Goal: Task Accomplishment & Management: Use online tool/utility

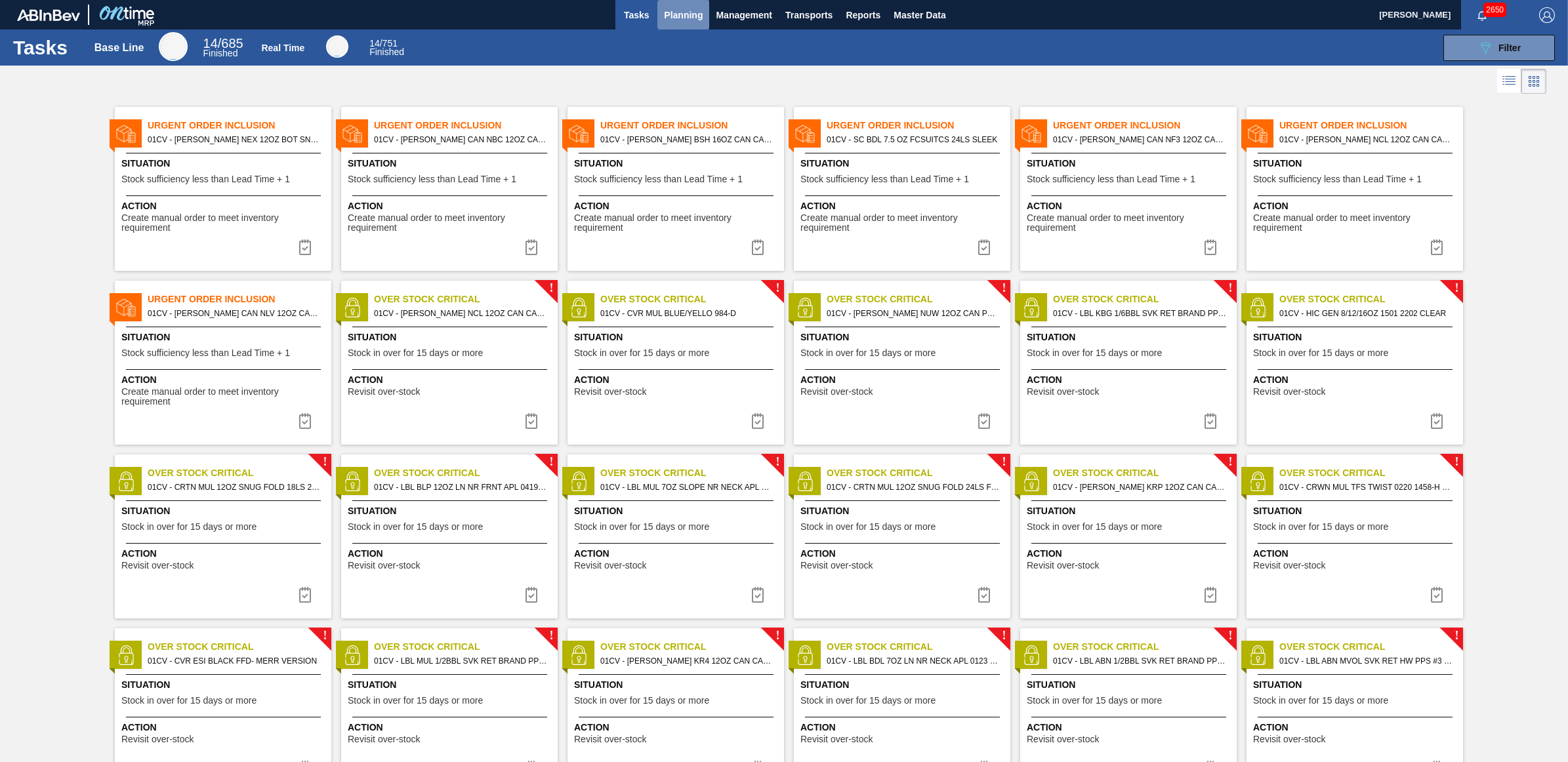
click at [673, 13] on span "Planning" at bounding box center [683, 15] width 39 height 16
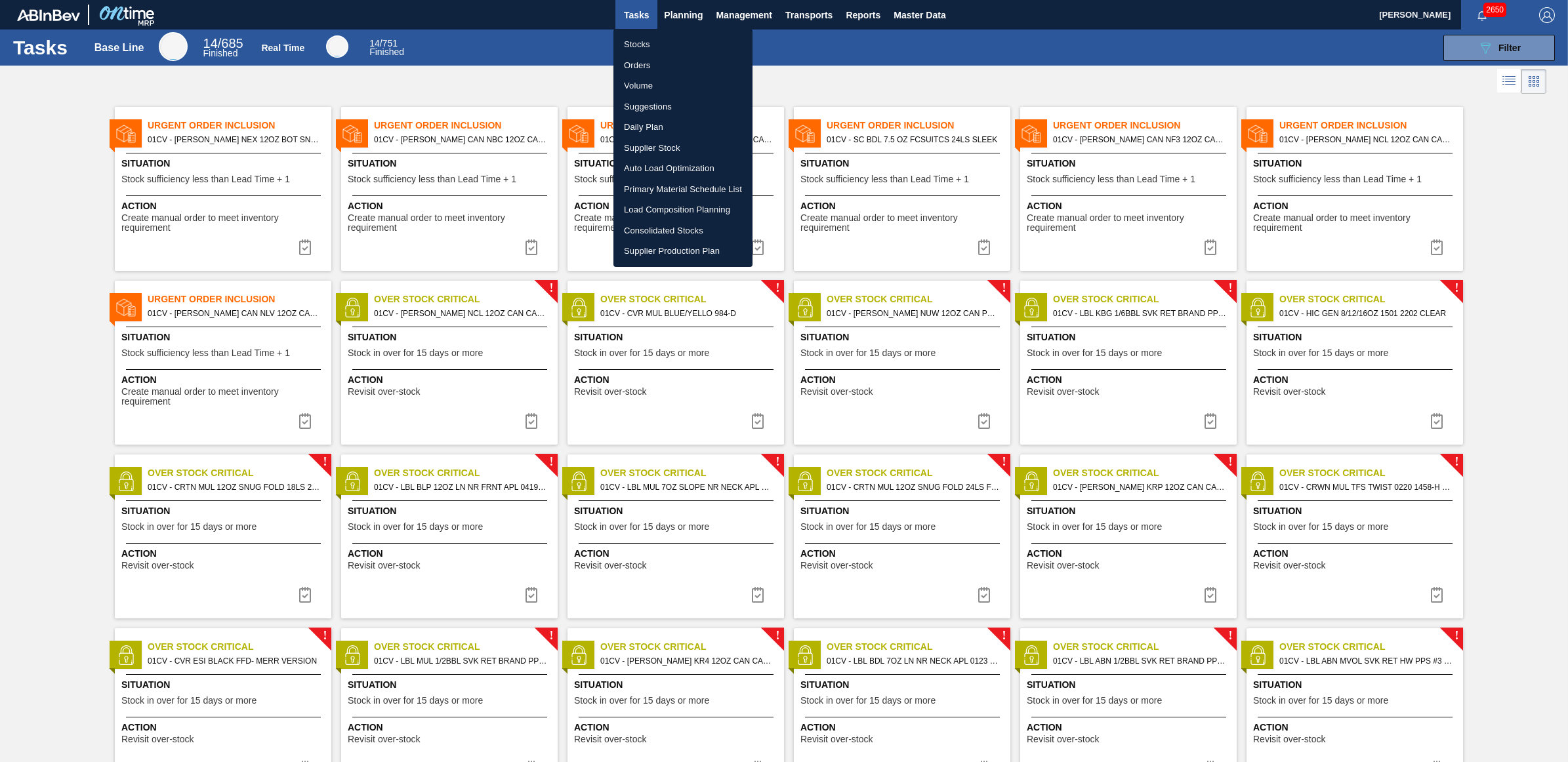
click at [647, 41] on li "Stocks" at bounding box center [683, 45] width 139 height 21
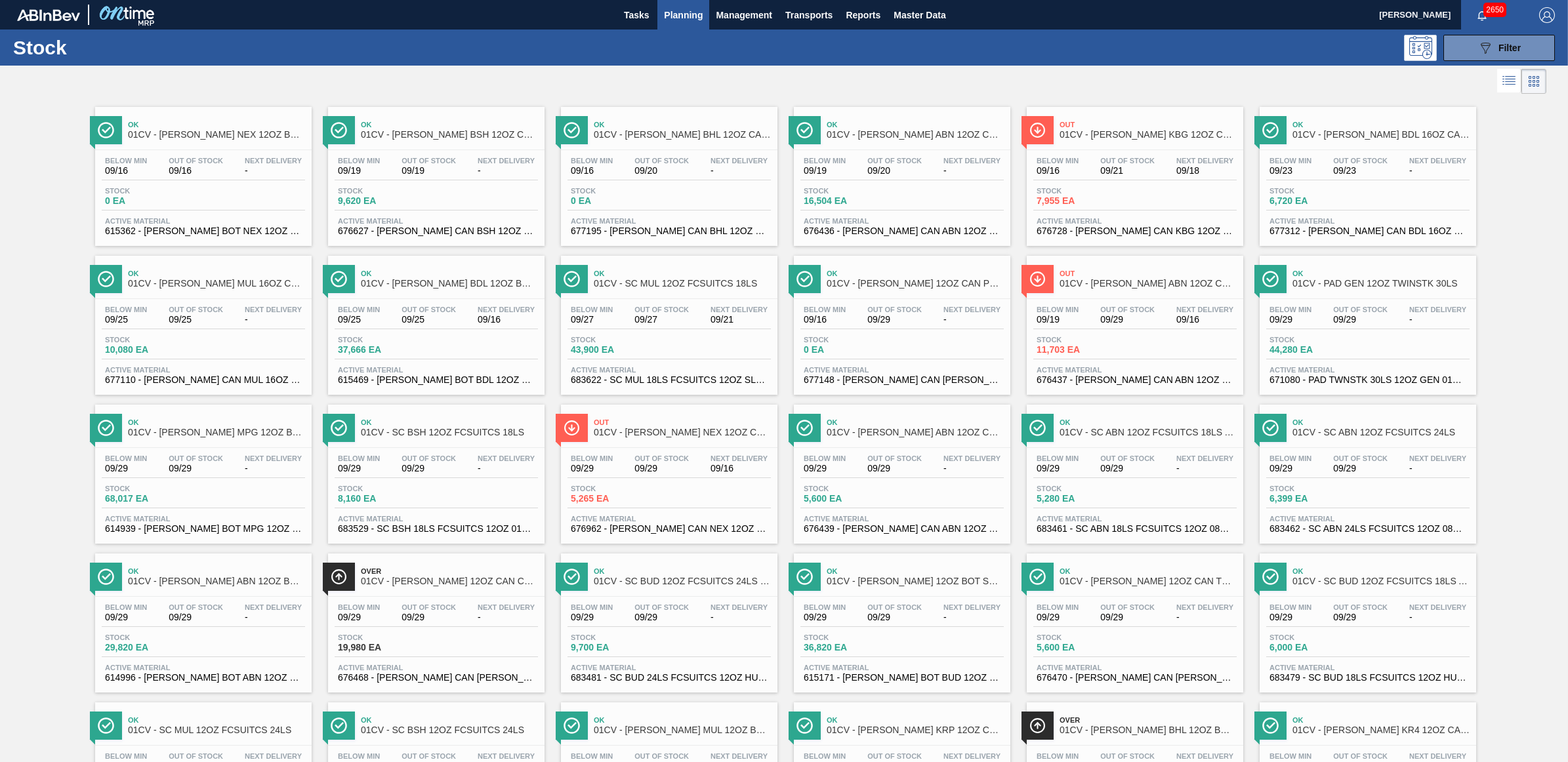
click at [1054, 43] on div "089F7B8B-B2A5-4AFE-B5C0-19BA573D28AC Filter" at bounding box center [888, 47] width 1346 height 26
drag, startPoint x: 874, startPoint y: 199, endPoint x: 1478, endPoint y: 205, distance: 604.0
click at [875, 199] on span "16,504 EA" at bounding box center [850, 201] width 92 height 10
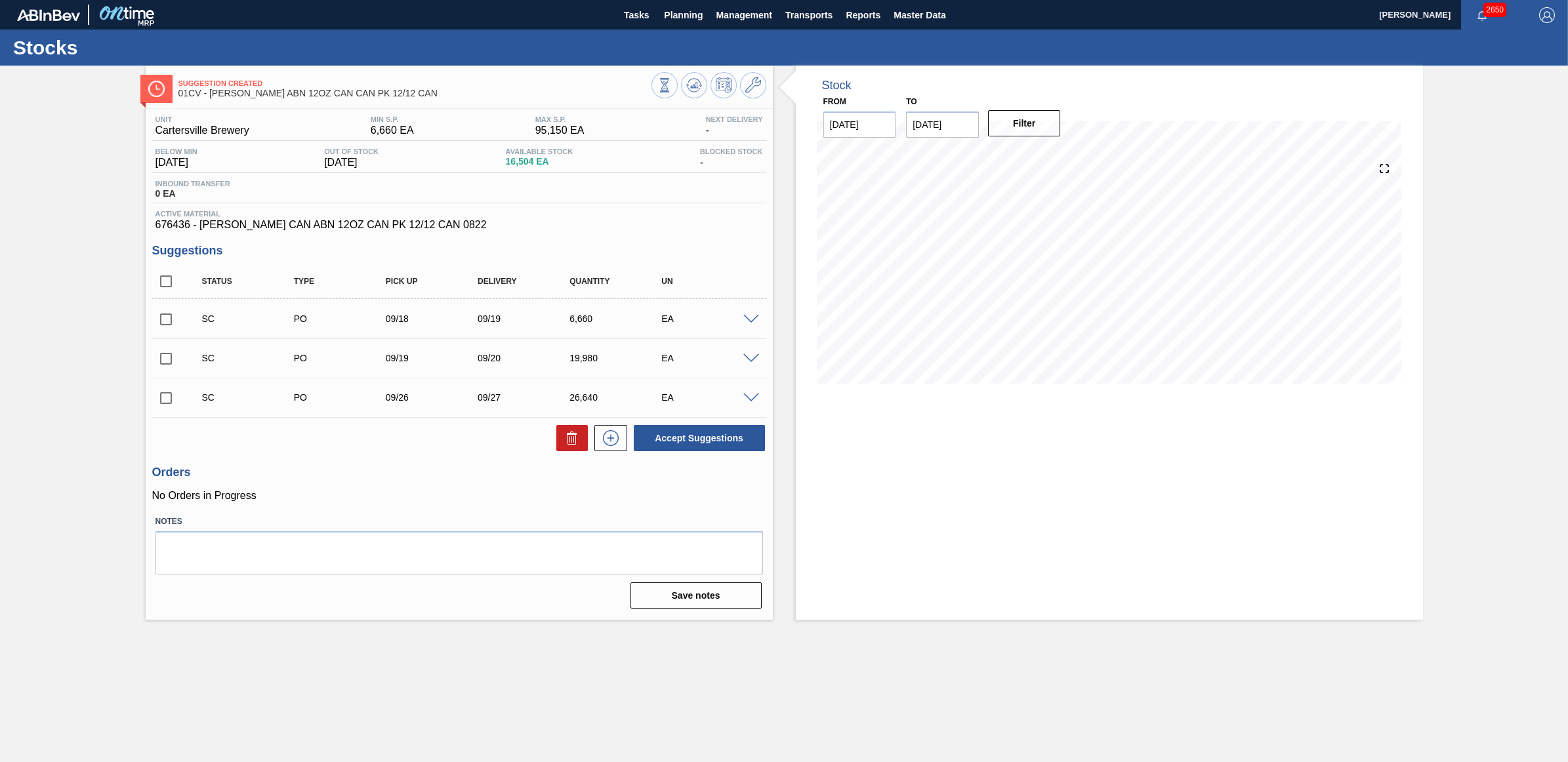
click at [155, 362] on input "checkbox" at bounding box center [166, 358] width 27 height 27
checkbox input "true"
click at [163, 322] on input "checkbox" at bounding box center [166, 319] width 27 height 27
click at [706, 444] on button "Accept Suggestions" at bounding box center [699, 438] width 131 height 26
checkbox input "false"
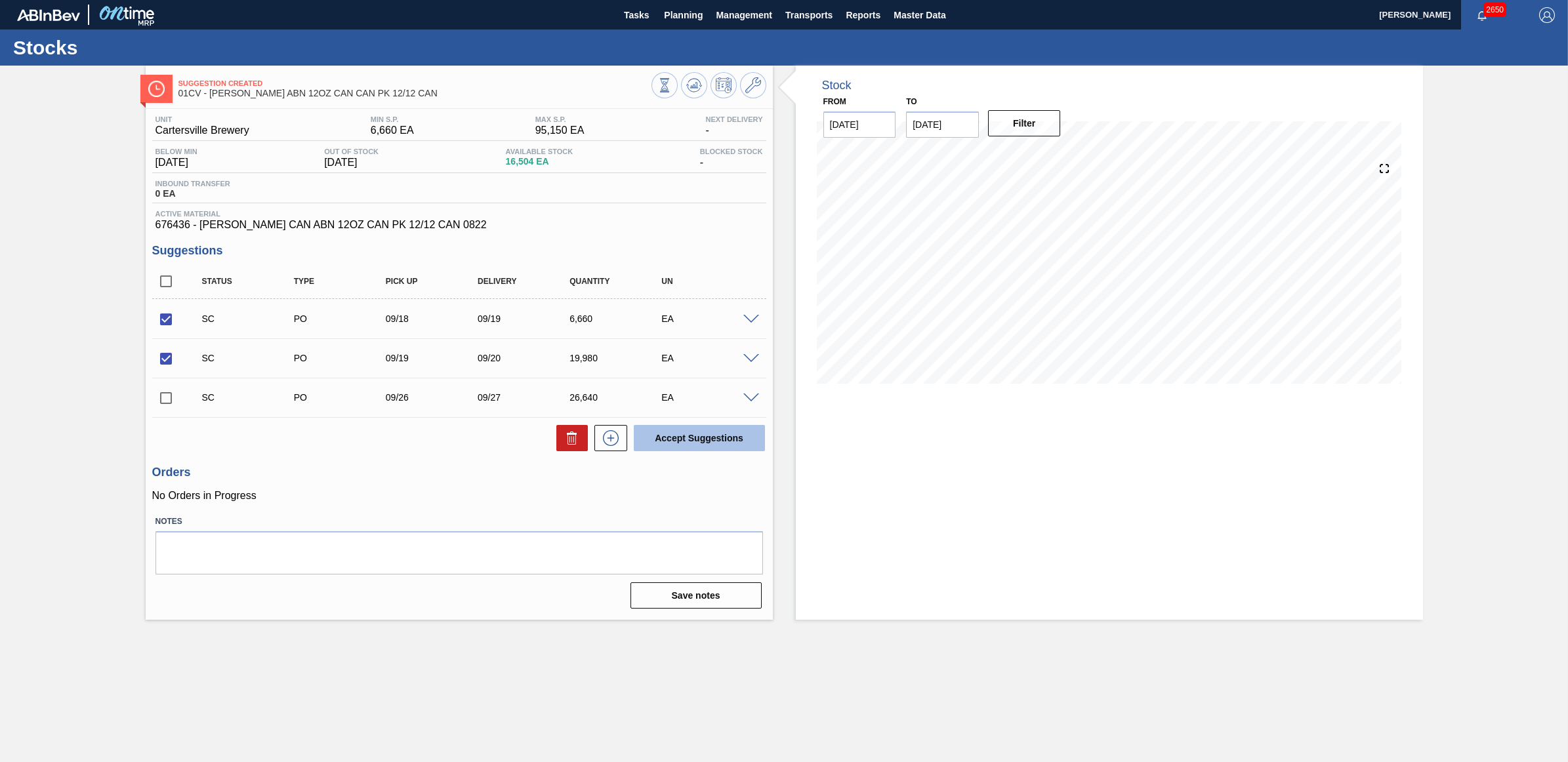
checkbox input "false"
click at [680, 15] on span "Planning" at bounding box center [683, 15] width 39 height 16
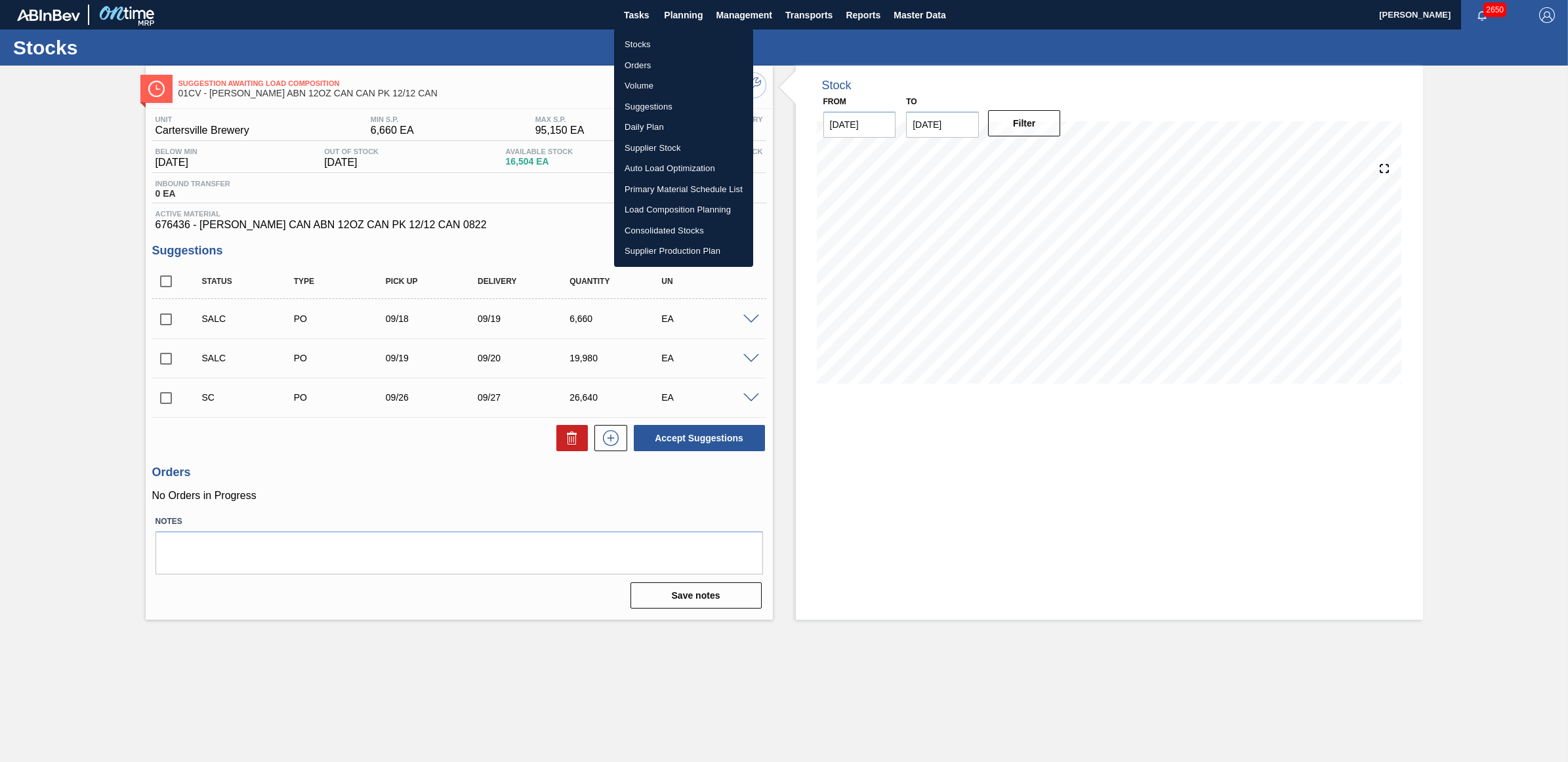
drag, startPoint x: 660, startPoint y: 41, endPoint x: 828, endPoint y: 59, distance: 169.0
click at [659, 41] on li "Stocks" at bounding box center [683, 45] width 139 height 21
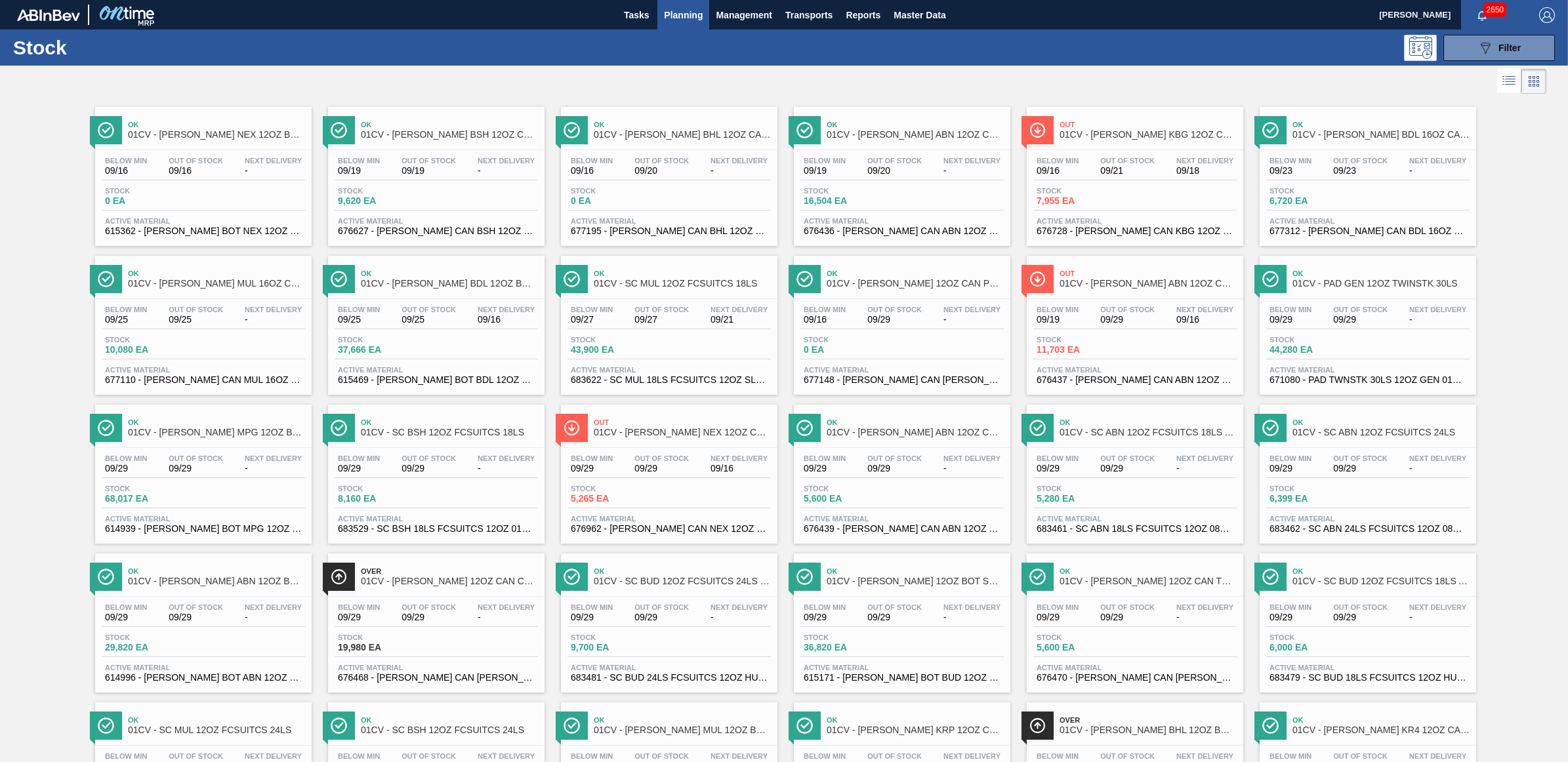
drag, startPoint x: 394, startPoint y: 177, endPoint x: 389, endPoint y: 172, distance: 7.1
click at [394, 177] on div "Below Min 09/19 Out Of Stock 09/19 Next Delivery -" at bounding box center [436, 169] width 204 height 24
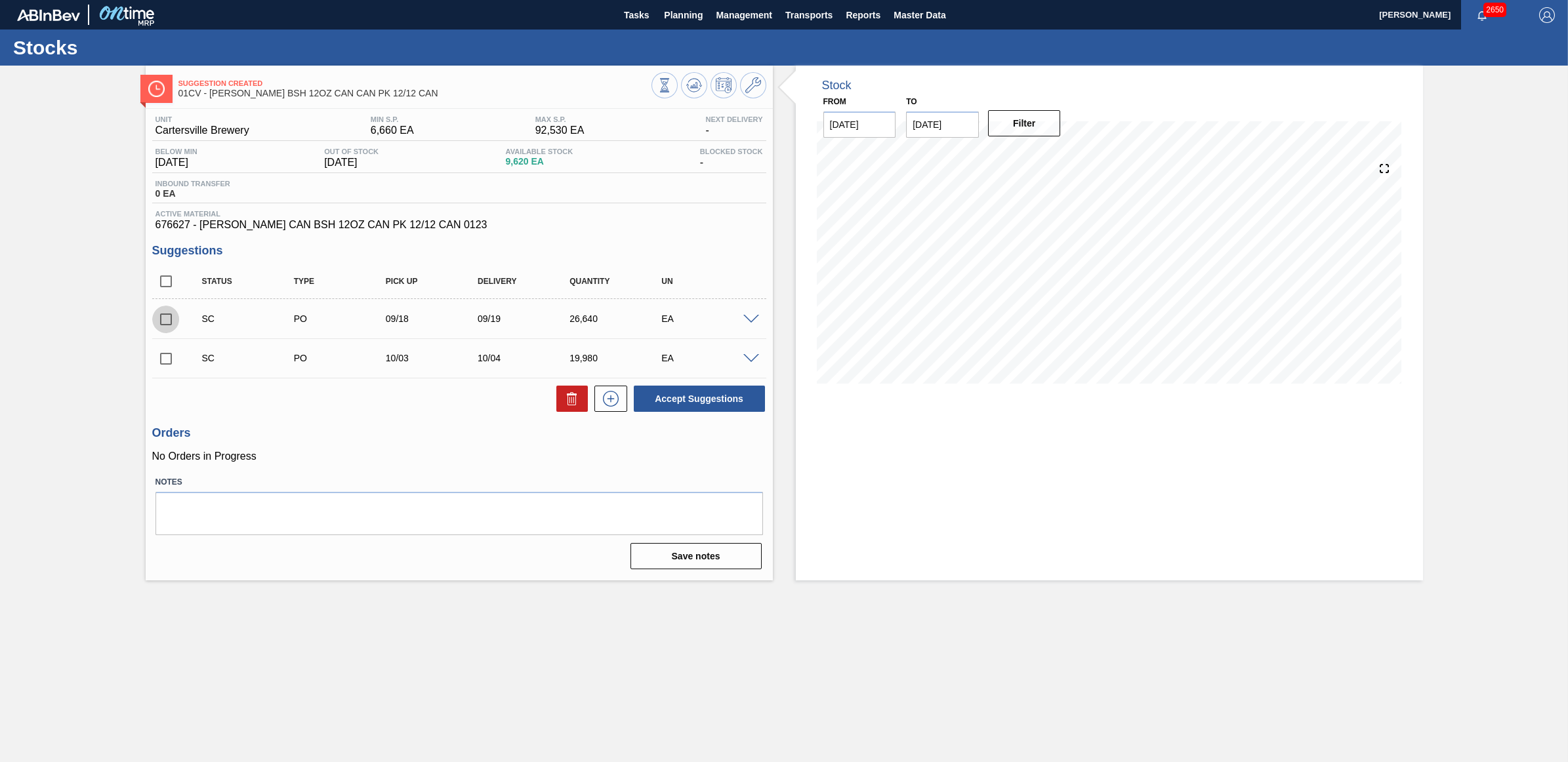
click at [163, 324] on input "checkbox" at bounding box center [166, 319] width 27 height 27
click at [727, 405] on button "Accept Suggestions" at bounding box center [699, 398] width 131 height 26
checkbox input "false"
click at [670, 21] on span "Planning" at bounding box center [683, 15] width 39 height 16
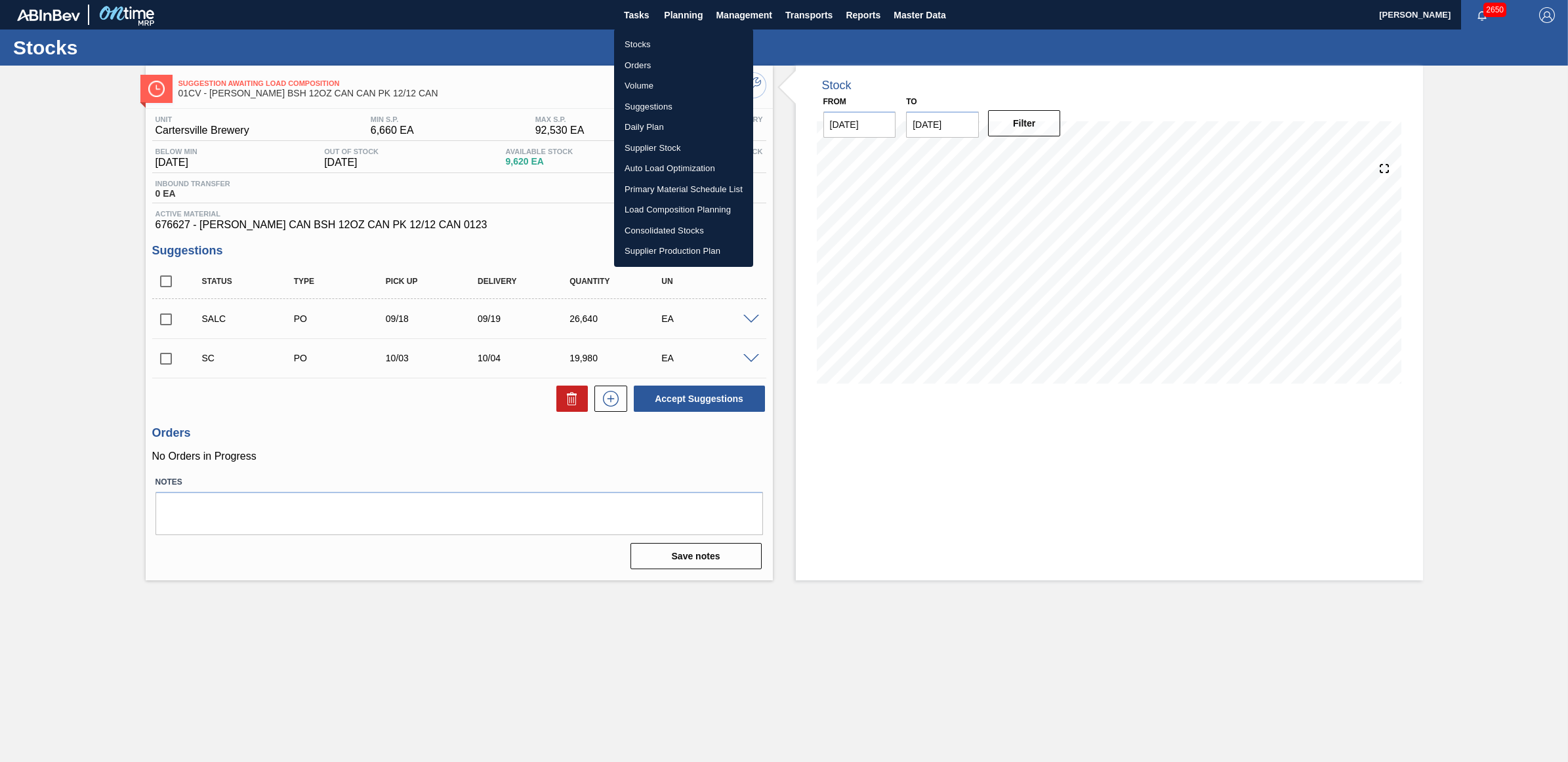
drag, startPoint x: 645, startPoint y: 41, endPoint x: 773, endPoint y: 182, distance: 190.4
click at [645, 41] on li "Stocks" at bounding box center [683, 45] width 139 height 21
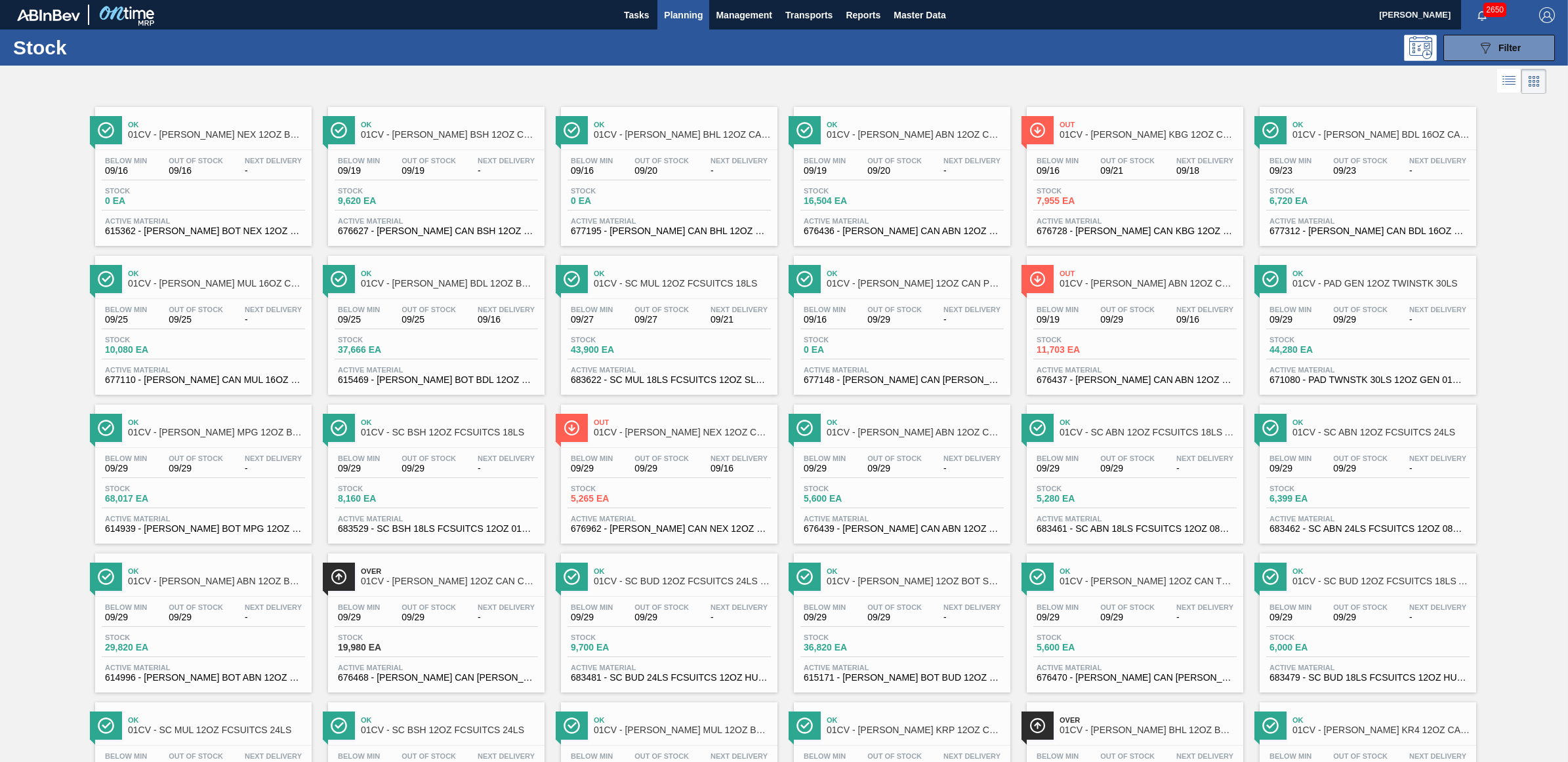
click at [1094, 168] on div "Below Min 09/16 Out Of Stock 09/21 Next Delivery 09/18" at bounding box center [1135, 169] width 204 height 24
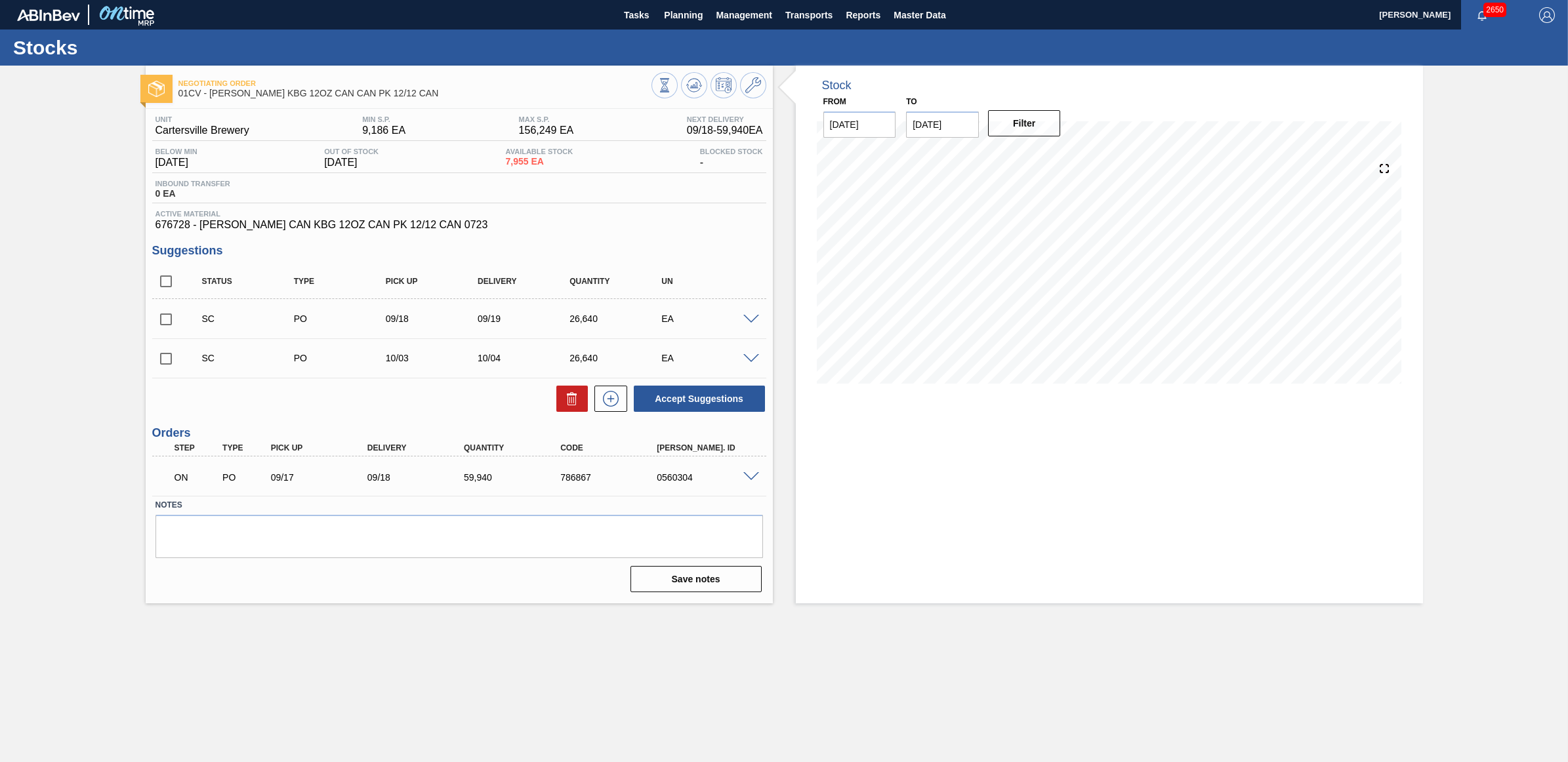
click at [165, 317] on input "checkbox" at bounding box center [166, 319] width 27 height 27
click at [673, 399] on button "Accept Suggestions" at bounding box center [699, 398] width 131 height 26
checkbox input "false"
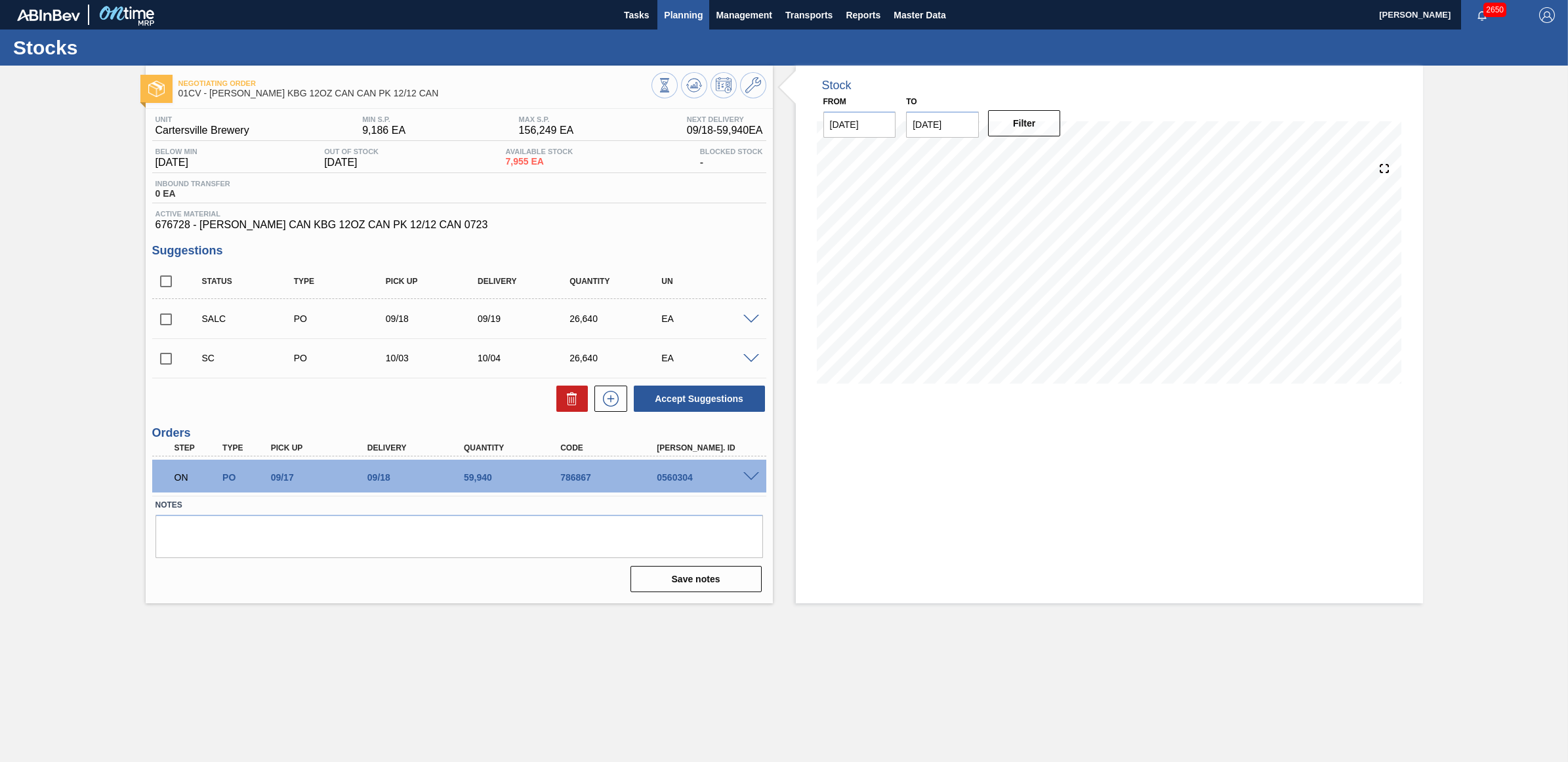
click at [671, 9] on span "Planning" at bounding box center [683, 15] width 39 height 16
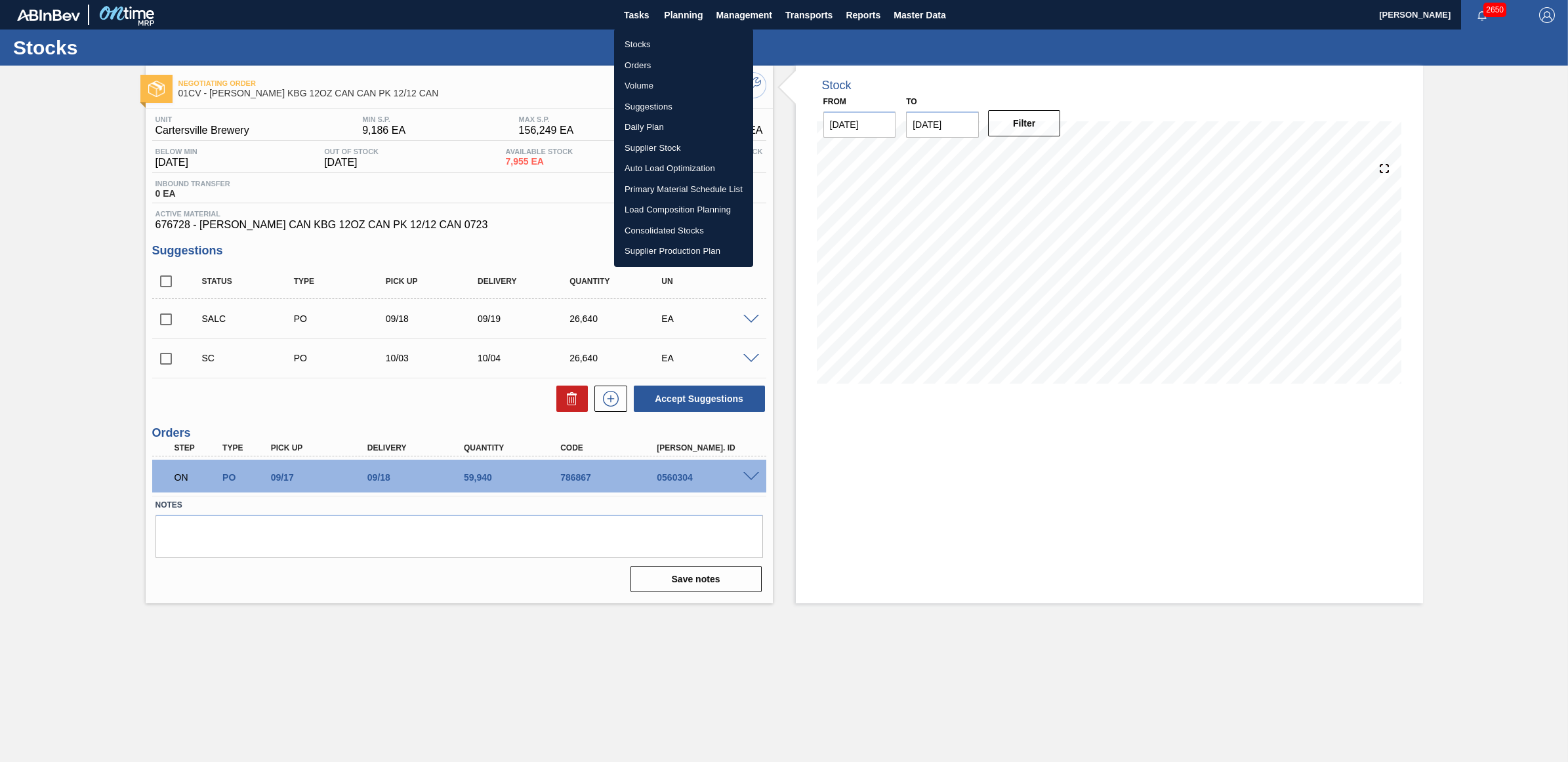
click at [657, 47] on li "Stocks" at bounding box center [683, 45] width 139 height 21
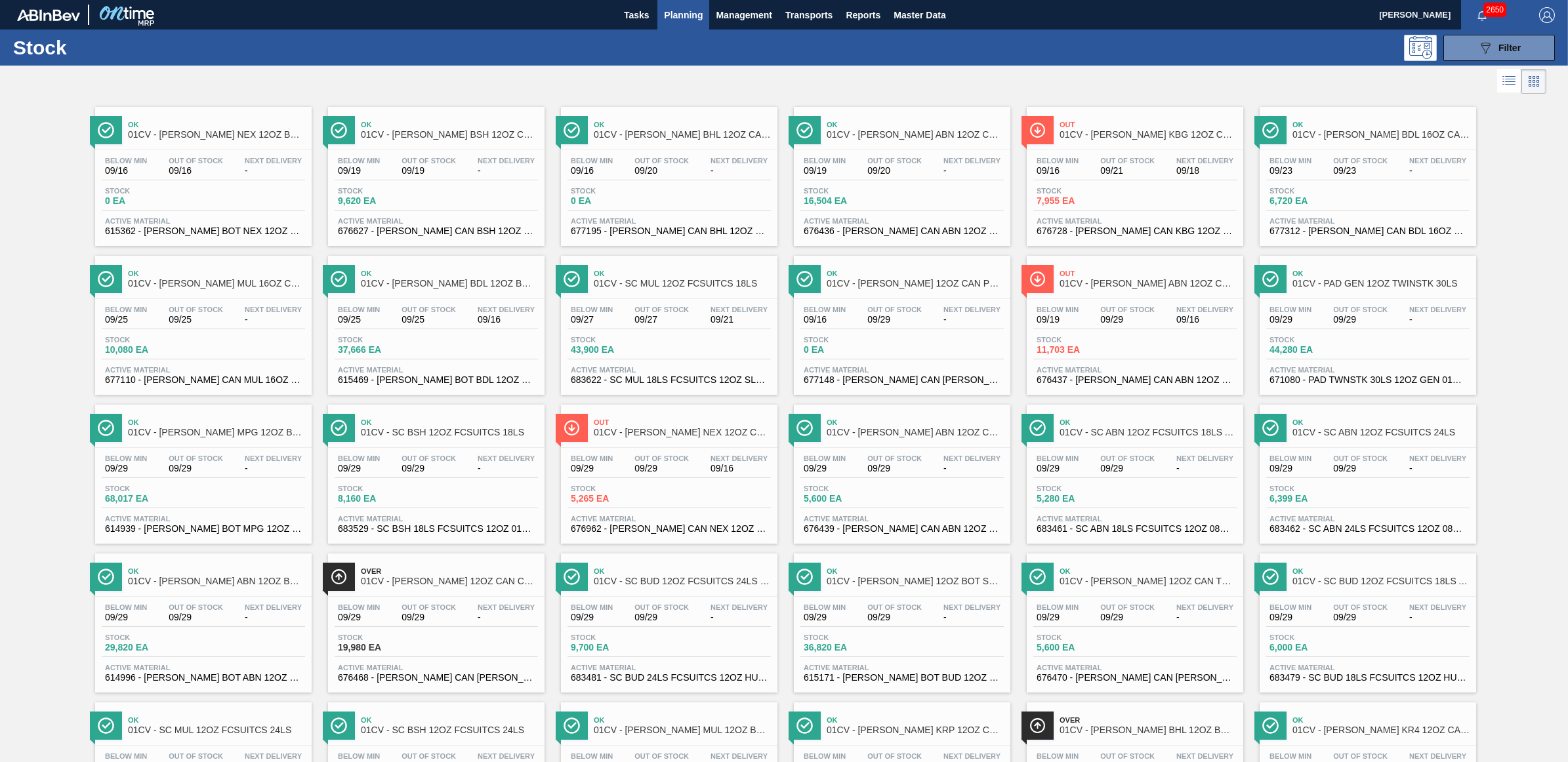
click at [634, 201] on span "0 EA" at bounding box center [617, 201] width 92 height 10
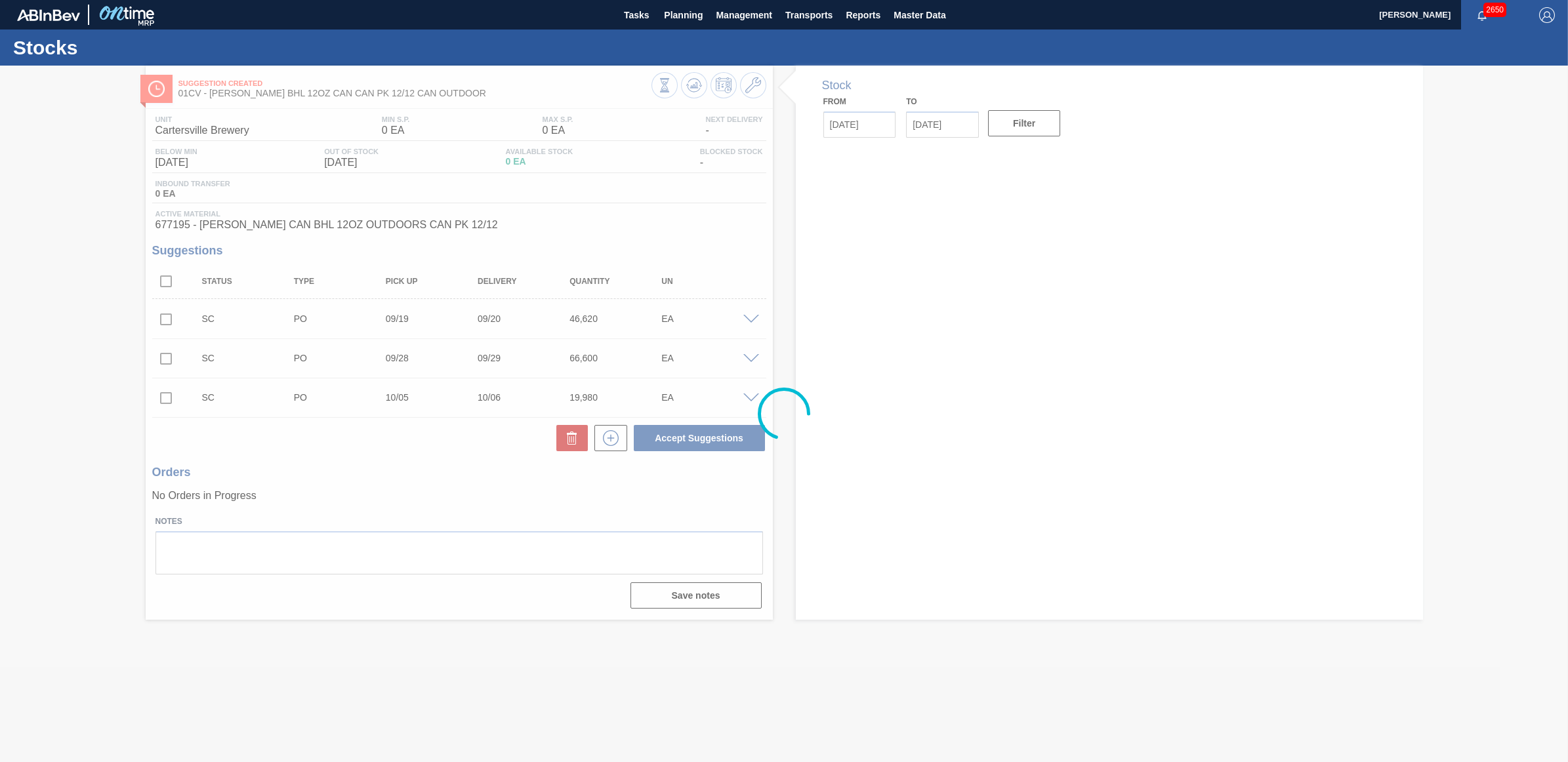
type input "[DATE]"
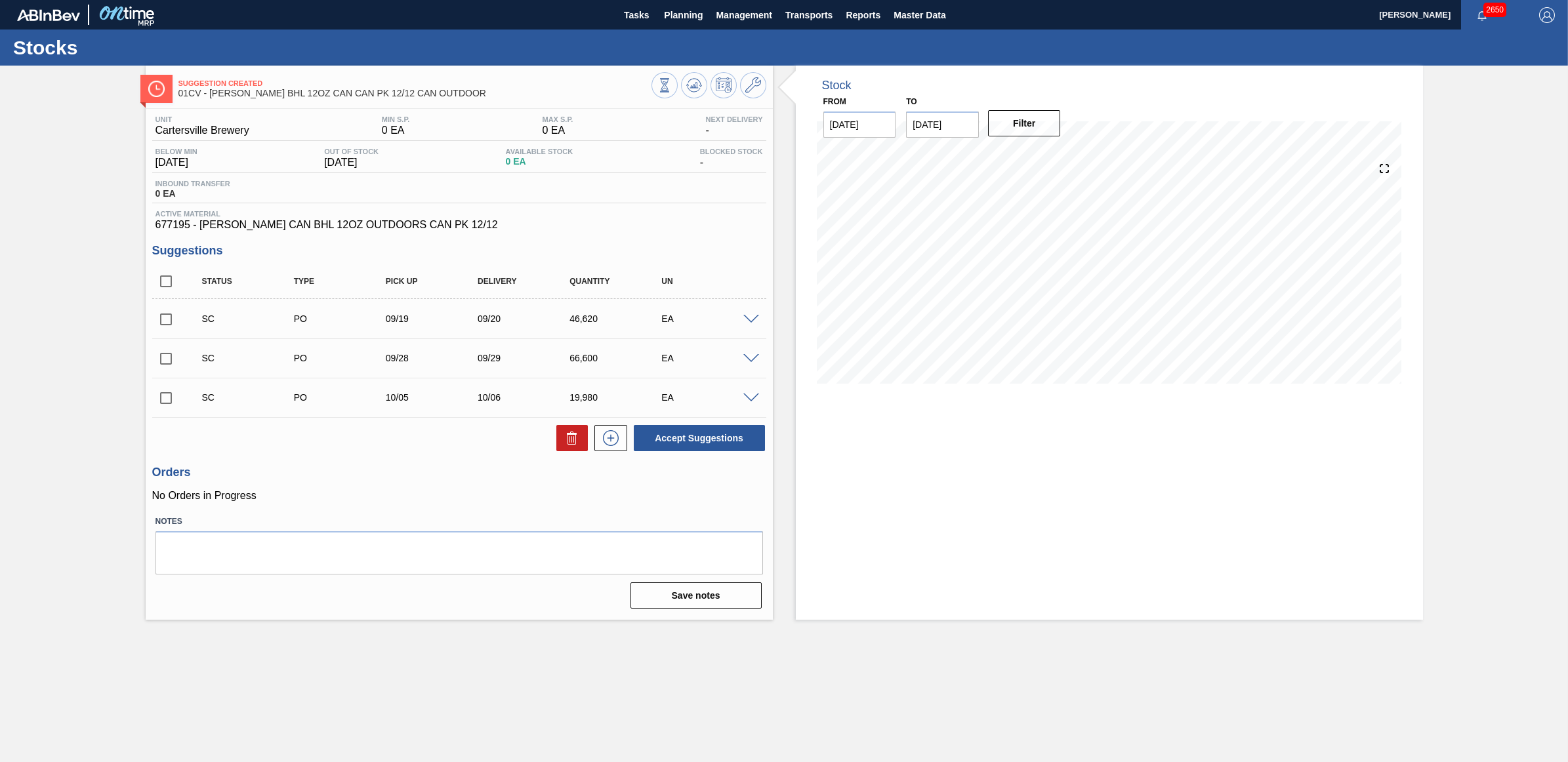
click at [165, 362] on input "checkbox" at bounding box center [166, 358] width 27 height 27
click at [751, 358] on span at bounding box center [751, 359] width 16 height 10
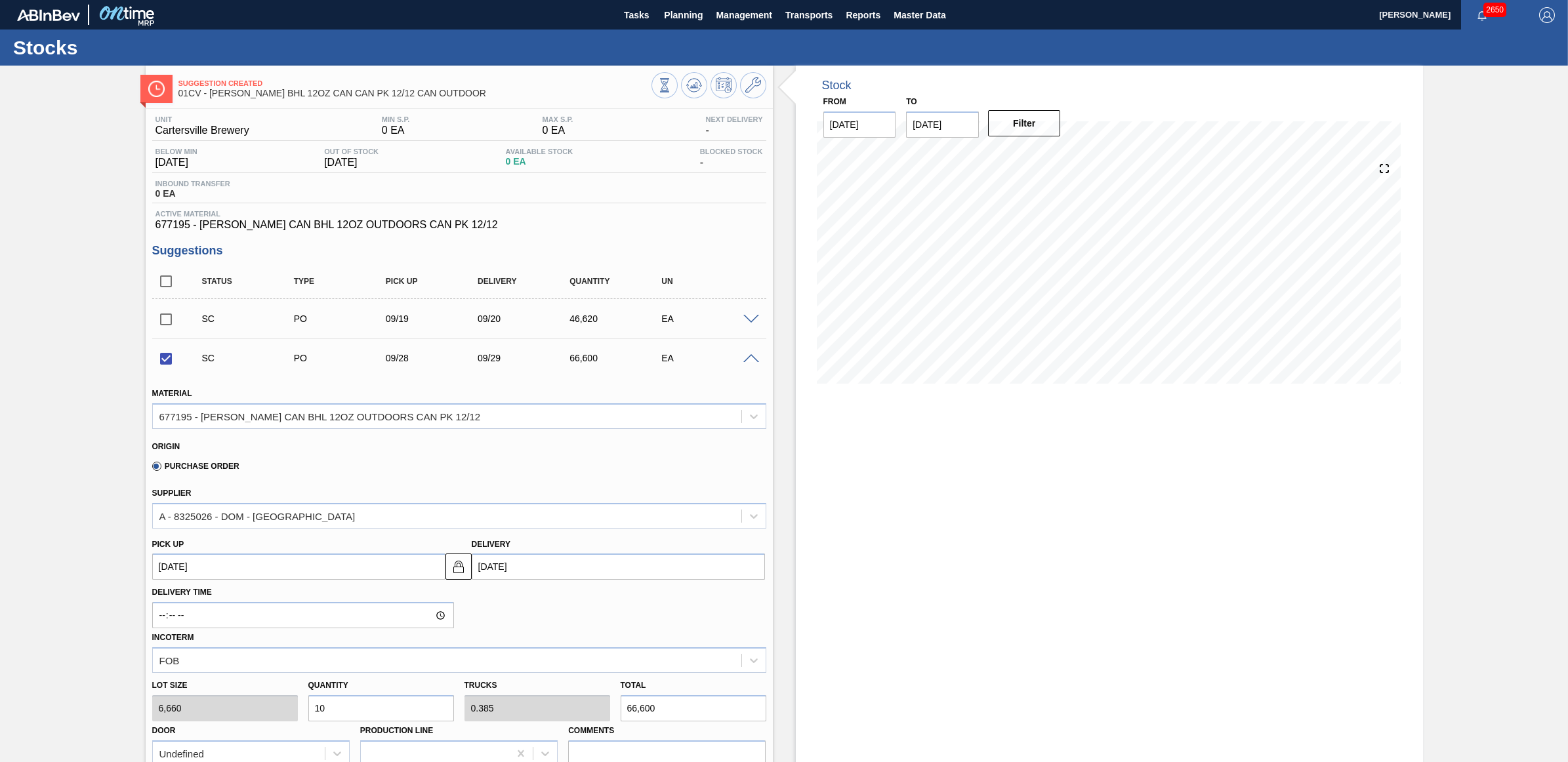
click at [749, 360] on span at bounding box center [751, 359] width 16 height 10
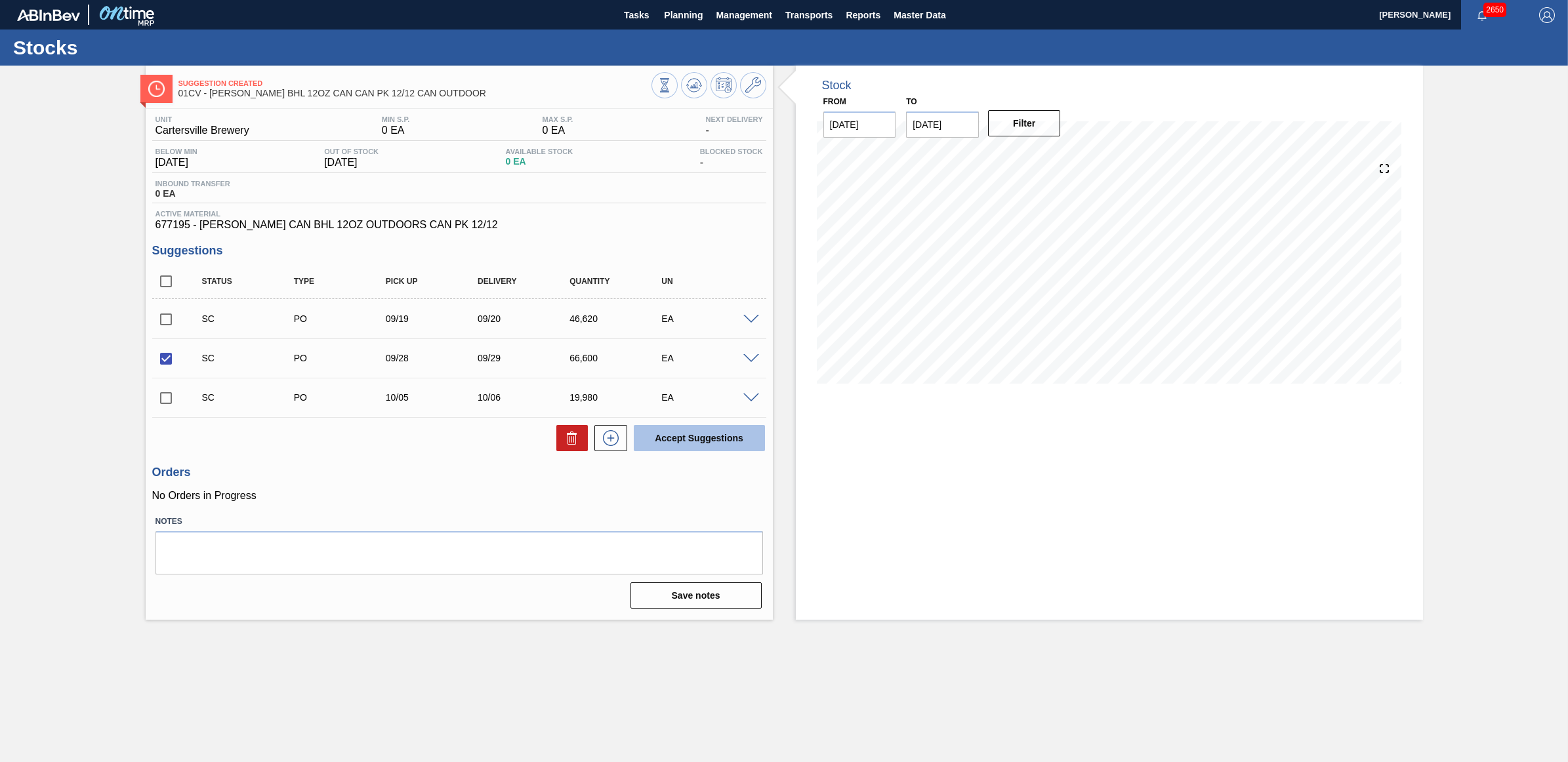
click at [706, 441] on button "Accept Suggestions" at bounding box center [699, 438] width 131 height 26
checkbox input "false"
click at [675, 21] on span "Planning" at bounding box center [683, 15] width 39 height 16
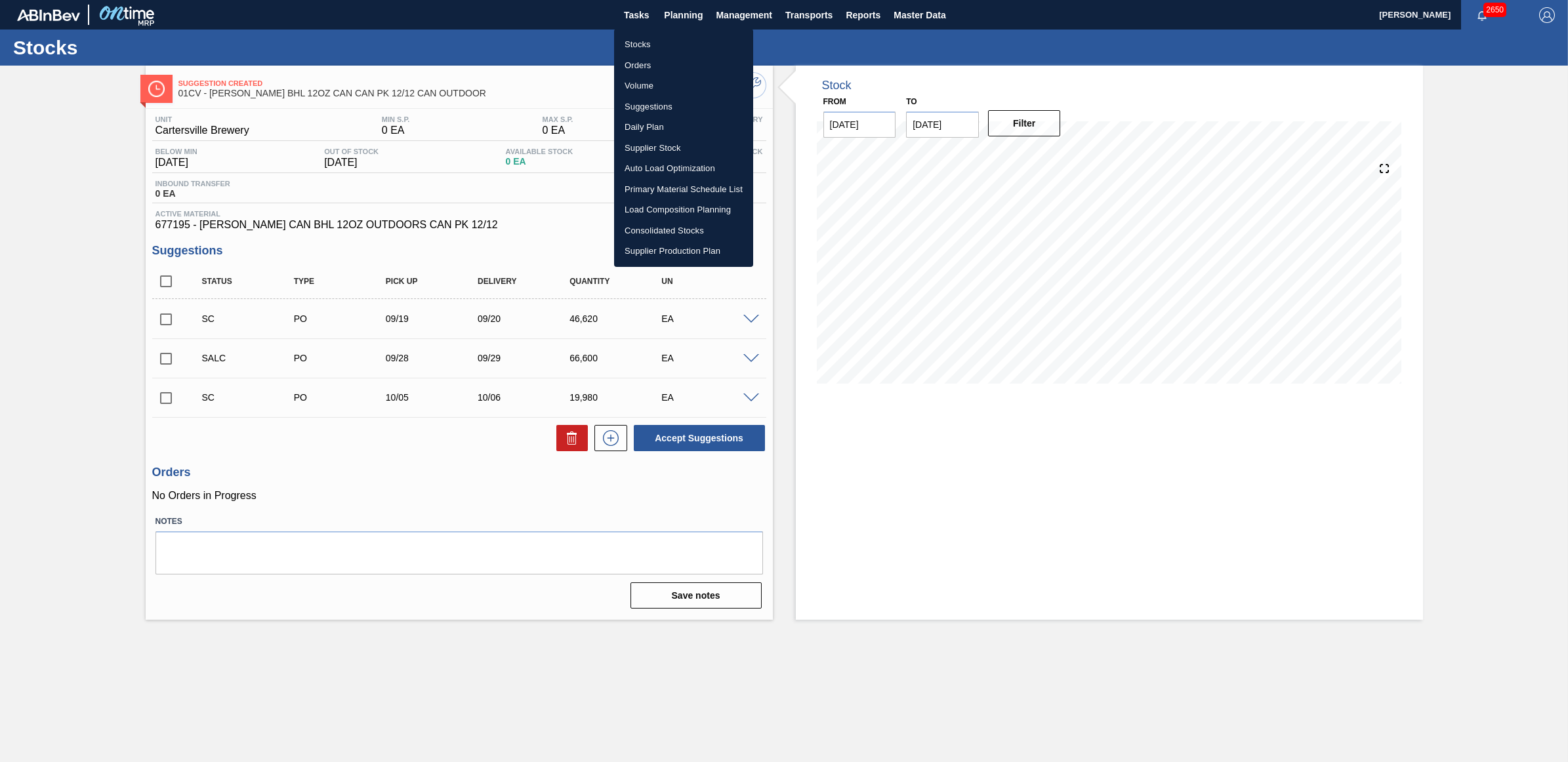
click at [642, 44] on li "Stocks" at bounding box center [683, 45] width 139 height 21
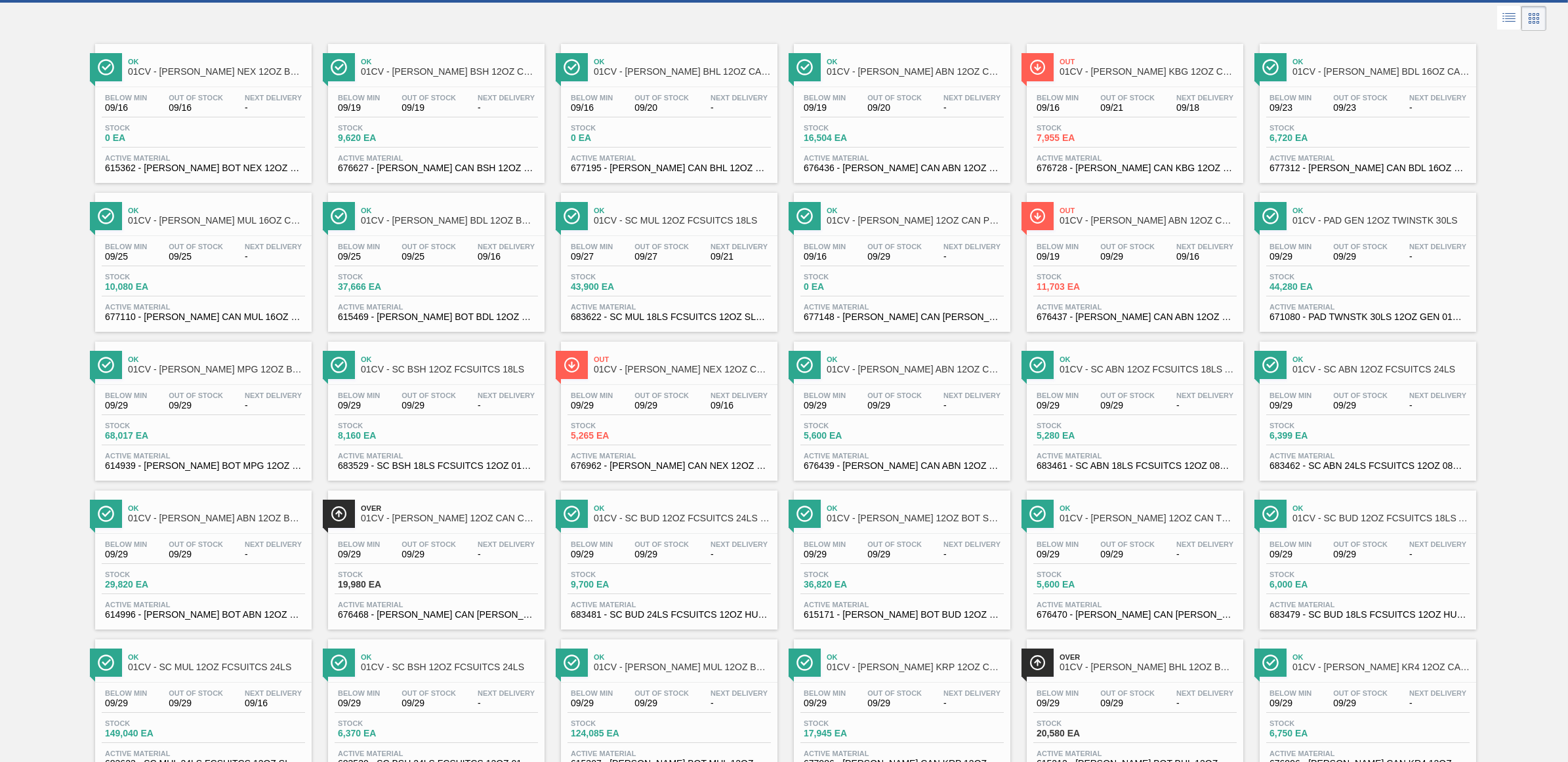
scroll to position [602, 0]
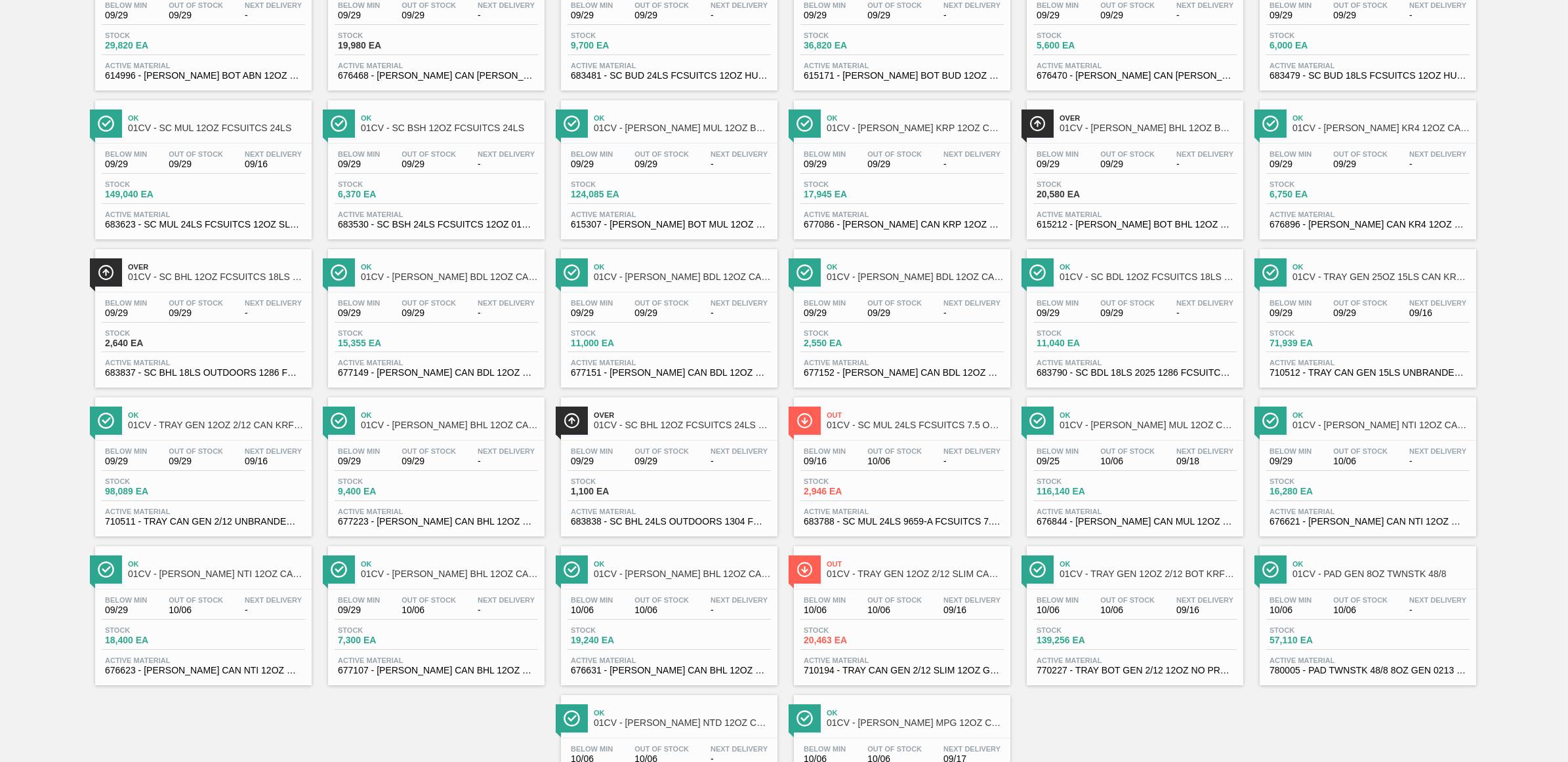
click at [367, 315] on span "09/29" at bounding box center [359, 313] width 42 height 10
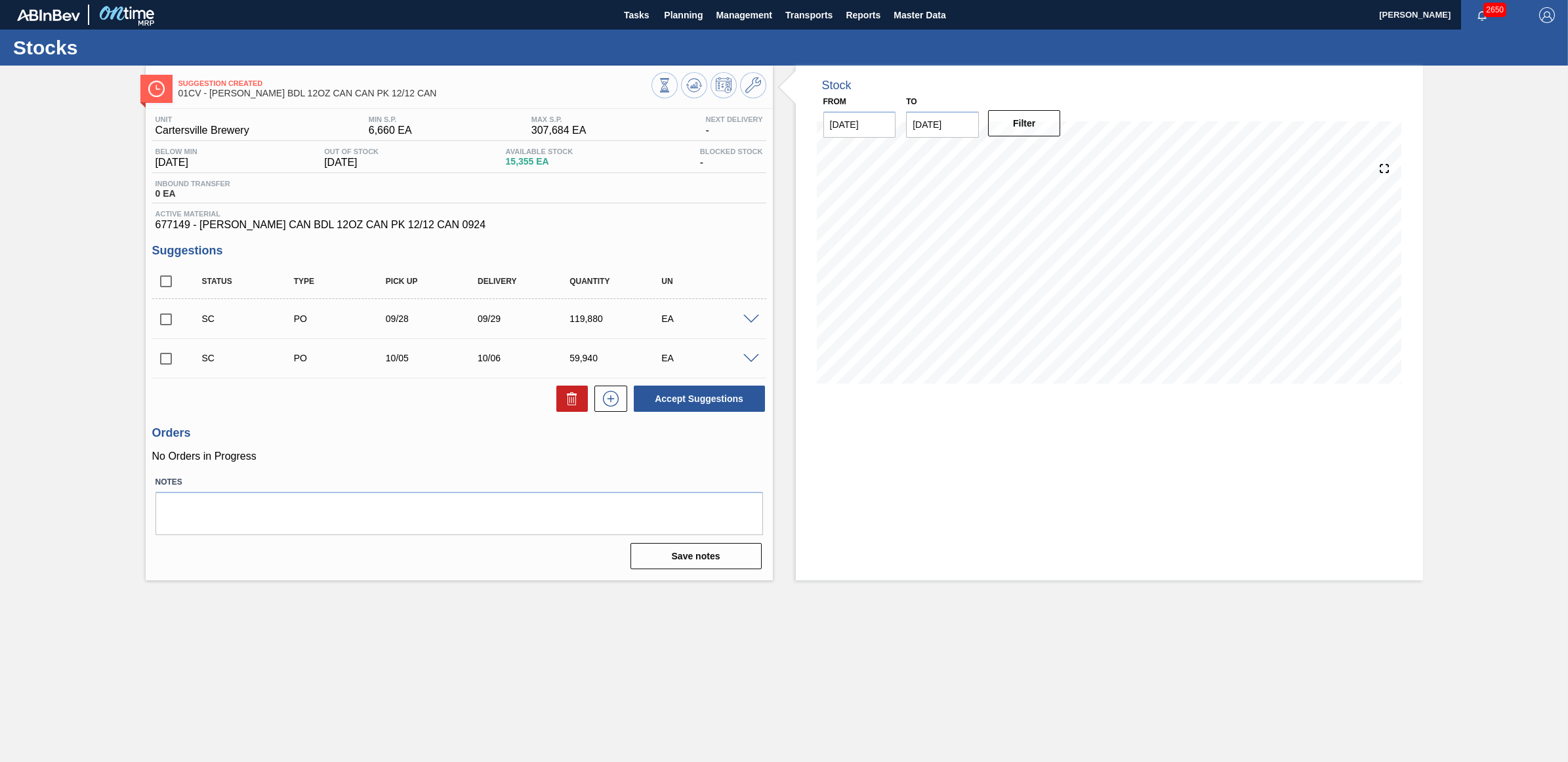
click at [871, 659] on main "Tasks Planning Management Transports Reports Master Data [PERSON_NAME] 2650 Mar…" at bounding box center [784, 381] width 1568 height 762
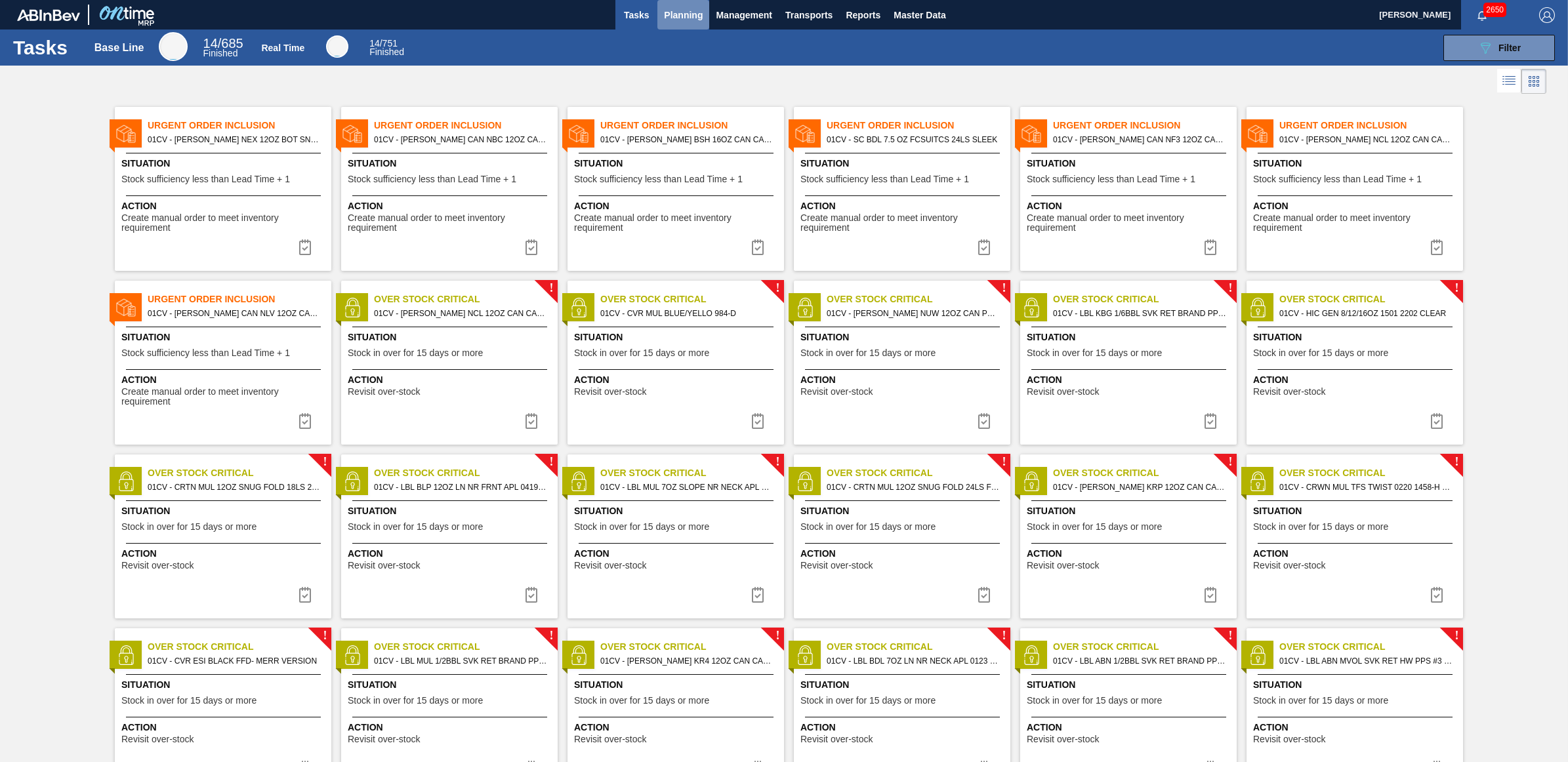
click at [694, 15] on span "Planning" at bounding box center [683, 15] width 39 height 16
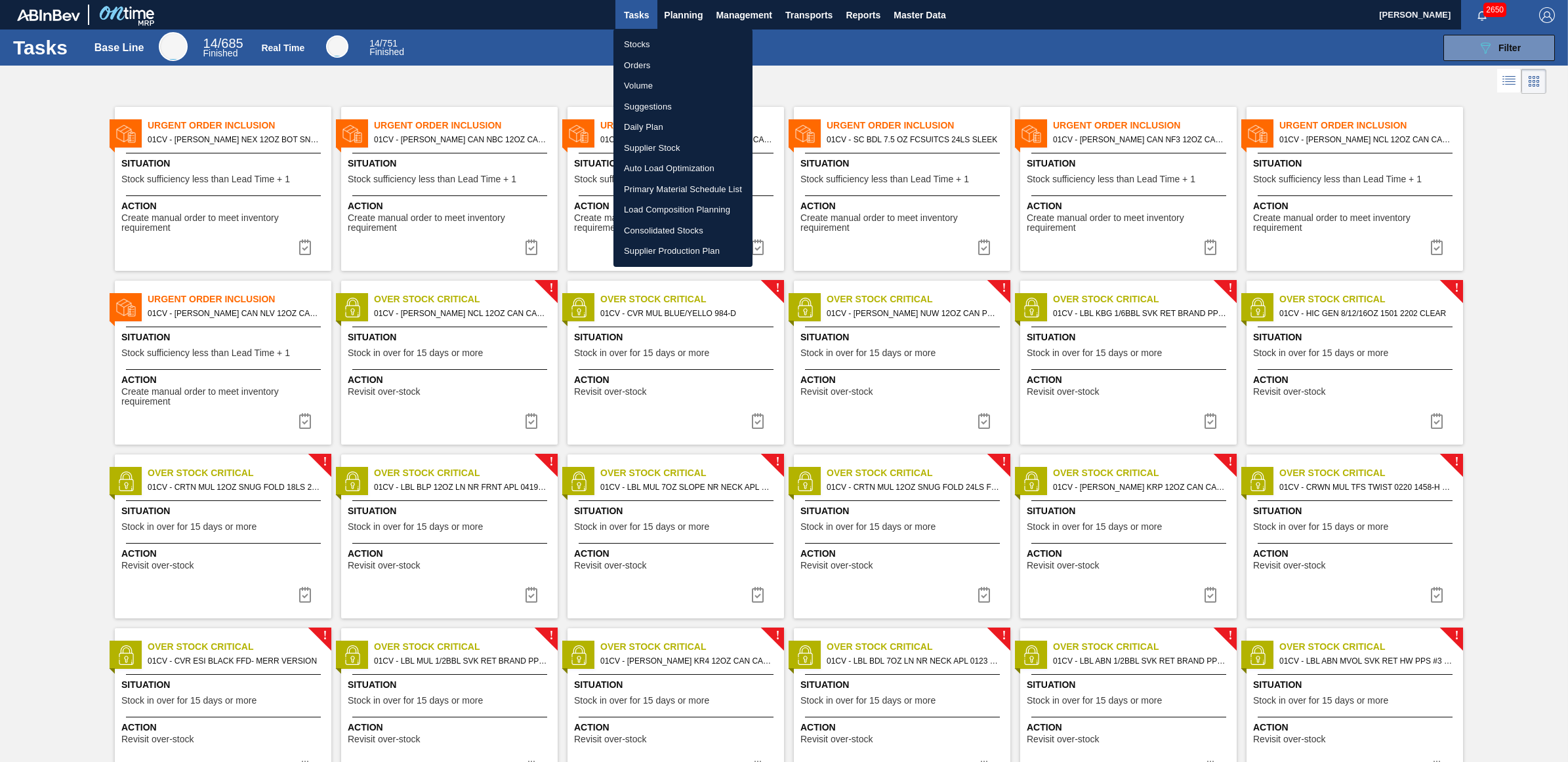
click at [673, 205] on li "Load Composition Planning" at bounding box center [683, 210] width 139 height 21
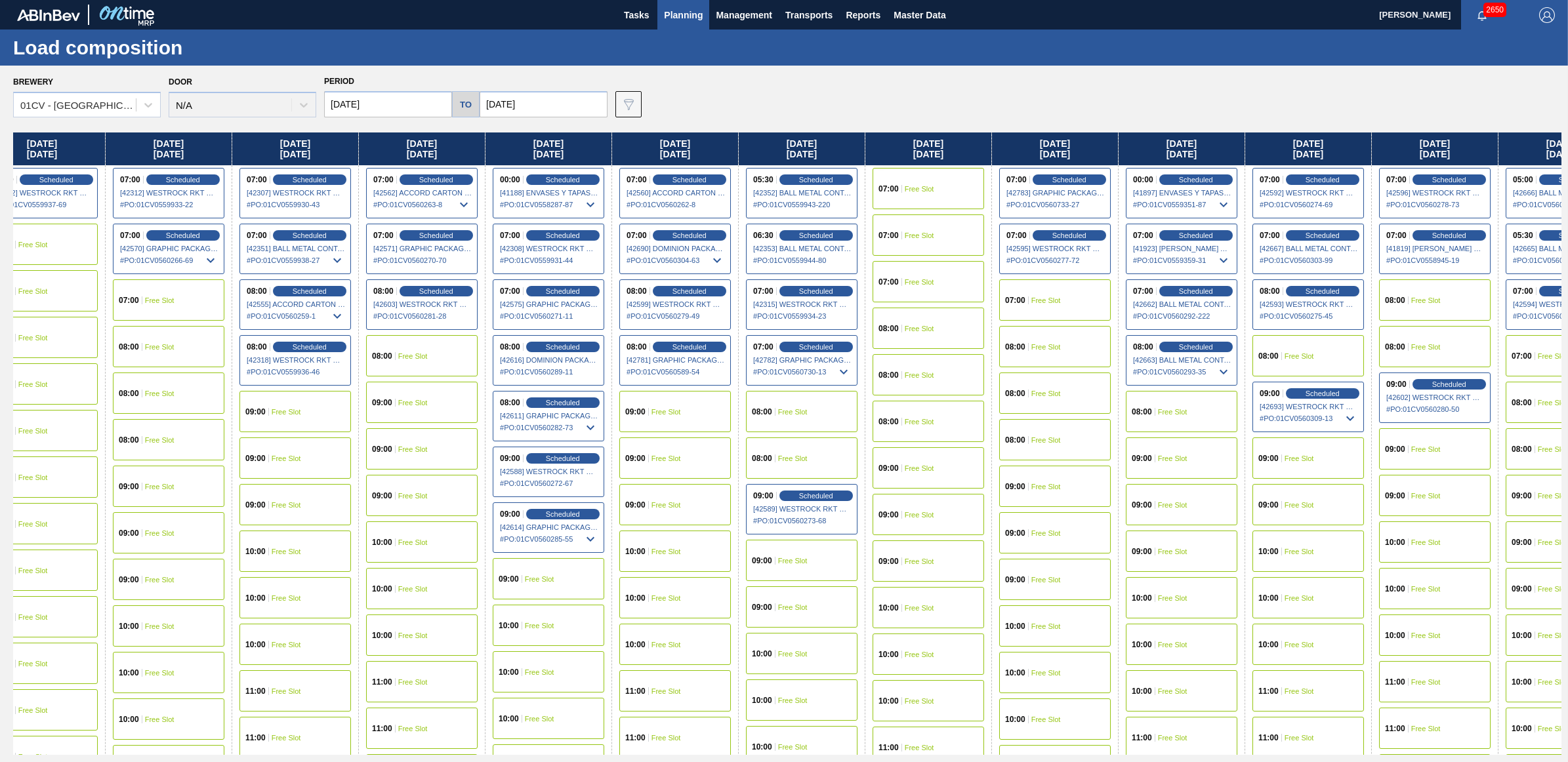
scroll to position [0, 668]
drag, startPoint x: 1191, startPoint y: 146, endPoint x: 470, endPoint y: 170, distance: 721.4
click at [470, 170] on div "Monday 09/08/2025 08:00 Scheduled [42141] WESTROCK RKT COMPANY CORRUGATE - 0008…" at bounding box center [788, 444] width 1549 height 622
click at [666, 412] on span "Free Slot" at bounding box center [665, 412] width 29 height 8
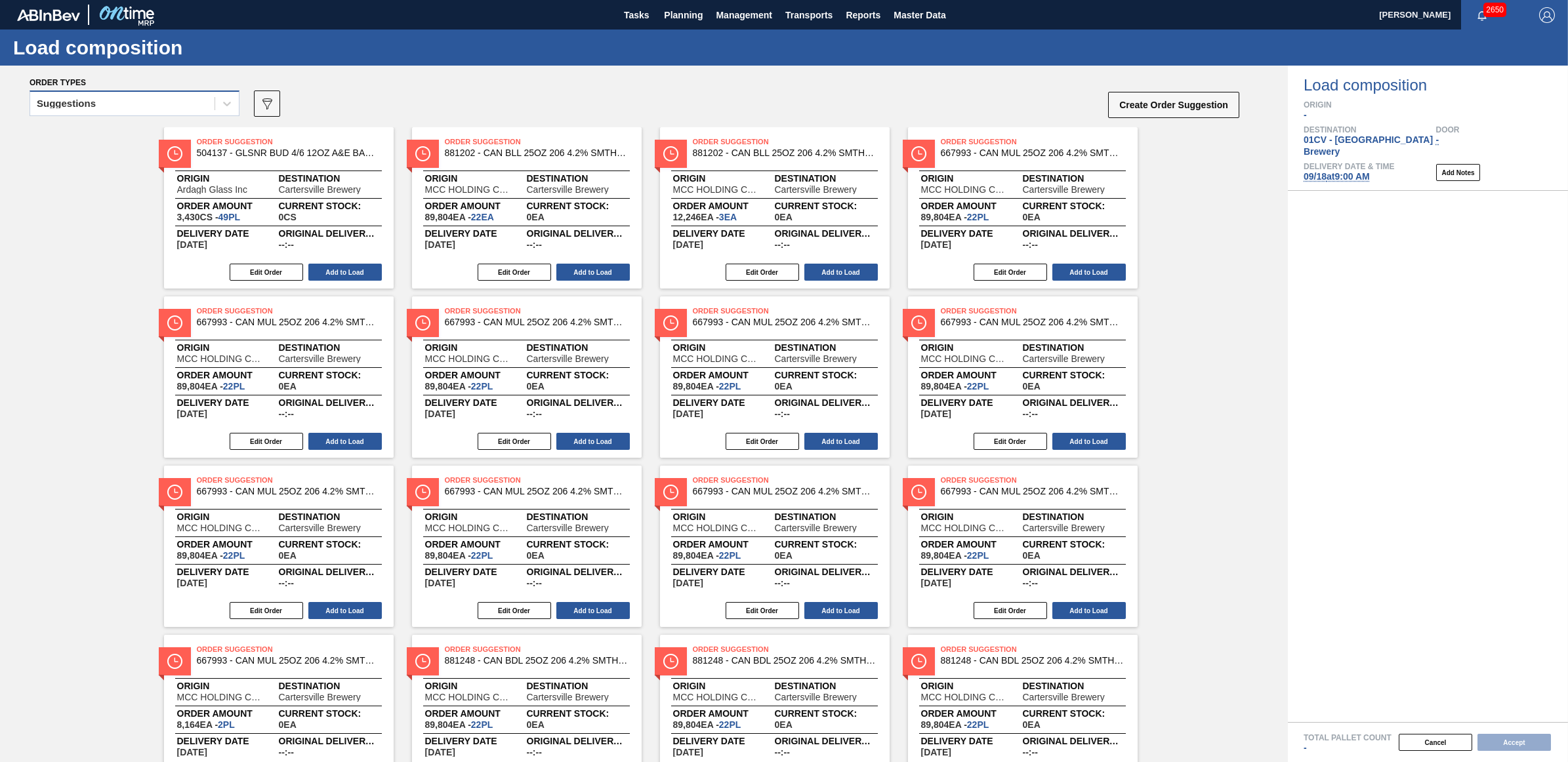
click at [66, 104] on div "Suggestions" at bounding box center [66, 104] width 59 height 9
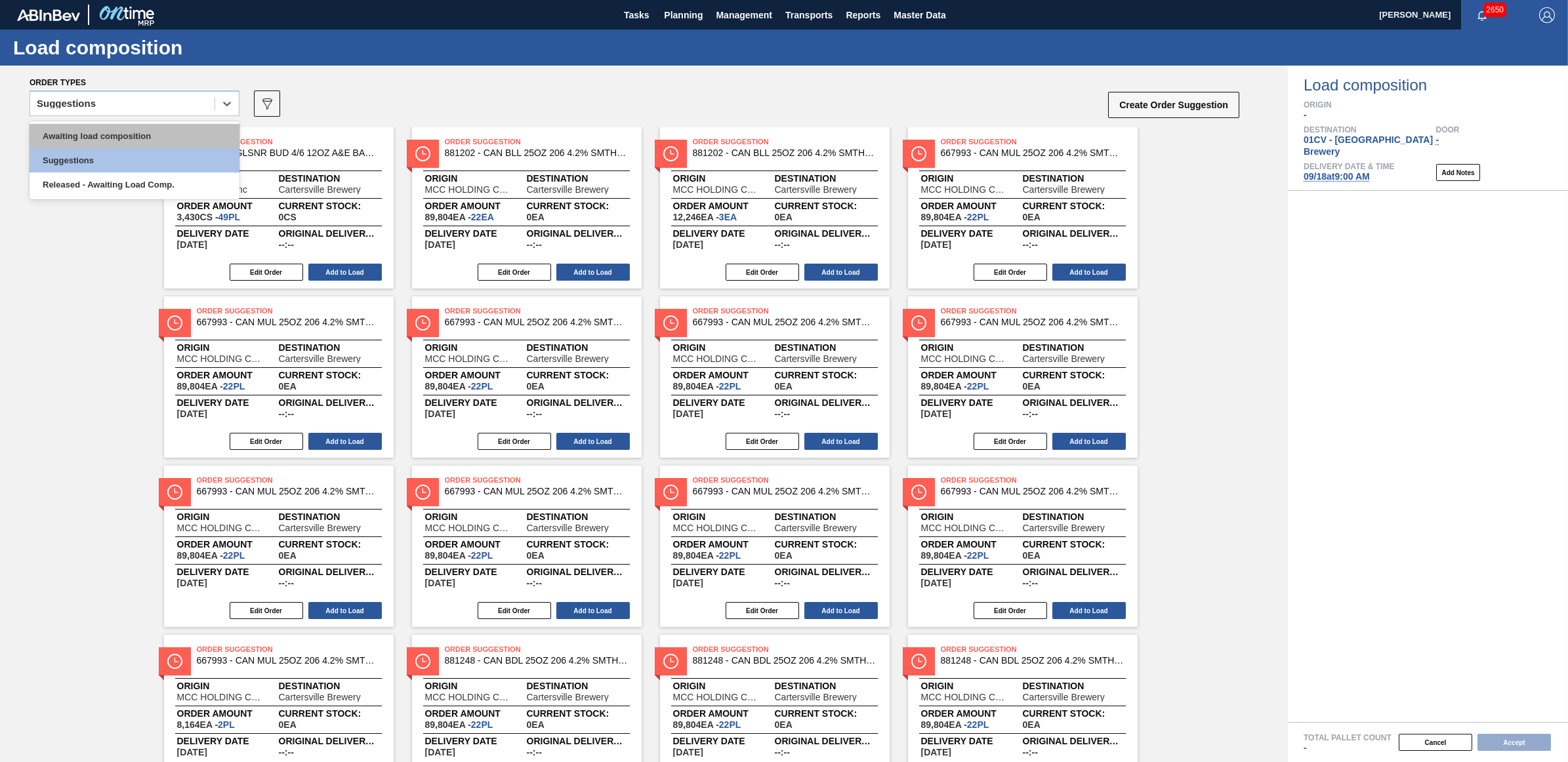
click at [71, 129] on div "Awaiting load composition" at bounding box center [134, 136] width 210 height 24
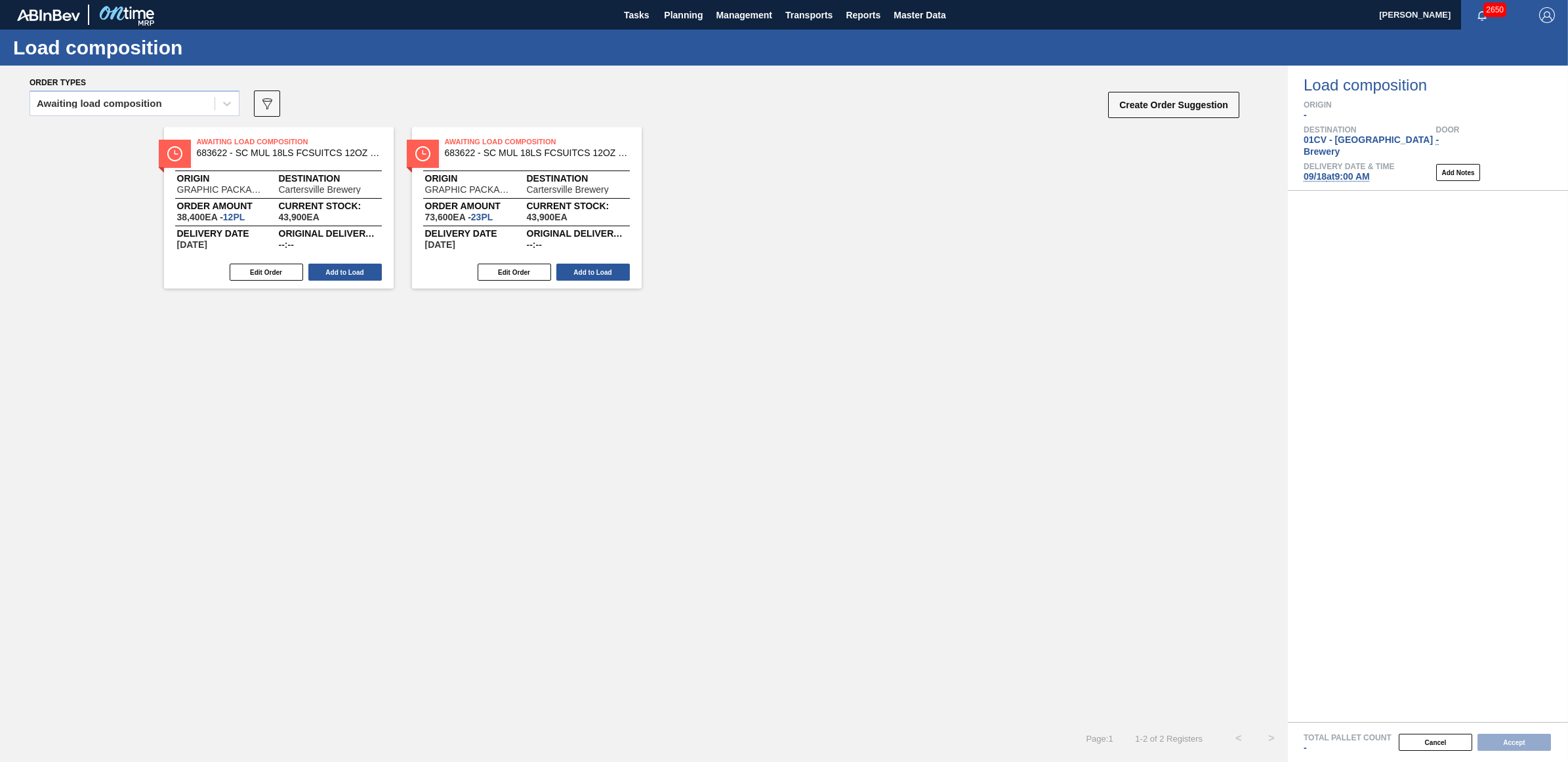
click at [1063, 240] on div "Awaiting Load Composition 683622 - SC MUL 18LS FCSUITCS 12OZ SLEEK AQUEOUS Orig…" at bounding box center [644, 207] width 1288 height 162
drag, startPoint x: 96, startPoint y: 103, endPoint x: 97, endPoint y: 117, distance: 14.0
click at [96, 103] on div "Awaiting load composition" at bounding box center [99, 104] width 125 height 9
click at [107, 138] on div "Awaiting load composition" at bounding box center [134, 136] width 210 height 24
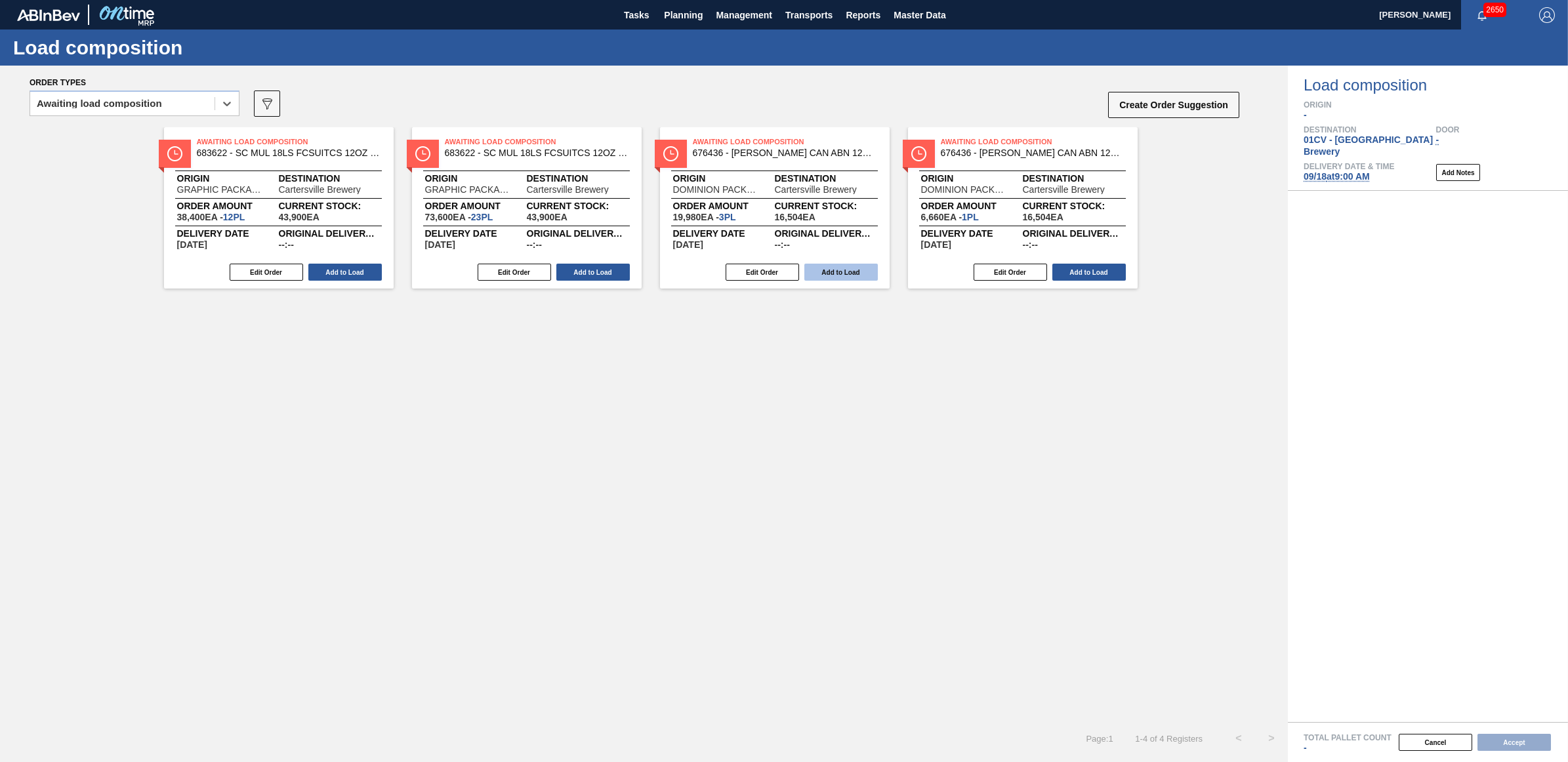
click at [841, 277] on button "Add to Load" at bounding box center [841, 272] width 73 height 17
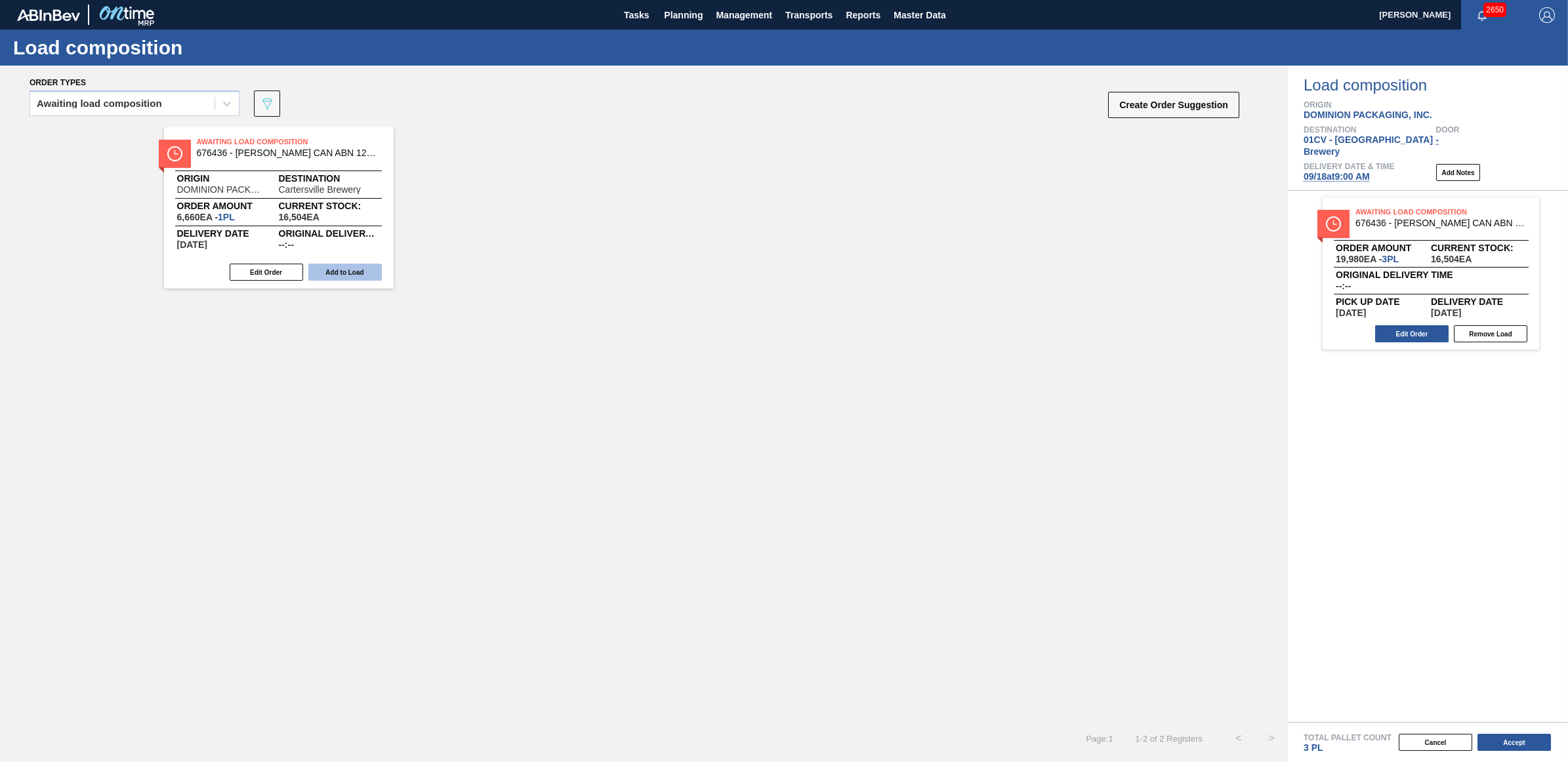
click at [369, 266] on button "Add to Load" at bounding box center [345, 272] width 73 height 17
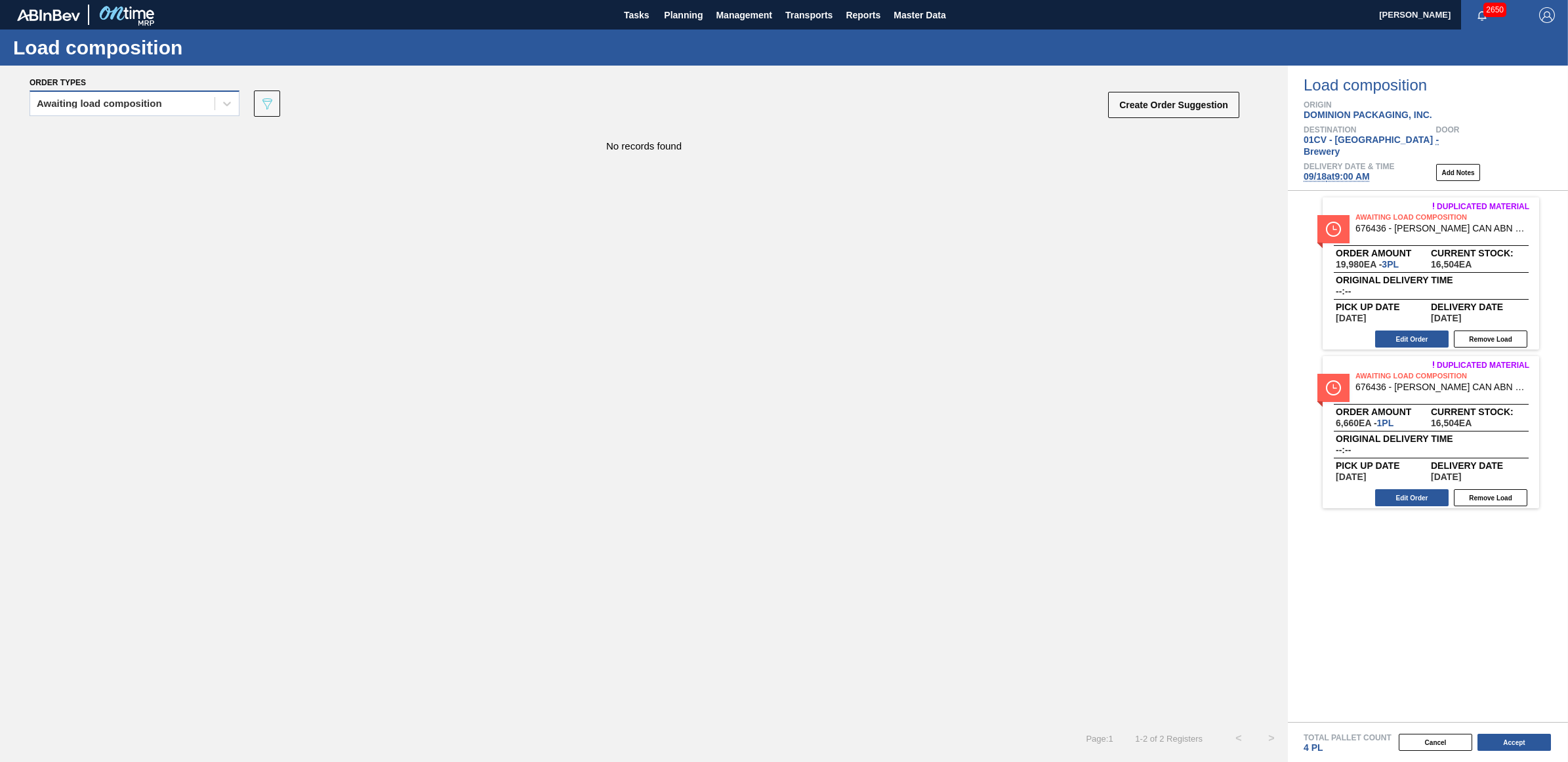
drag, startPoint x: 122, startPoint y: 100, endPoint x: 112, endPoint y: 118, distance: 20.6
click at [122, 100] on div "Awaiting load composition" at bounding box center [99, 104] width 125 height 9
click at [104, 141] on div "Awaiting load composition" at bounding box center [134, 136] width 210 height 24
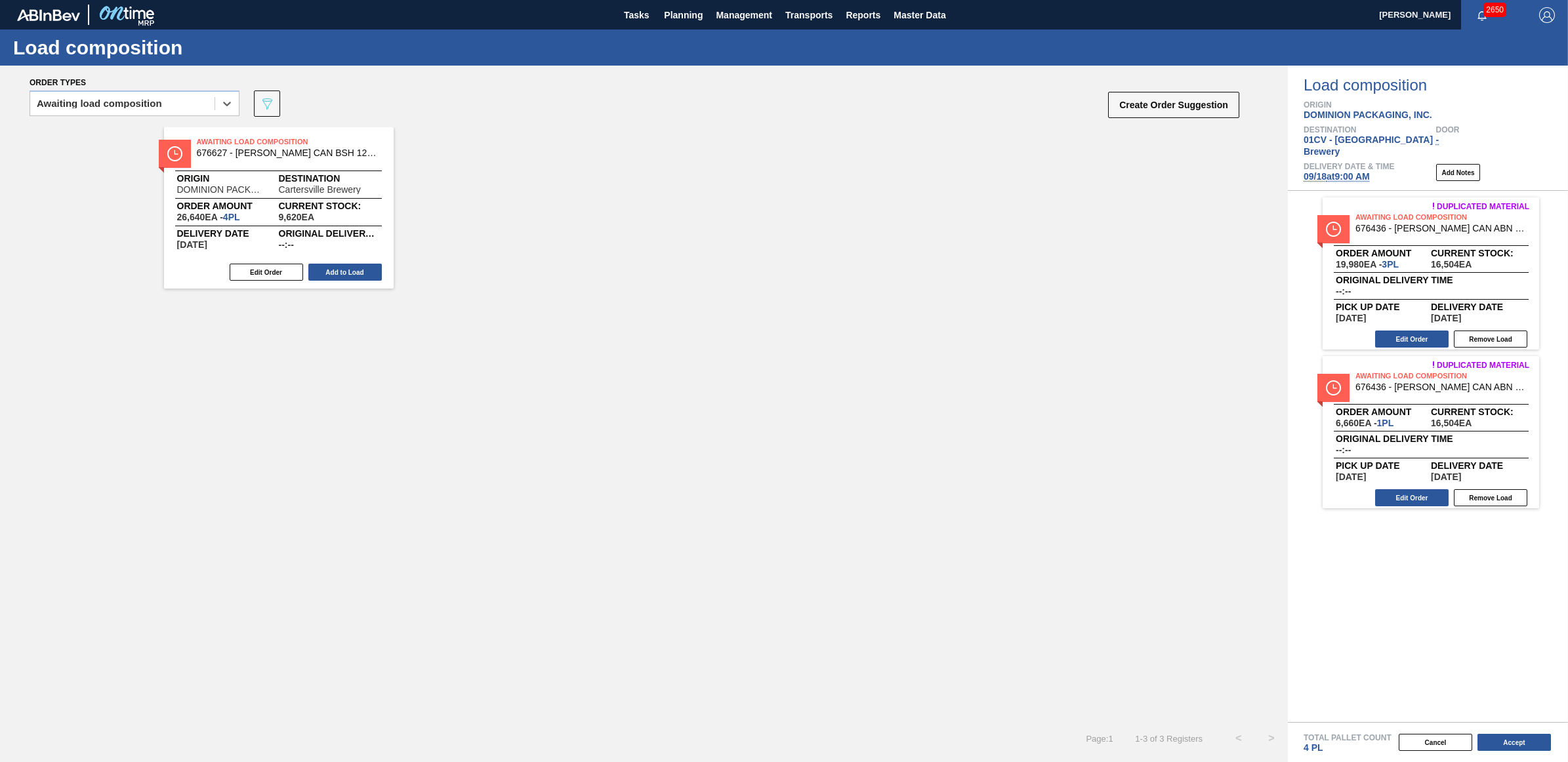
click at [355, 274] on button "Add to Load" at bounding box center [345, 272] width 73 height 17
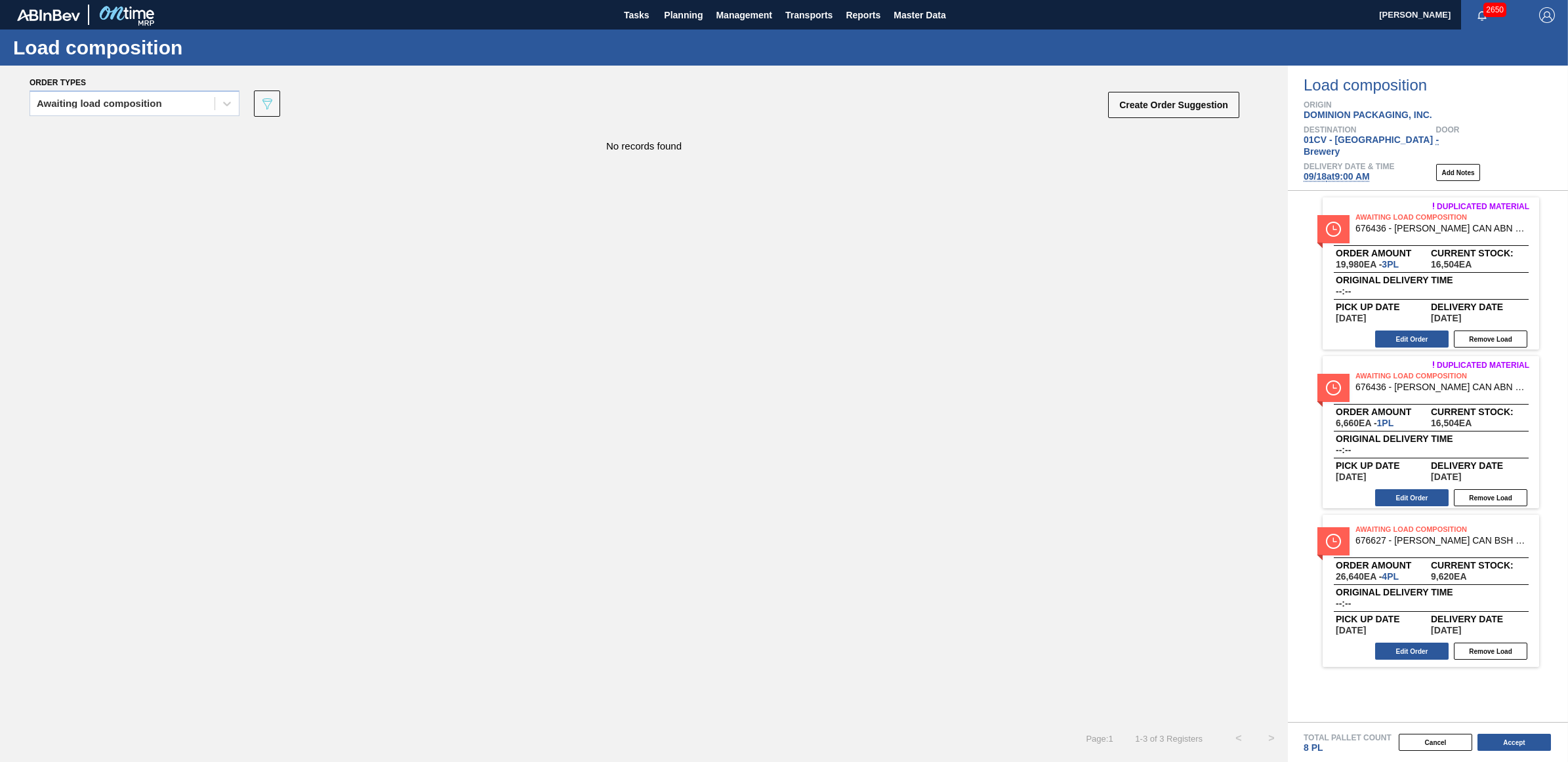
click at [190, 116] on div "Awaiting load composition" at bounding box center [134, 107] width 210 height 34
click at [115, 110] on div "Awaiting load composition" at bounding box center [122, 104] width 184 height 19
click at [117, 135] on div "Awaiting load composition" at bounding box center [134, 136] width 210 height 24
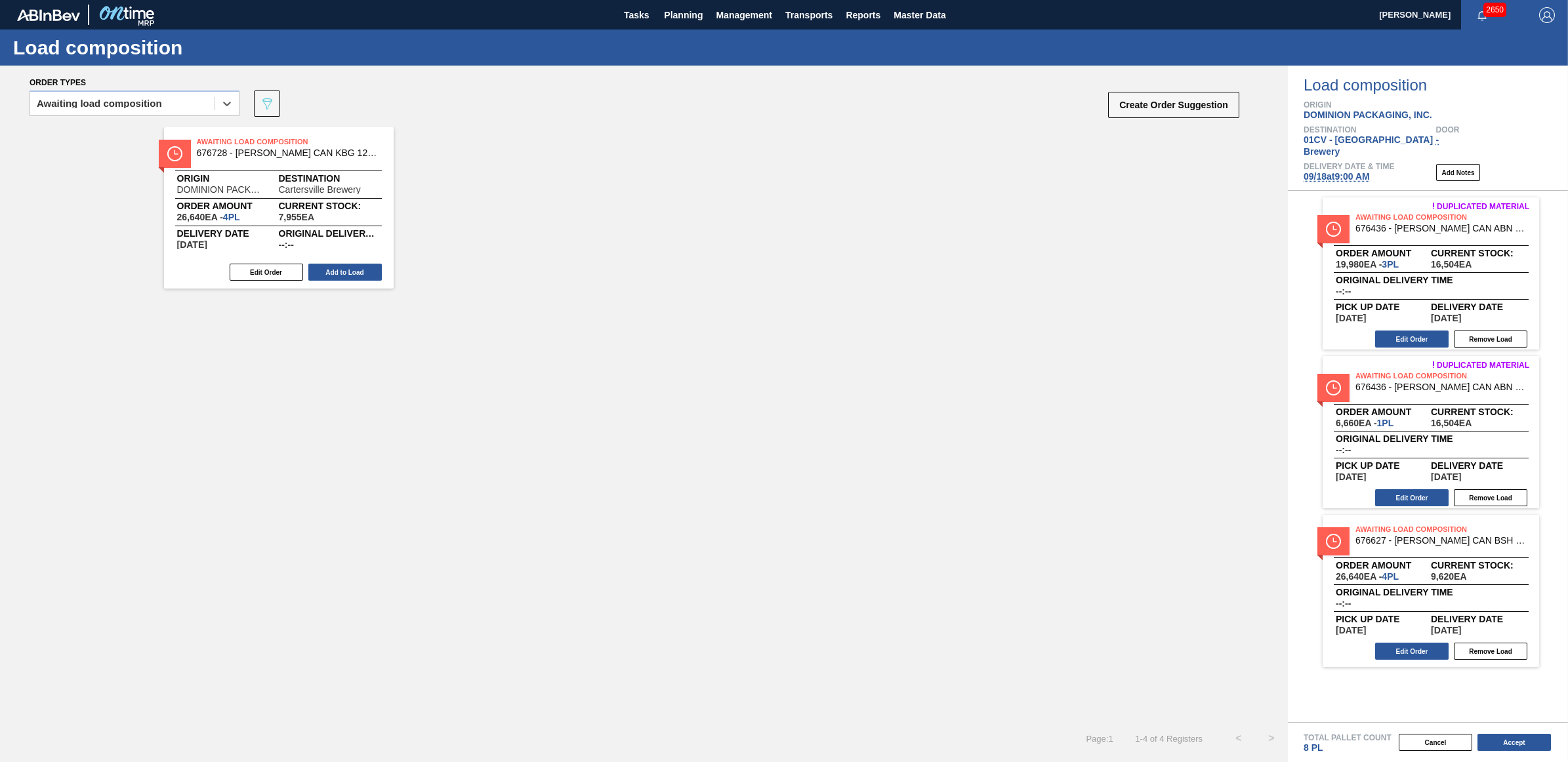
click at [339, 269] on button "Add to Load" at bounding box center [345, 272] width 73 height 17
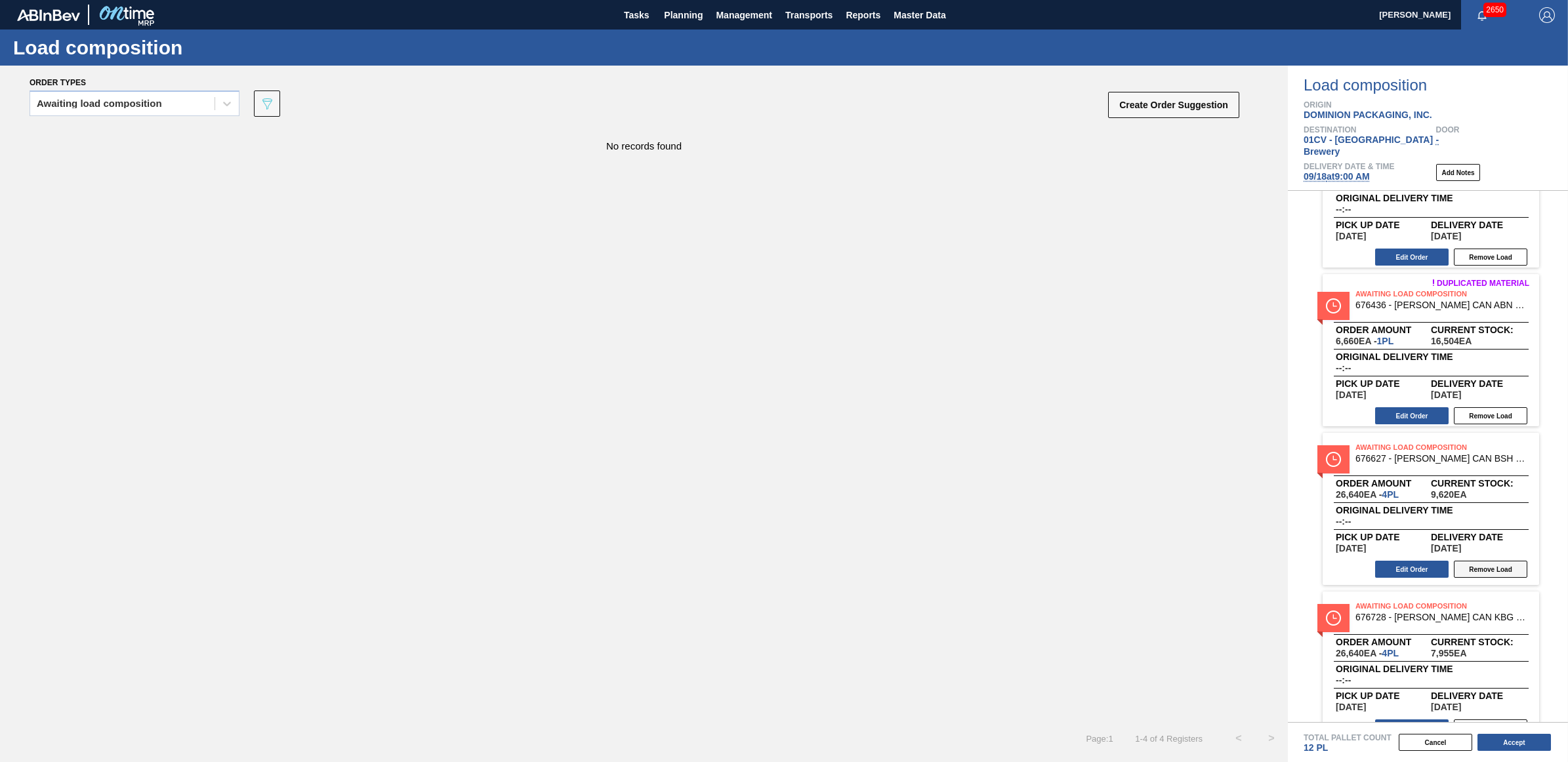
scroll to position [99, 0]
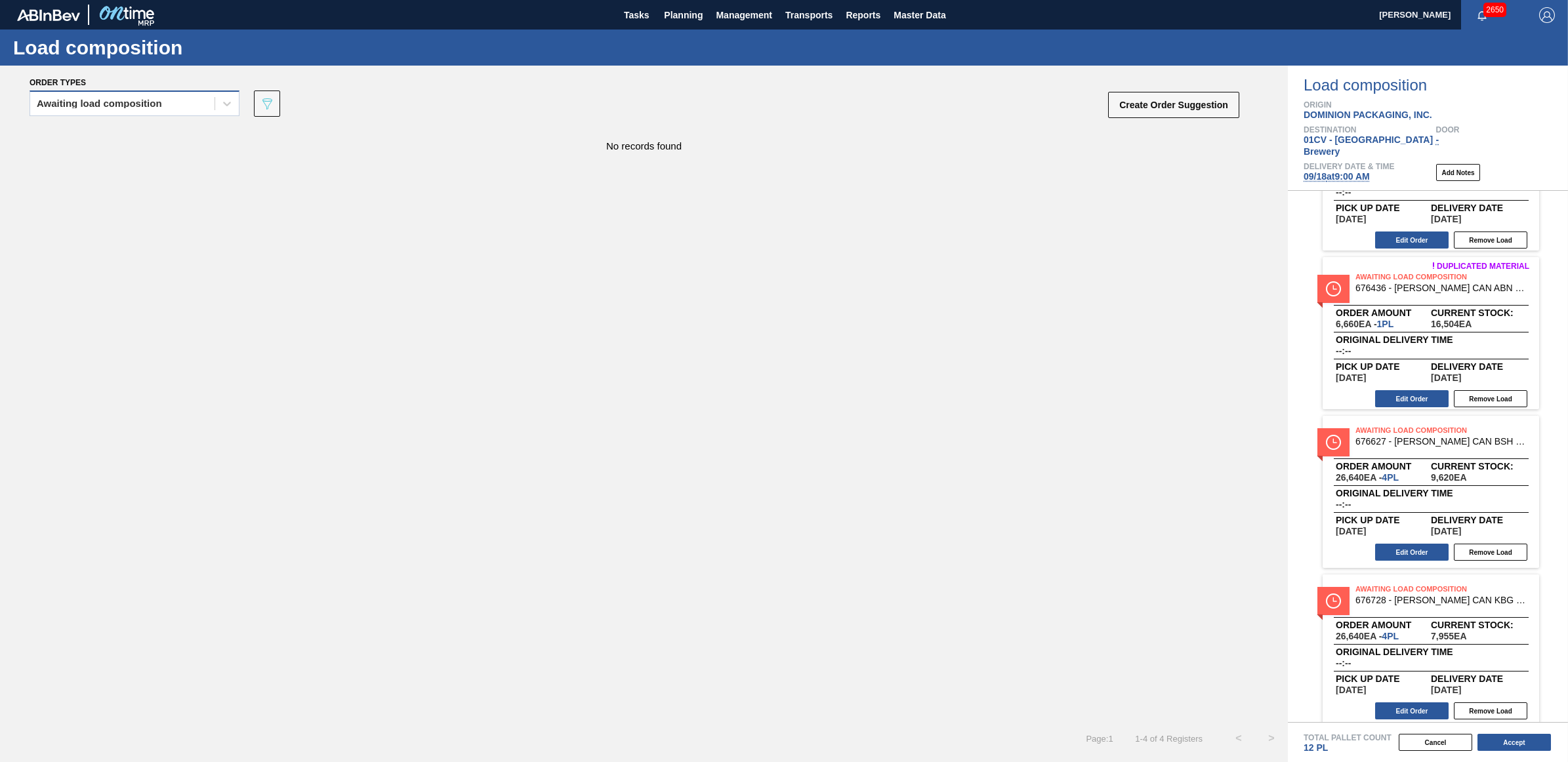
click at [142, 102] on div "Awaiting load composition" at bounding box center [99, 104] width 125 height 9
click at [132, 135] on div "Awaiting load composition" at bounding box center [134, 136] width 210 height 24
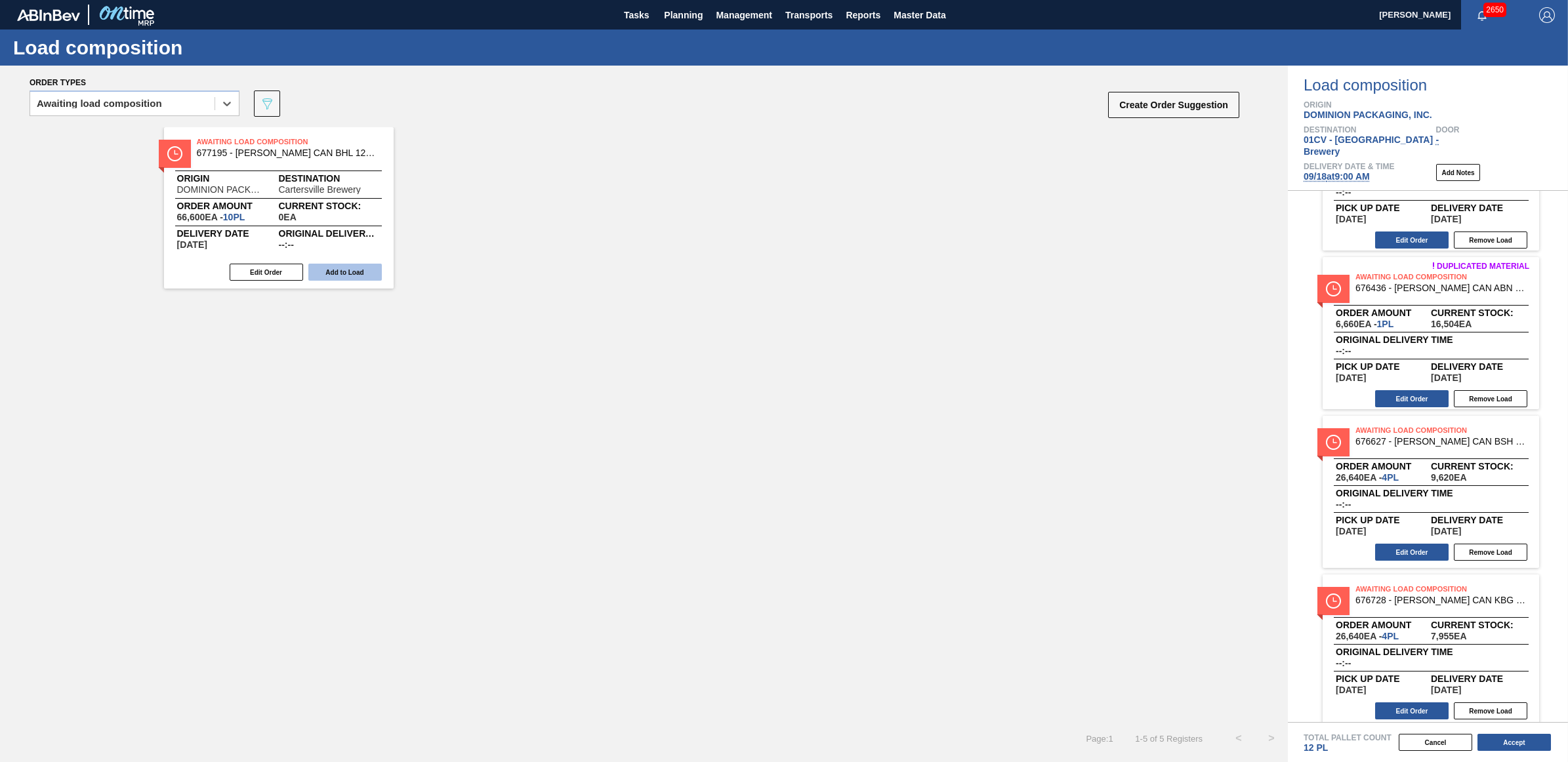
click at [335, 272] on button "Add to Load" at bounding box center [345, 272] width 73 height 17
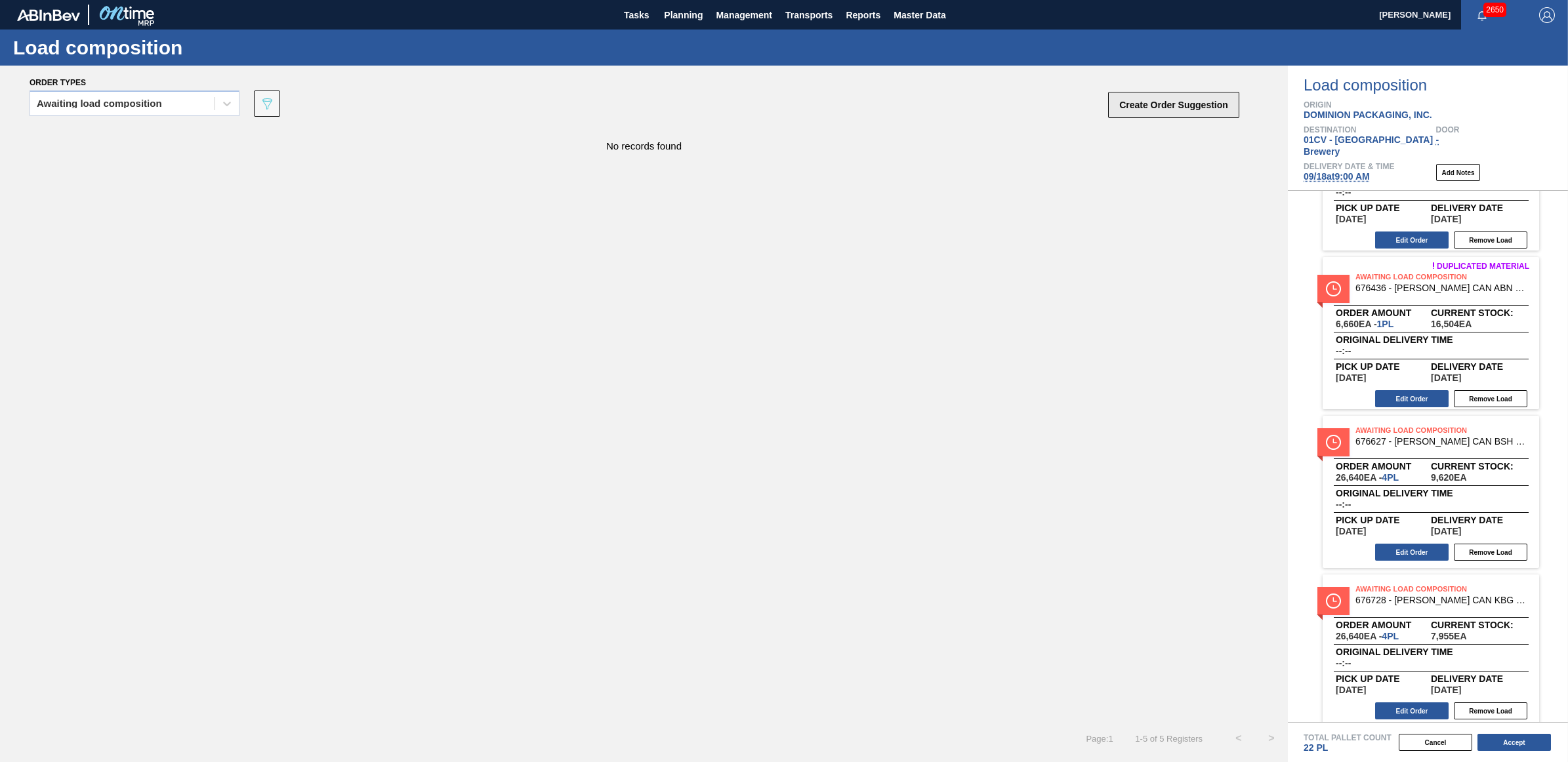
click at [1177, 102] on button "Create Order Suggestion" at bounding box center [1174, 104] width 131 height 26
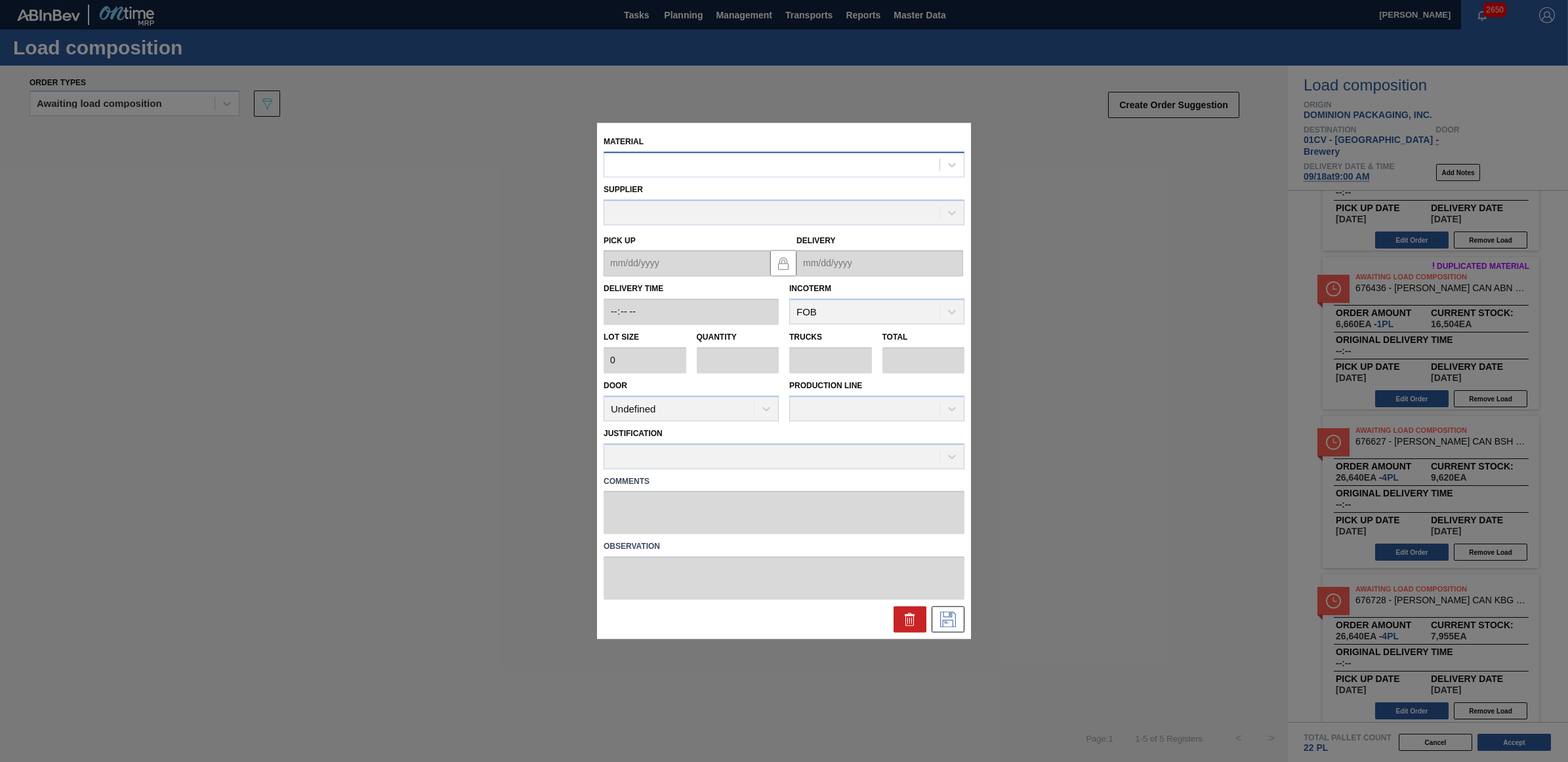
click at [774, 168] on div at bounding box center [772, 165] width 335 height 19
type input "676634"
type input "6,660"
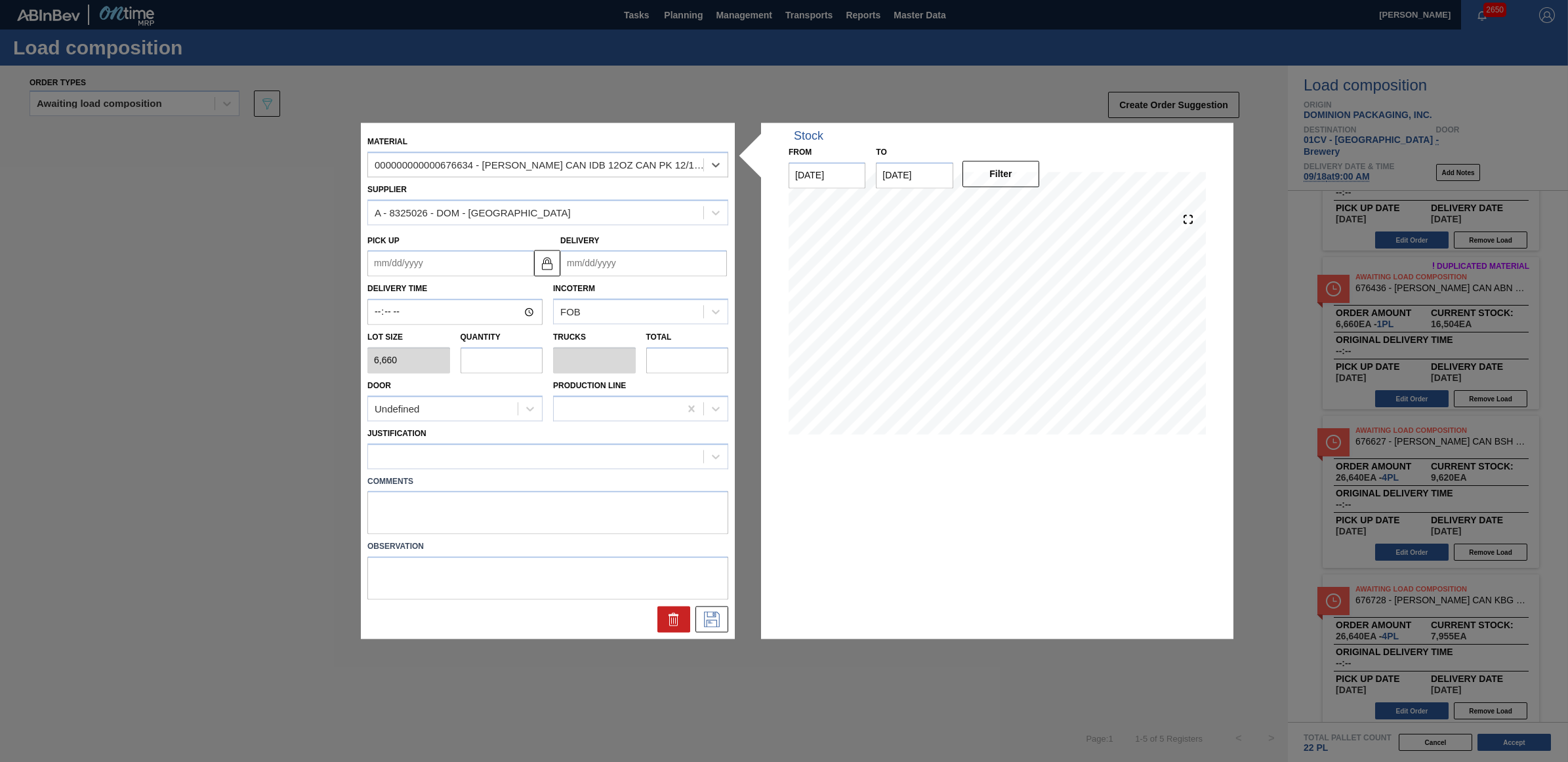
click at [510, 362] on input "text" at bounding box center [502, 360] width 82 height 26
type input "1"
type input "0.04"
type input "6,660"
type input "1"
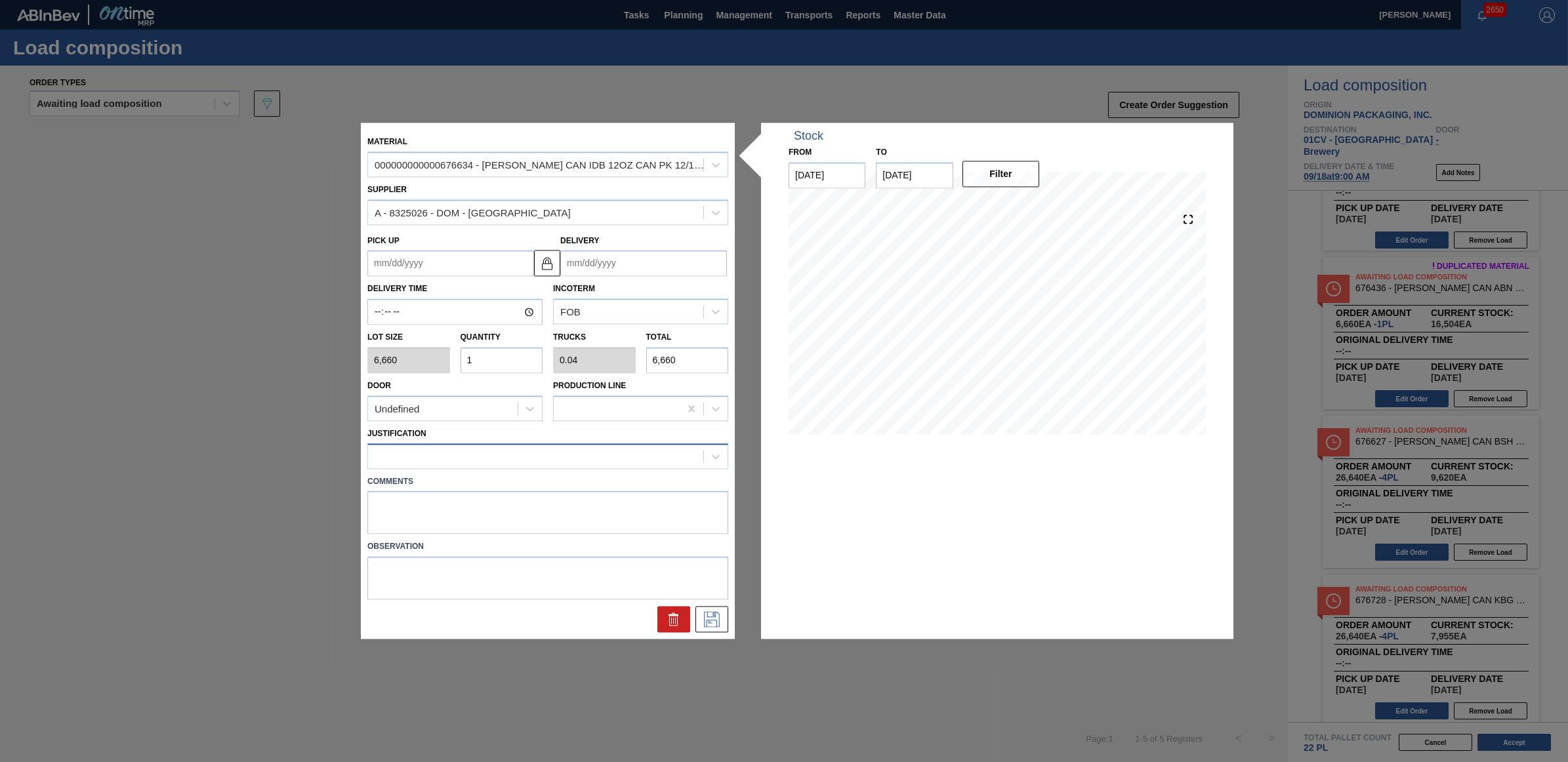
click at [472, 453] on div at bounding box center [536, 456] width 335 height 19
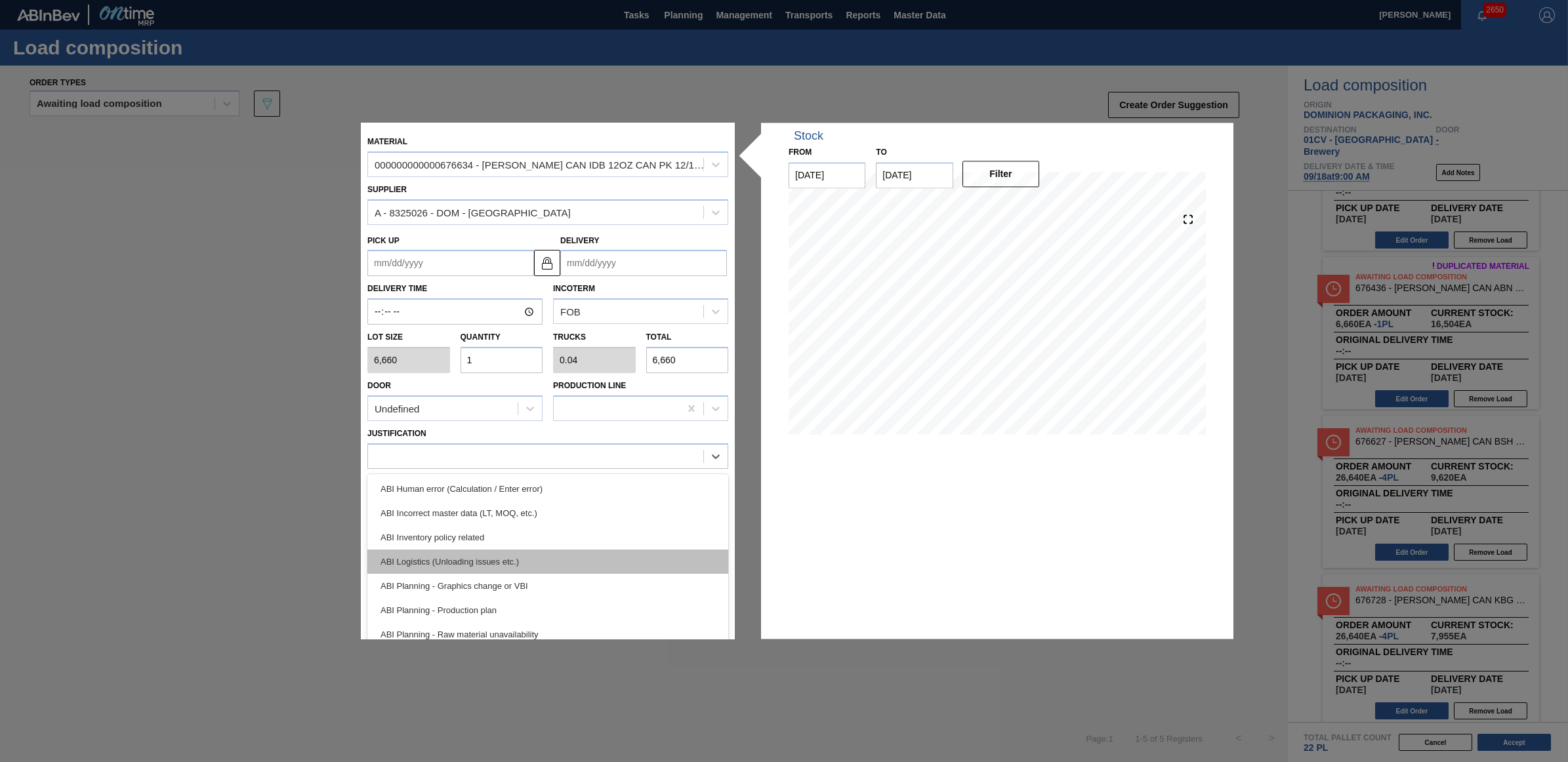
scroll to position [82, 0]
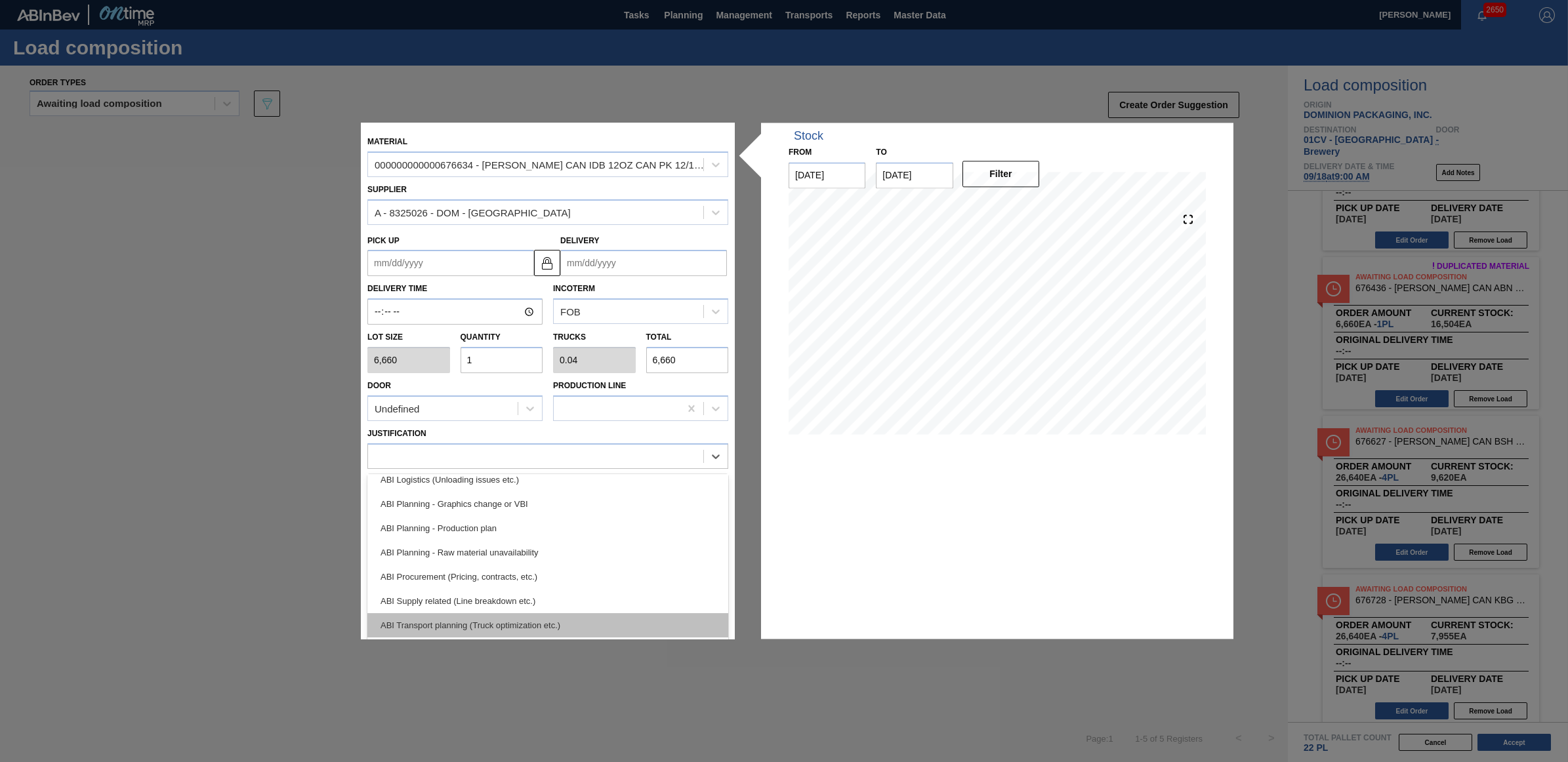
click at [536, 620] on div "ABI Transport planning (Truck optimization etc.)" at bounding box center [548, 625] width 361 height 24
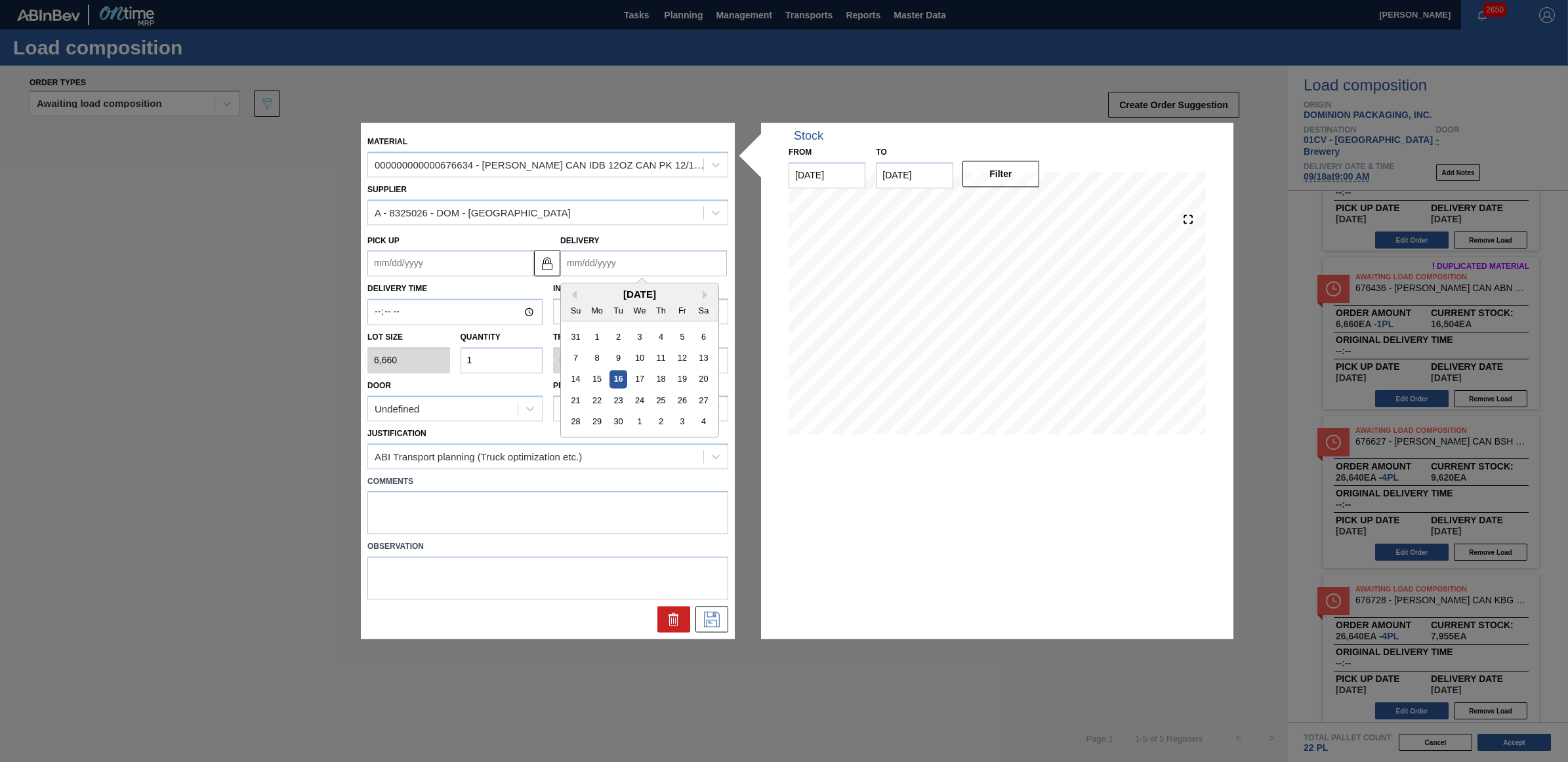
click at [625, 269] on input "Delivery" at bounding box center [643, 263] width 167 height 26
click at [657, 381] on div "18" at bounding box center [661, 379] width 18 height 18
type up "[DATE]"
type input "[DATE]"
click at [702, 618] on icon at bounding box center [712, 620] width 21 height 16
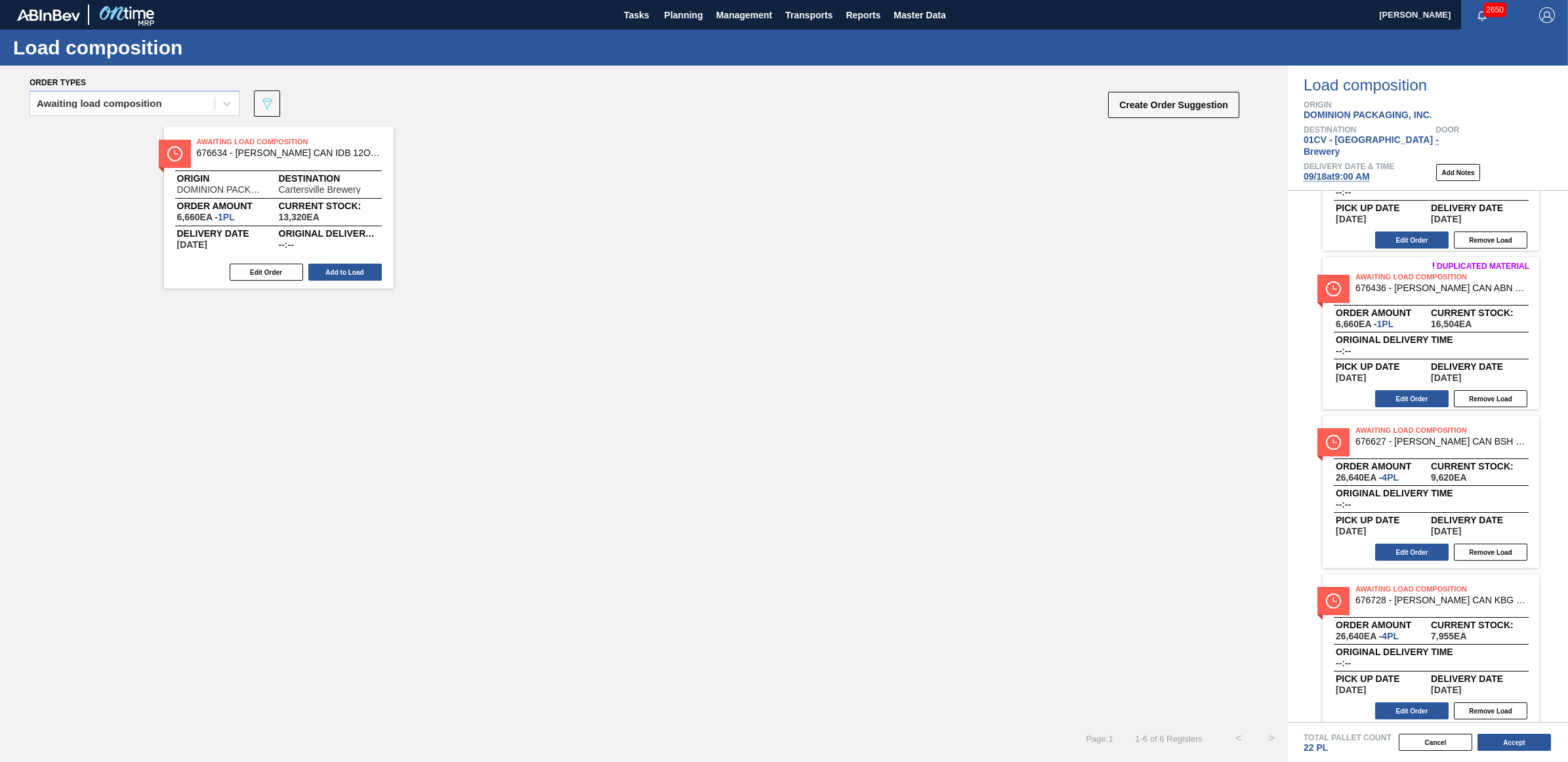
click at [336, 264] on button "Add to Load" at bounding box center [345, 272] width 73 height 17
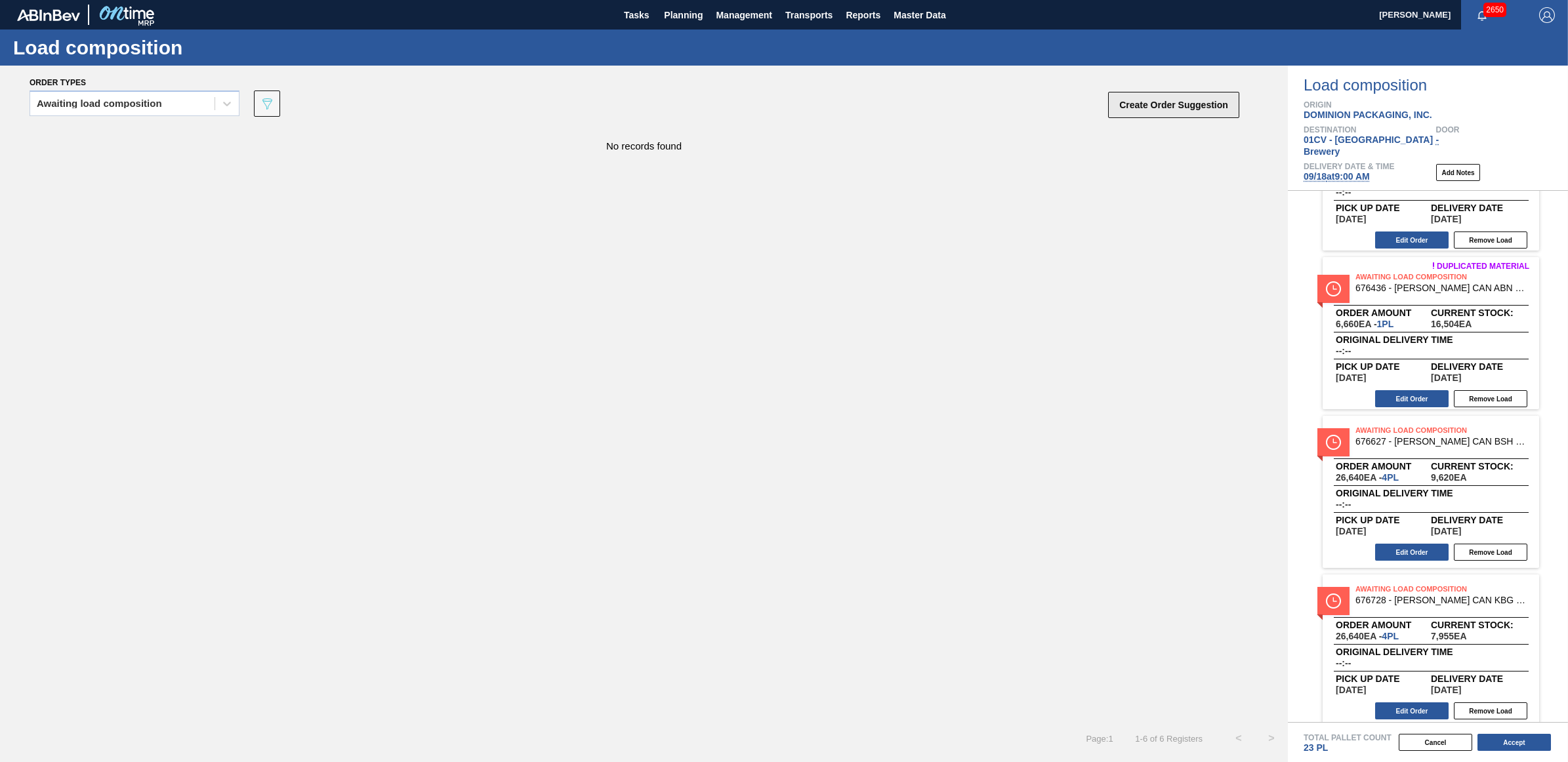
click at [1150, 110] on button "Create Order Suggestion" at bounding box center [1174, 104] width 131 height 26
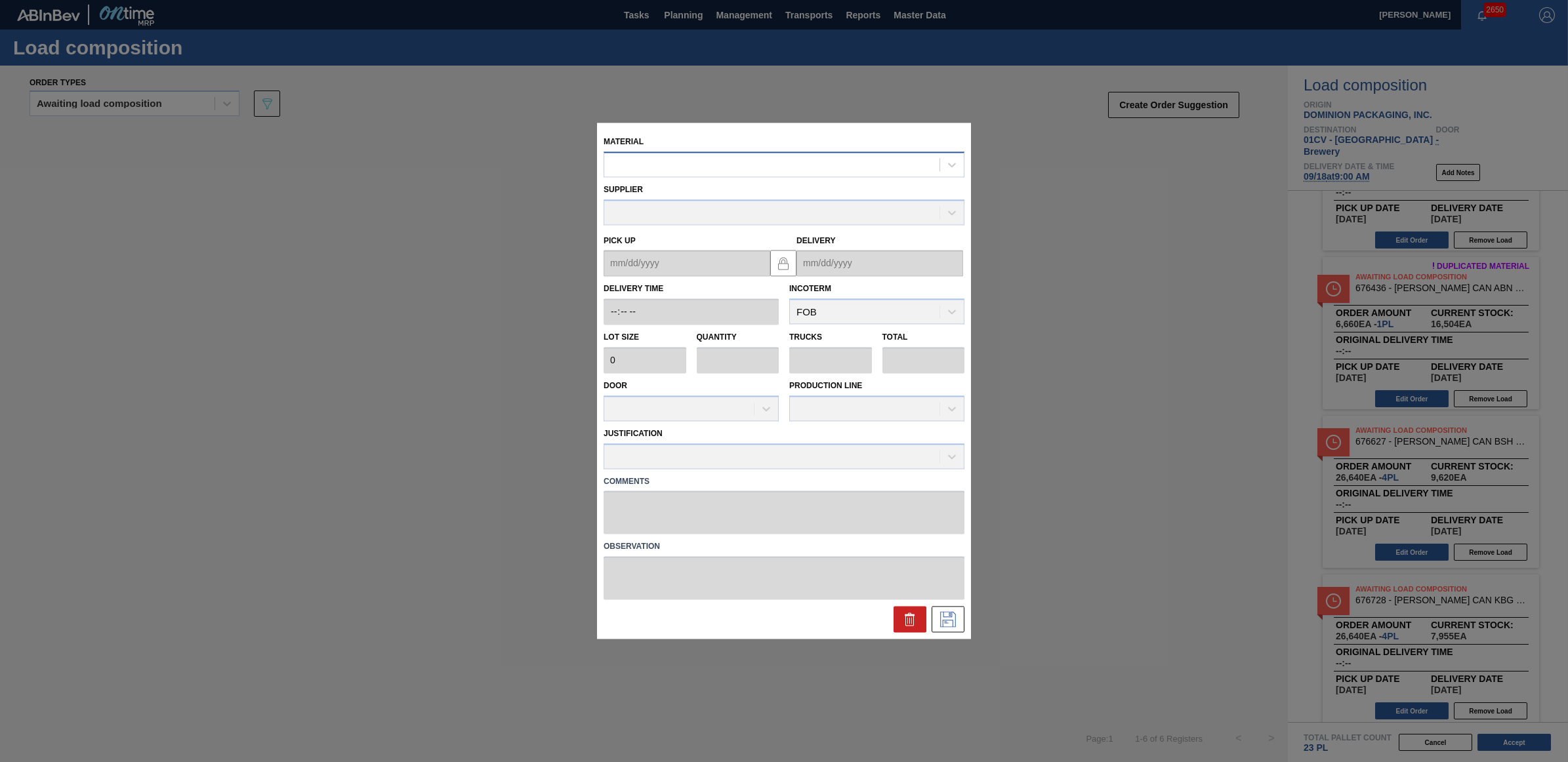
click at [639, 164] on div at bounding box center [772, 165] width 335 height 19
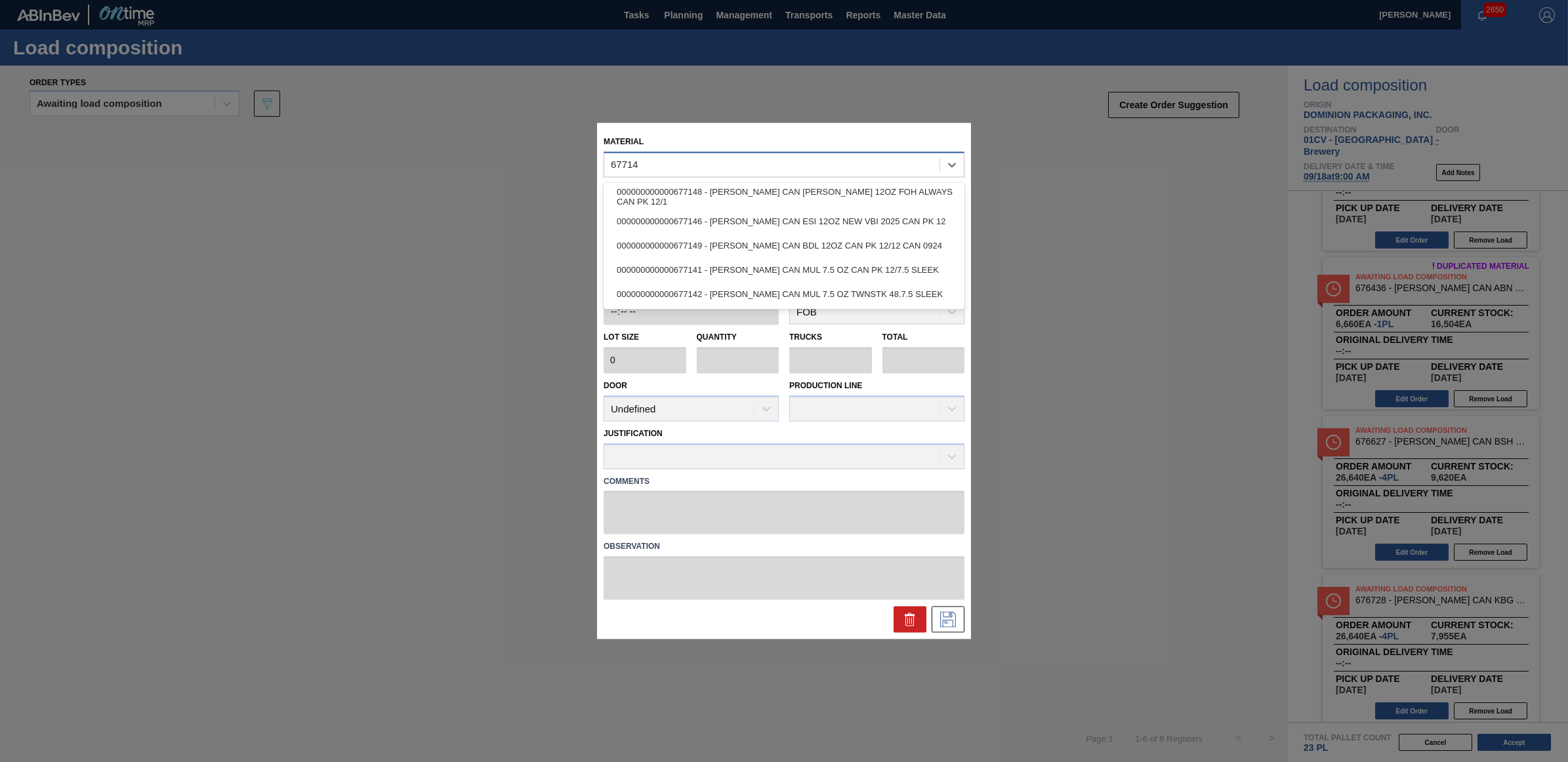
type input "677149"
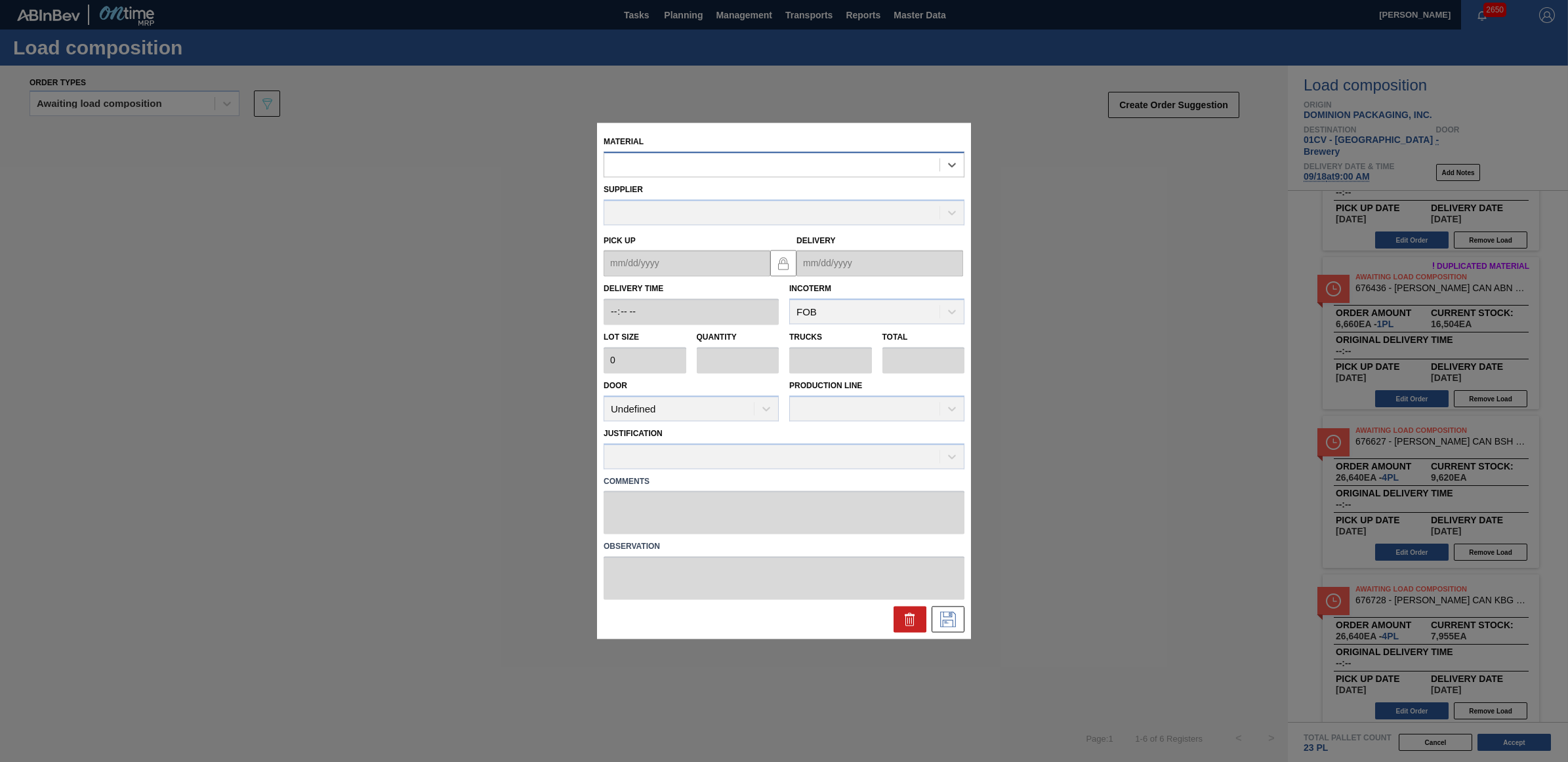
type input "6,660"
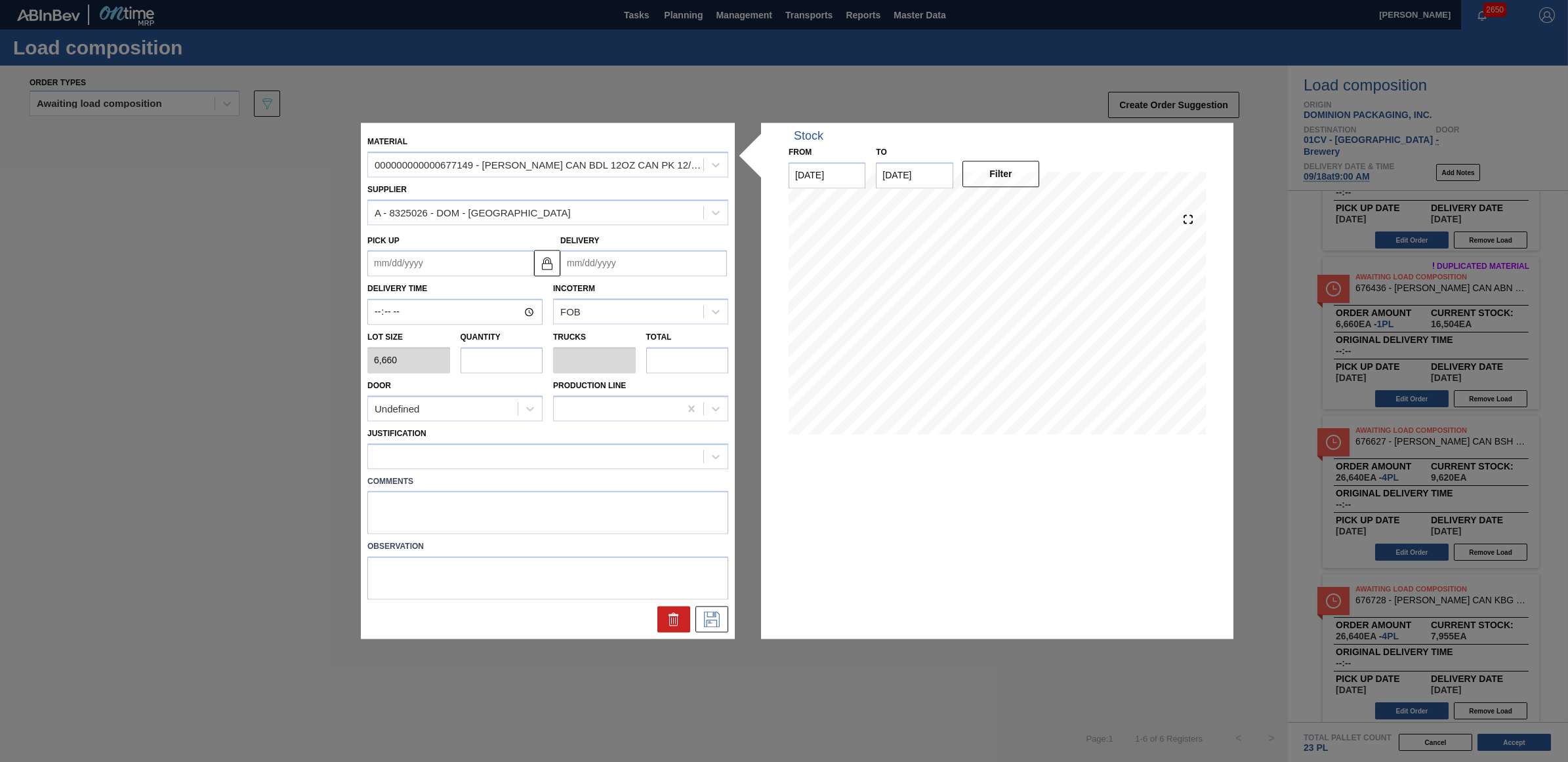
click at [490, 365] on input "text" at bounding box center [502, 360] width 82 height 26
type input "3"
type input "0.115"
type input "19,980"
type input "3"
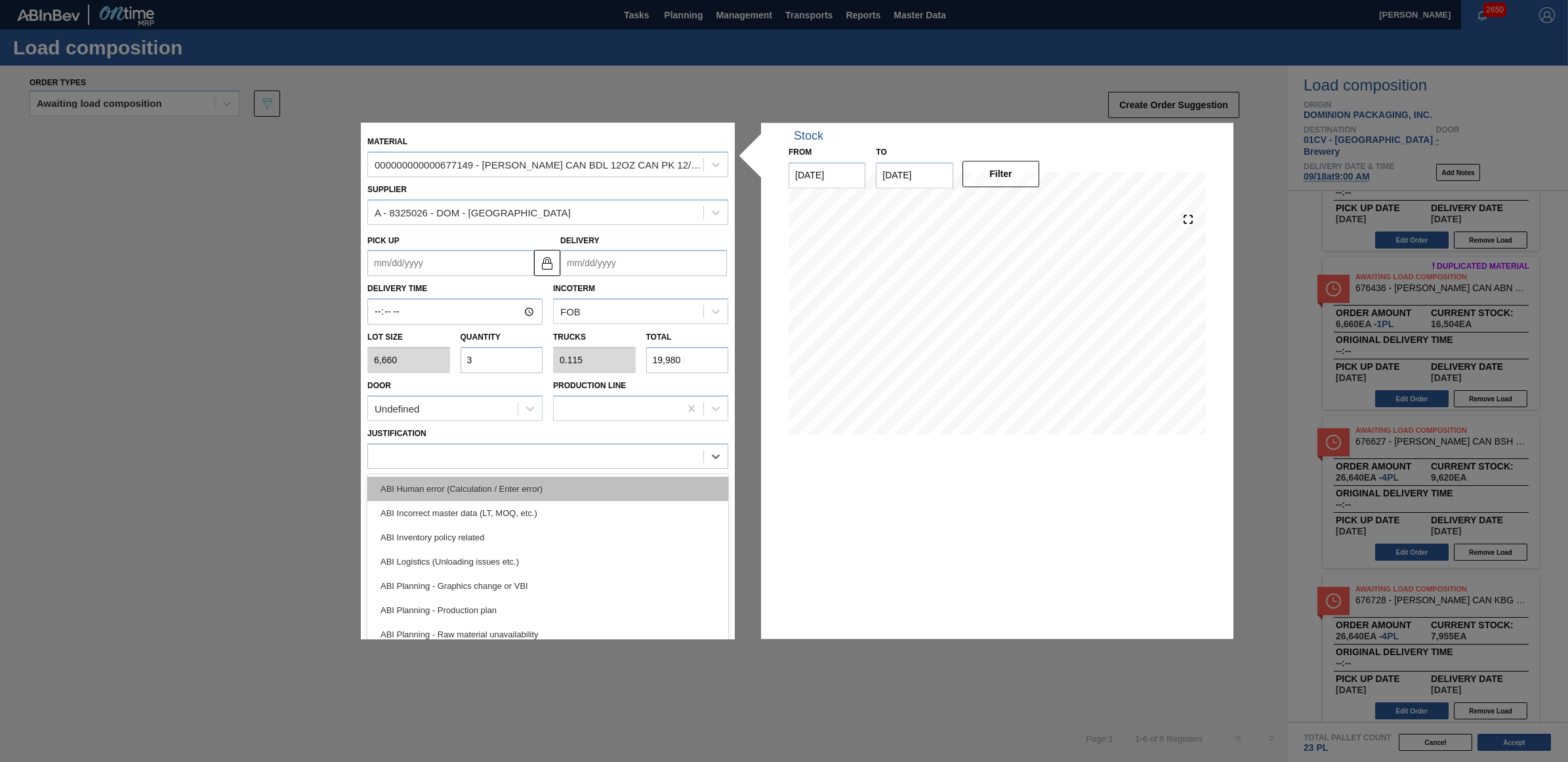
drag, startPoint x: 501, startPoint y: 453, endPoint x: 542, endPoint y: 476, distance: 47.0
click at [501, 454] on div at bounding box center [536, 456] width 335 height 19
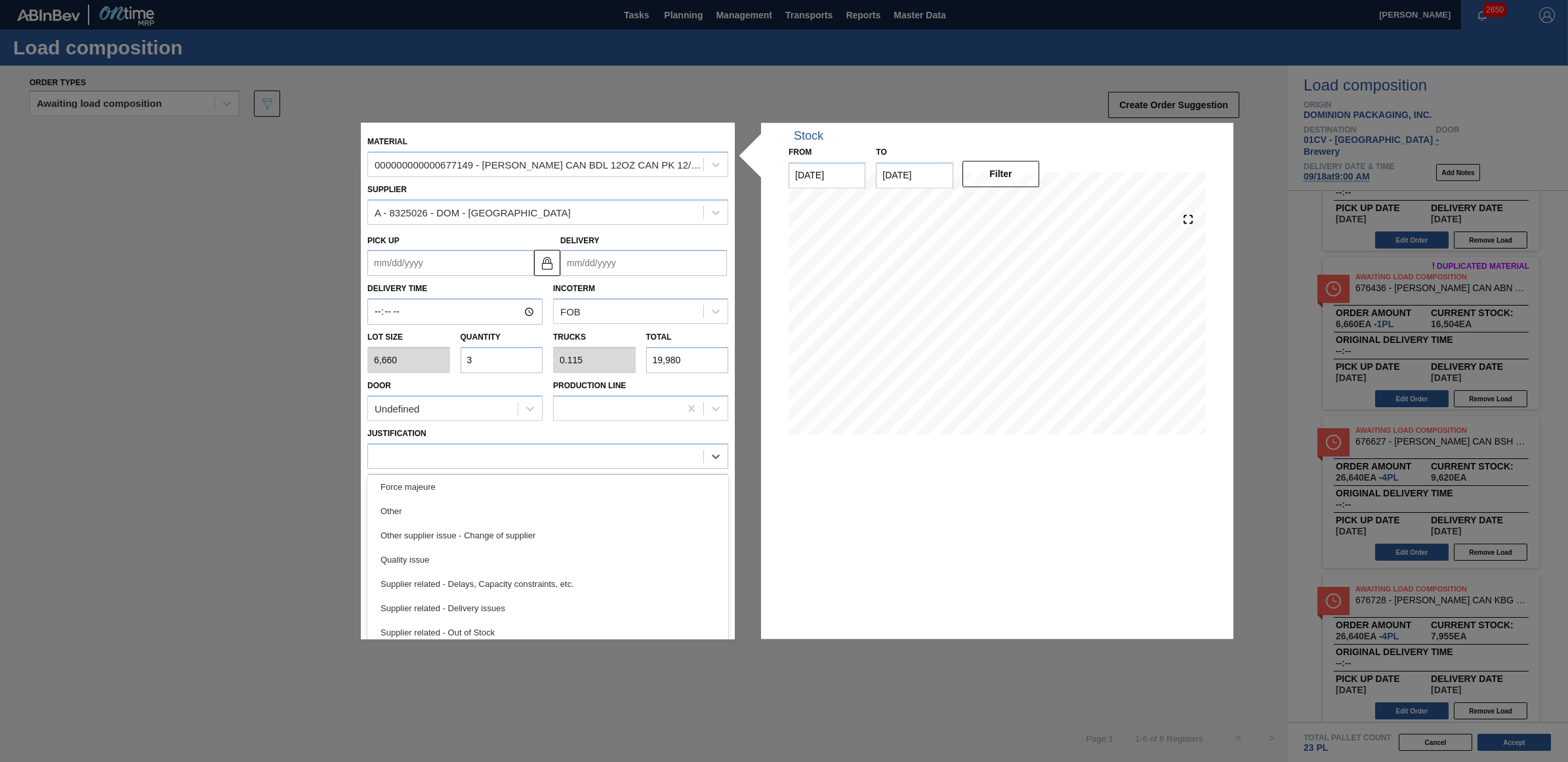
scroll to position [163, 0]
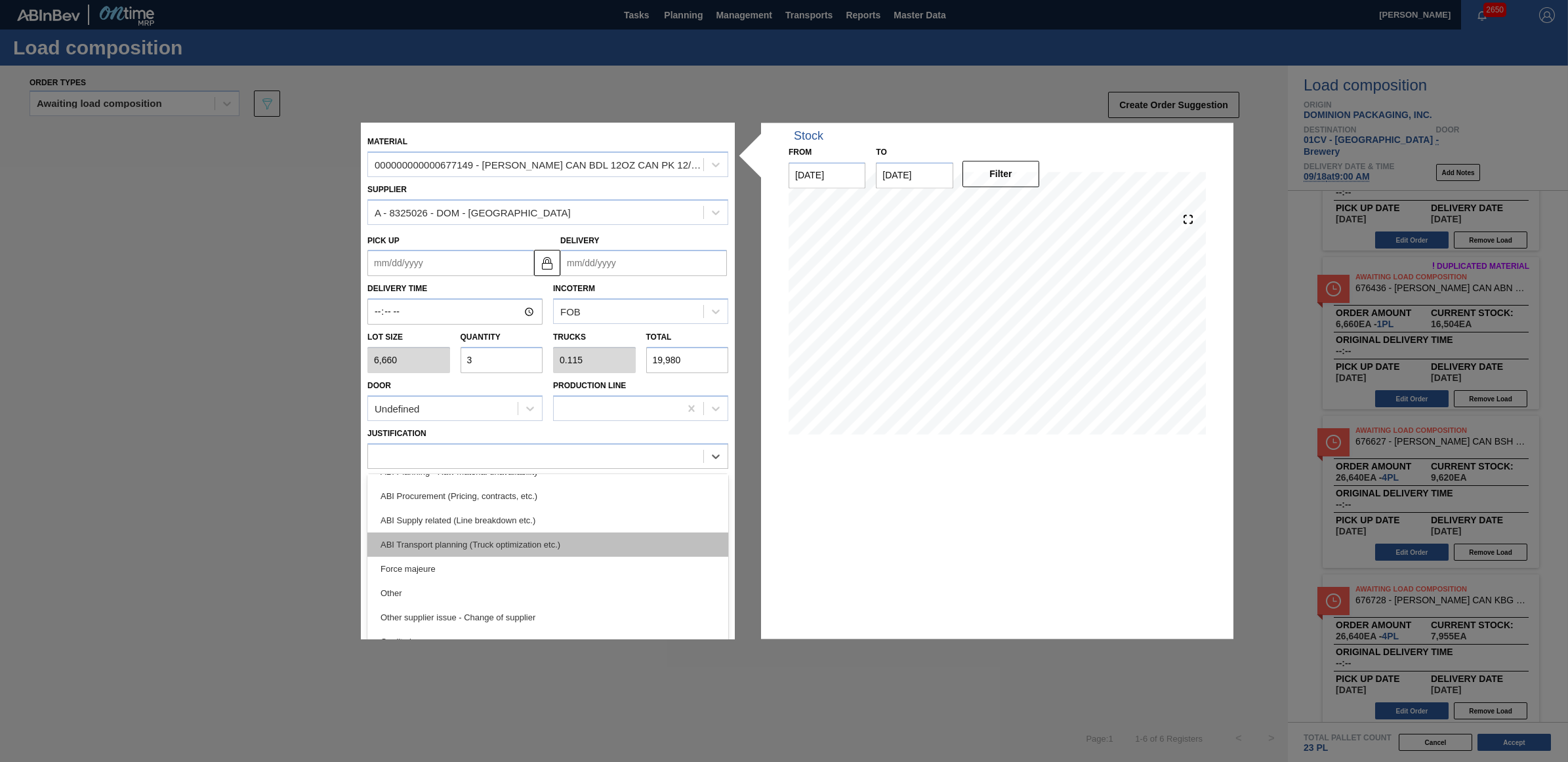
click at [514, 539] on div "ABI Transport planning (Truck optimization etc.)" at bounding box center [548, 545] width 361 height 24
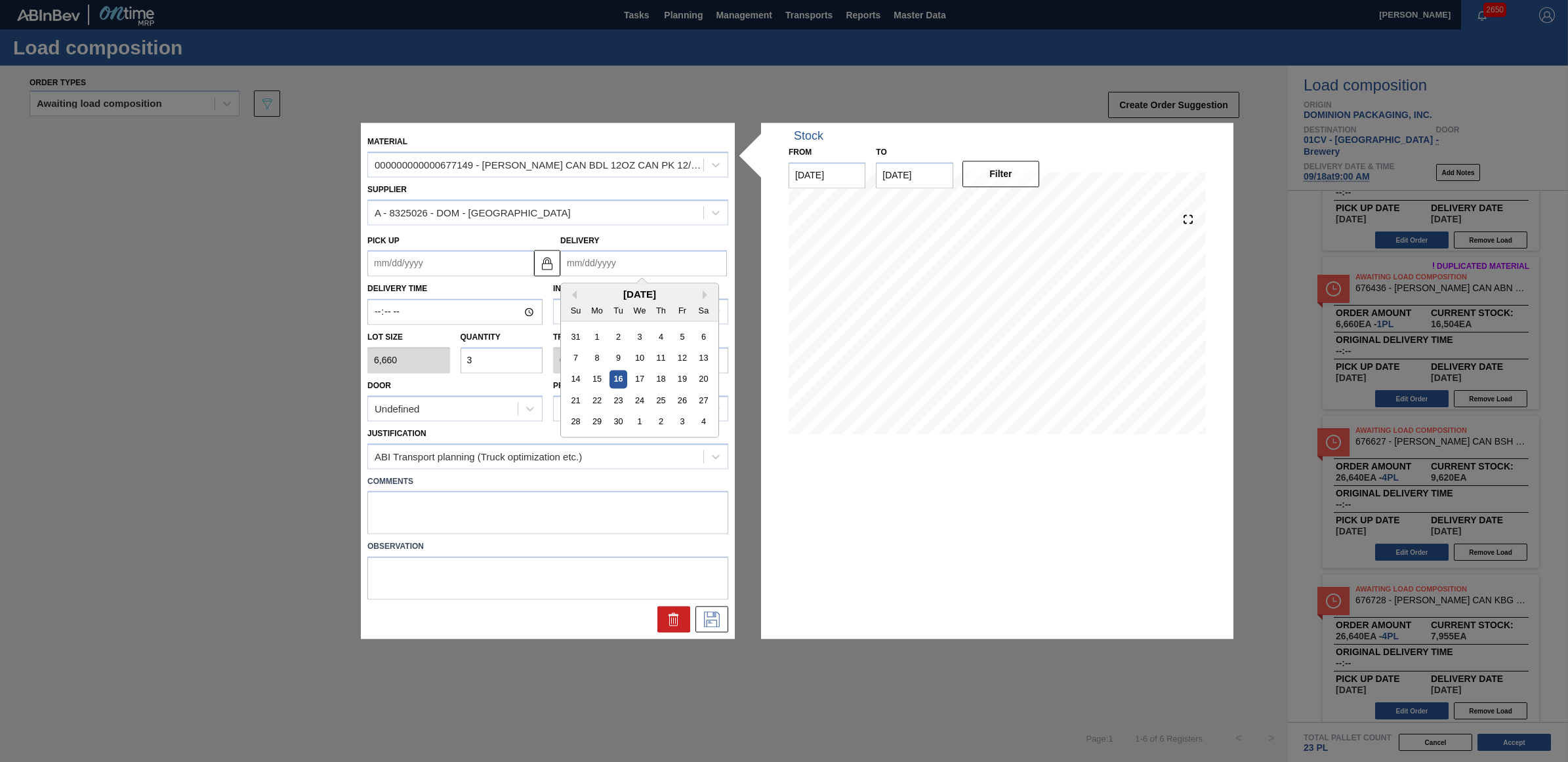
click at [647, 261] on input "Delivery" at bounding box center [643, 263] width 167 height 26
click at [661, 379] on div "18" at bounding box center [661, 379] width 18 height 18
type up "[DATE]"
type input "[DATE]"
click at [707, 620] on icon at bounding box center [712, 620] width 16 height 16
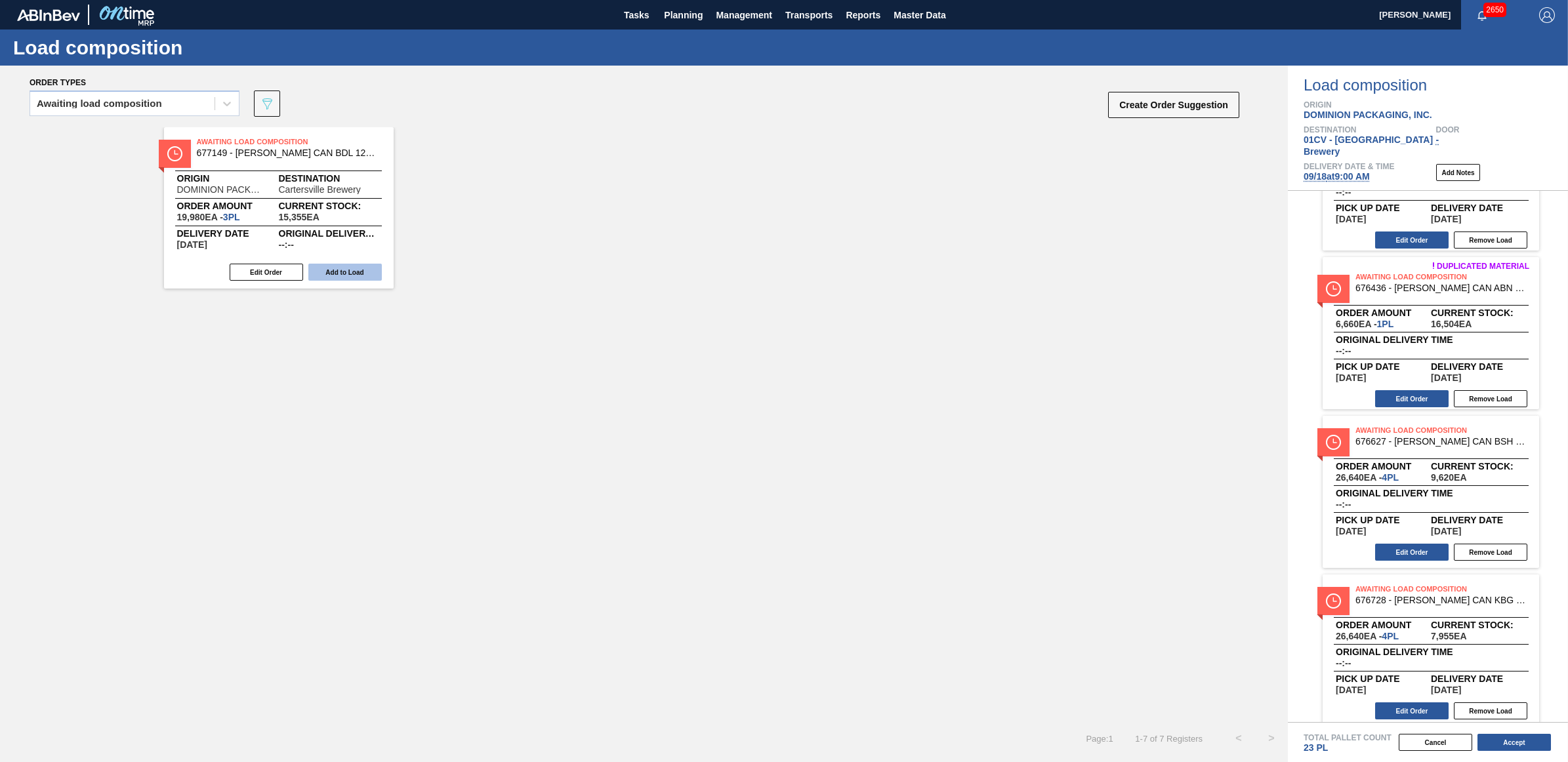
click at [350, 269] on button "Add to Load" at bounding box center [345, 272] width 73 height 17
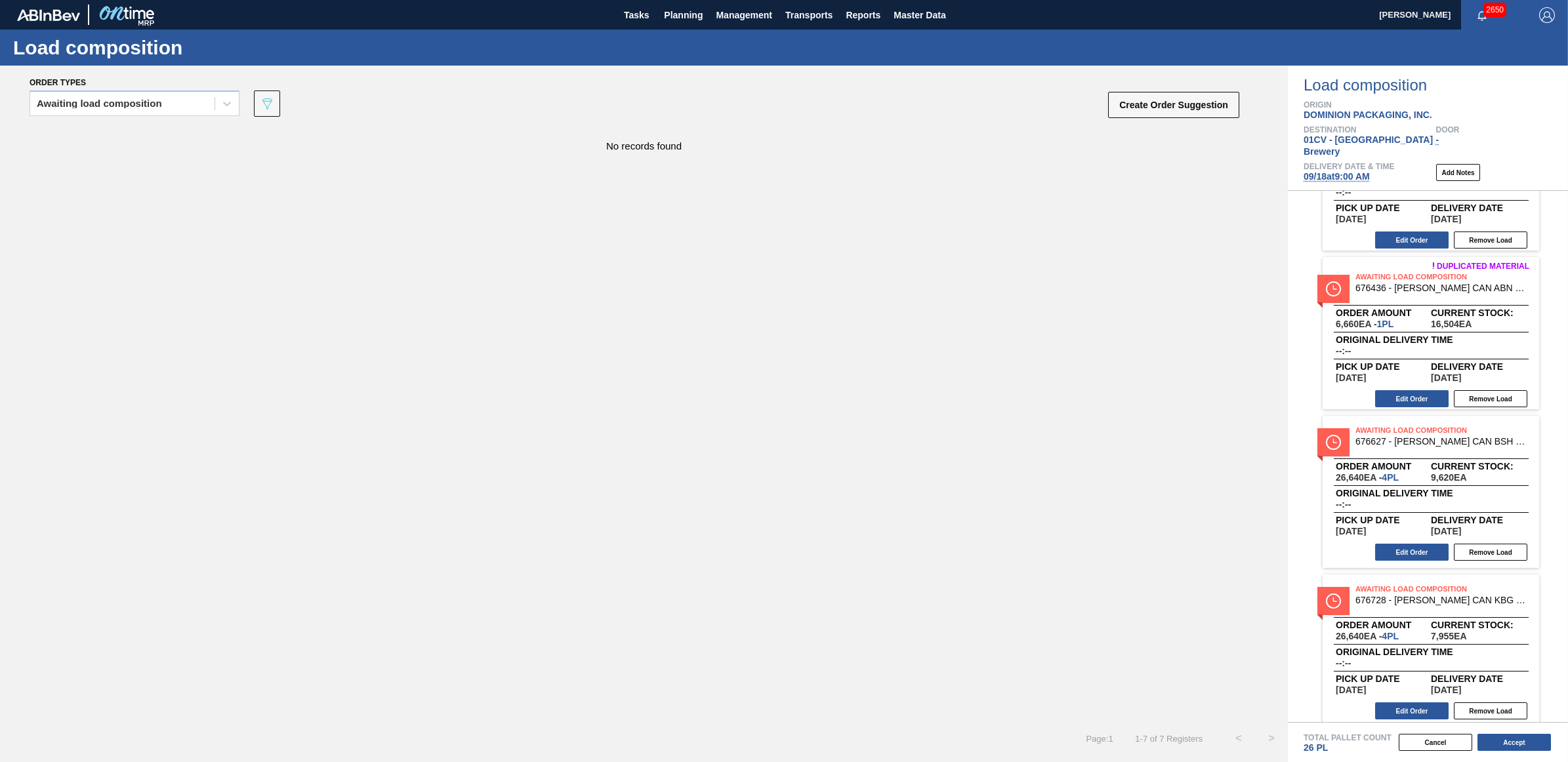
scroll to position [17, 0]
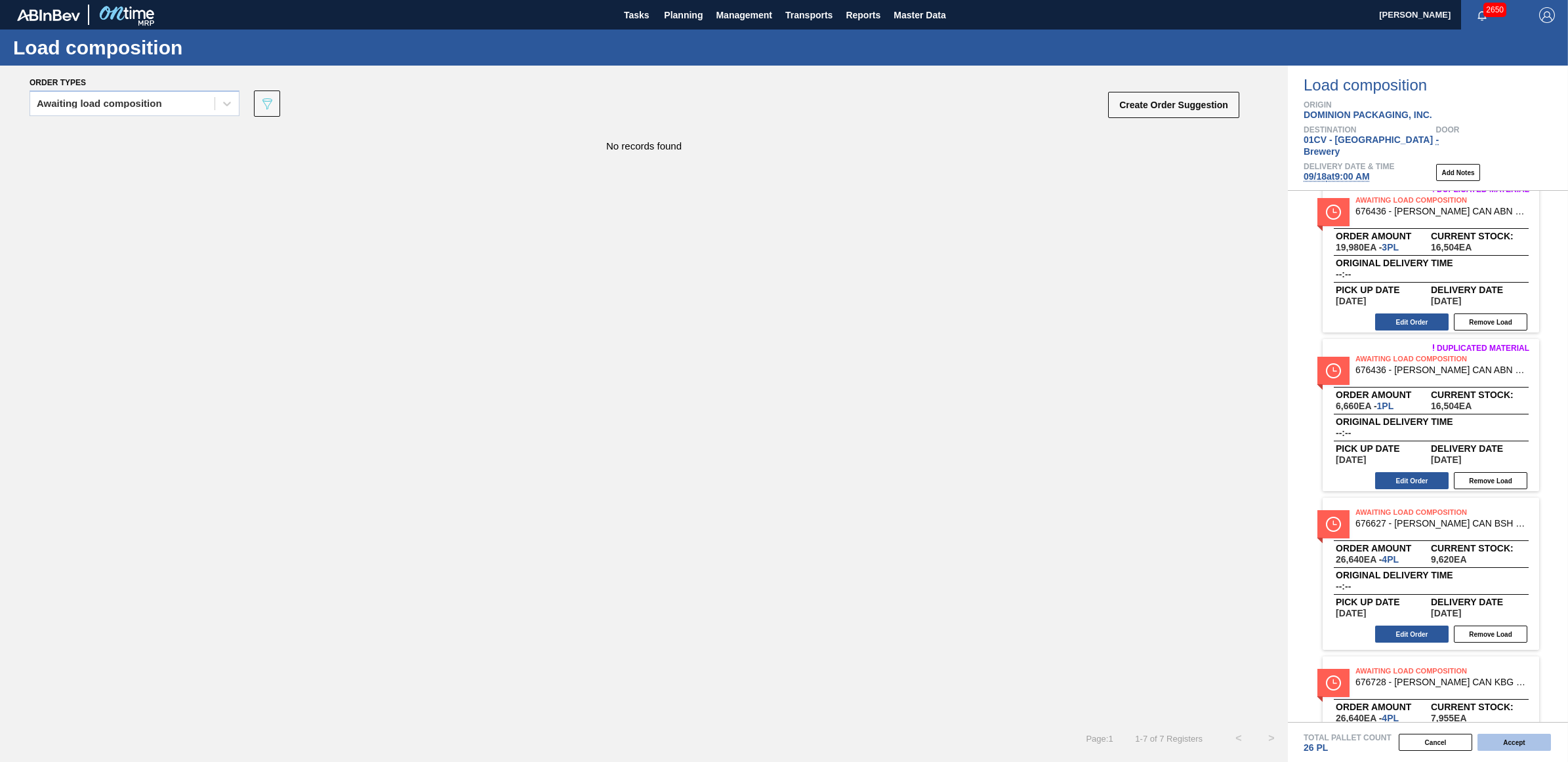
click at [1512, 745] on button "Accept" at bounding box center [1514, 743] width 73 height 17
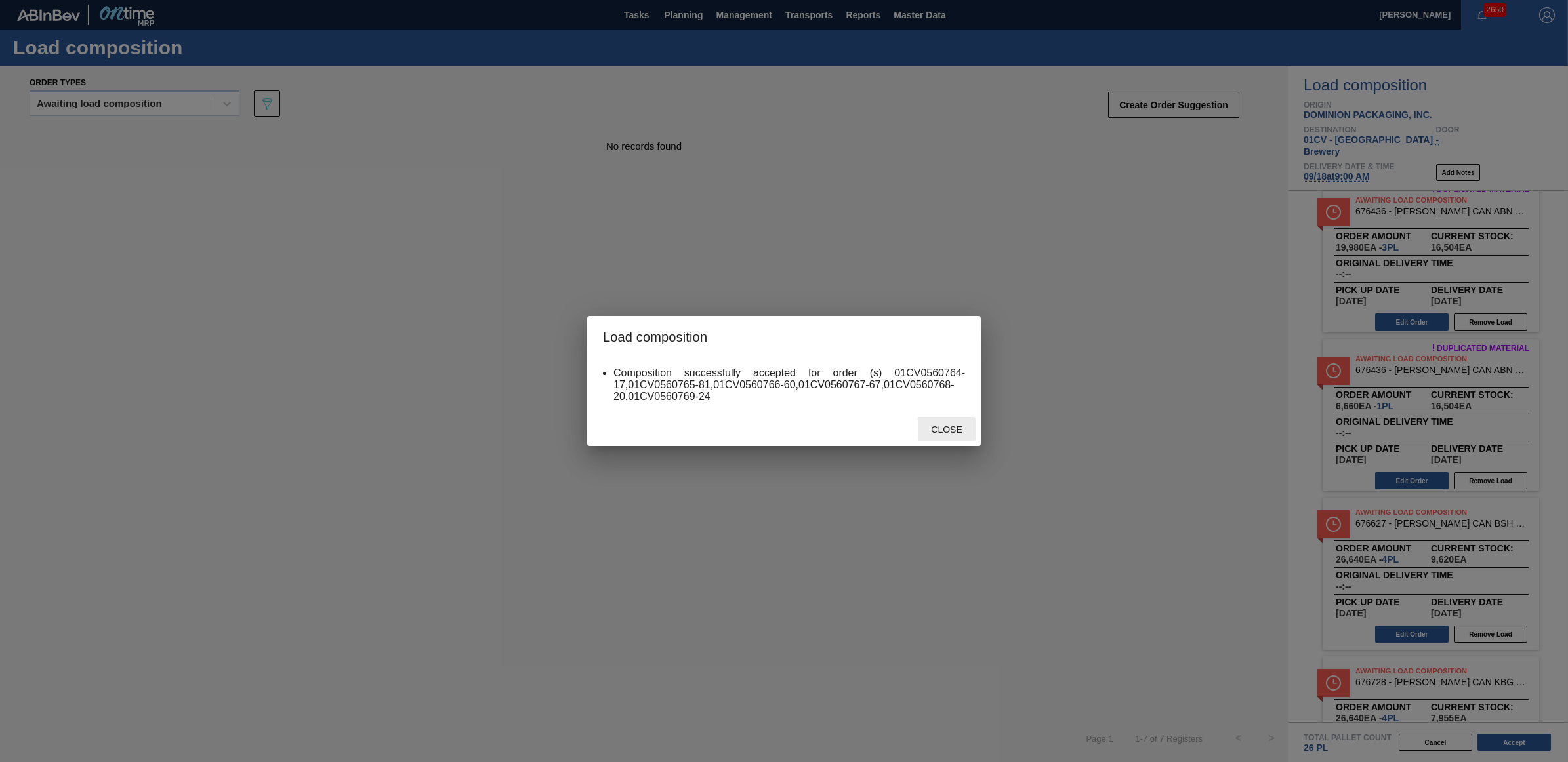
click at [938, 428] on span "Close" at bounding box center [947, 430] width 52 height 11
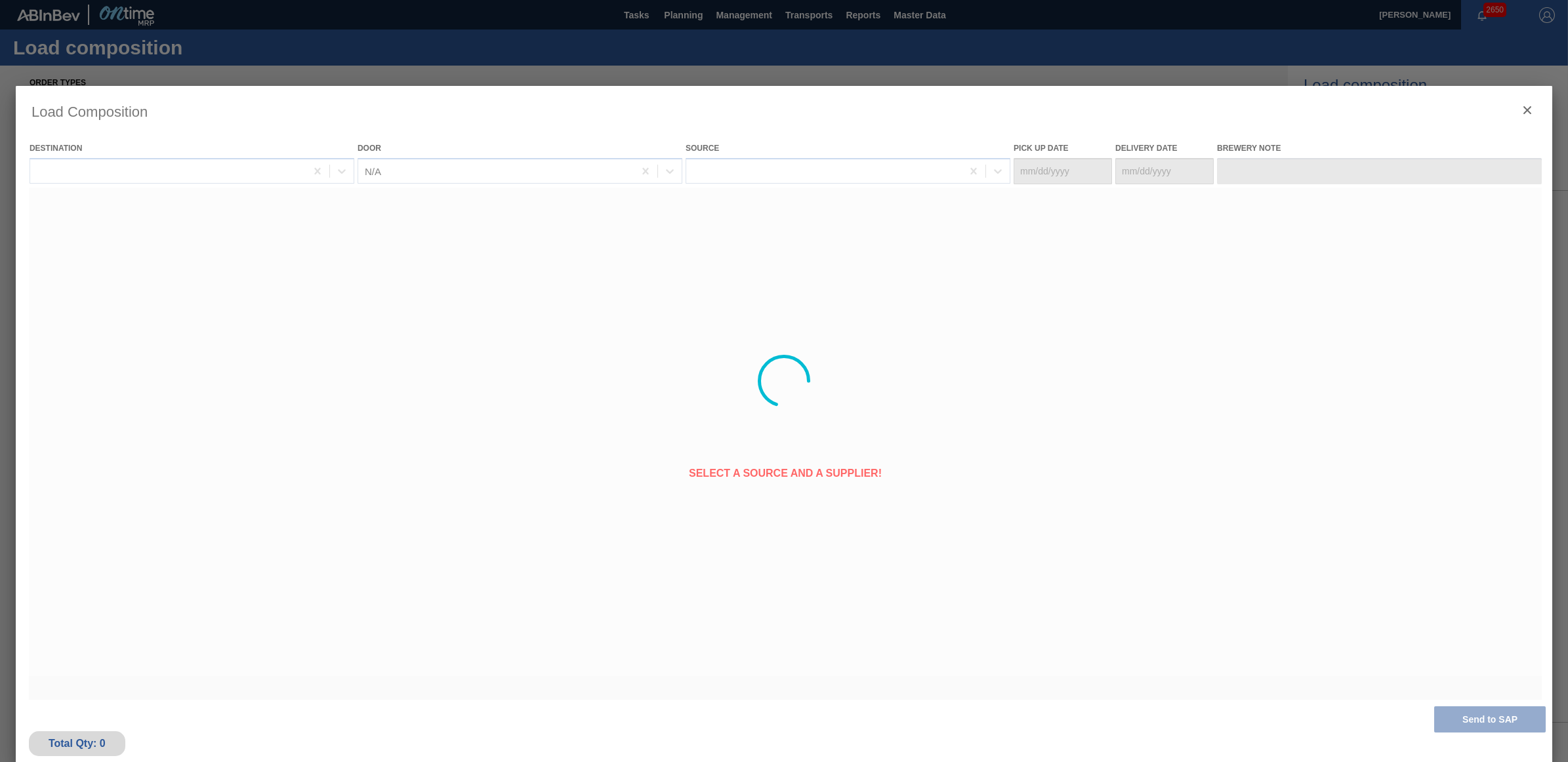
type Date "[DATE]"
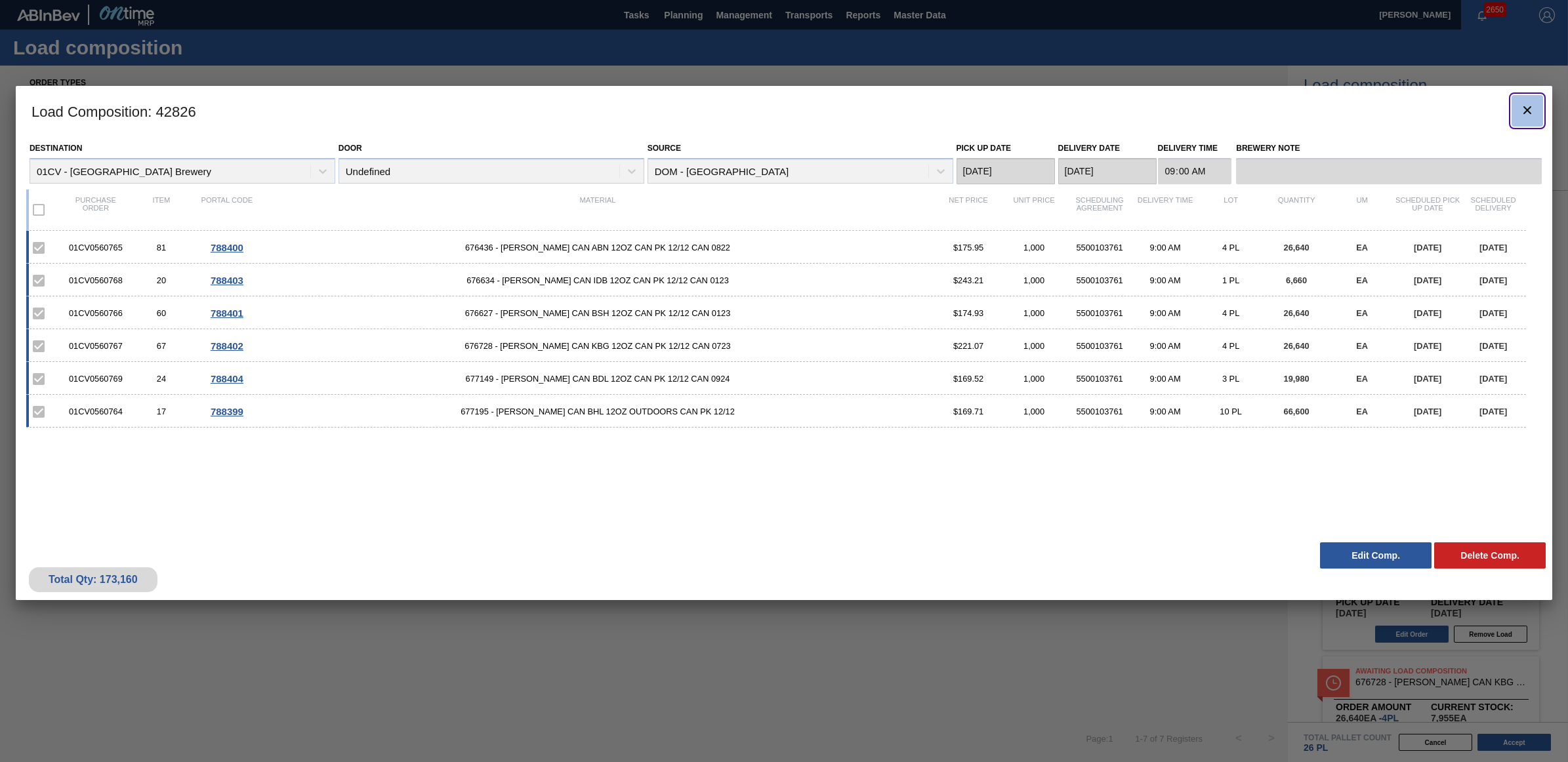
click at [1533, 109] on icon "botão de ícone" at bounding box center [1527, 110] width 16 height 16
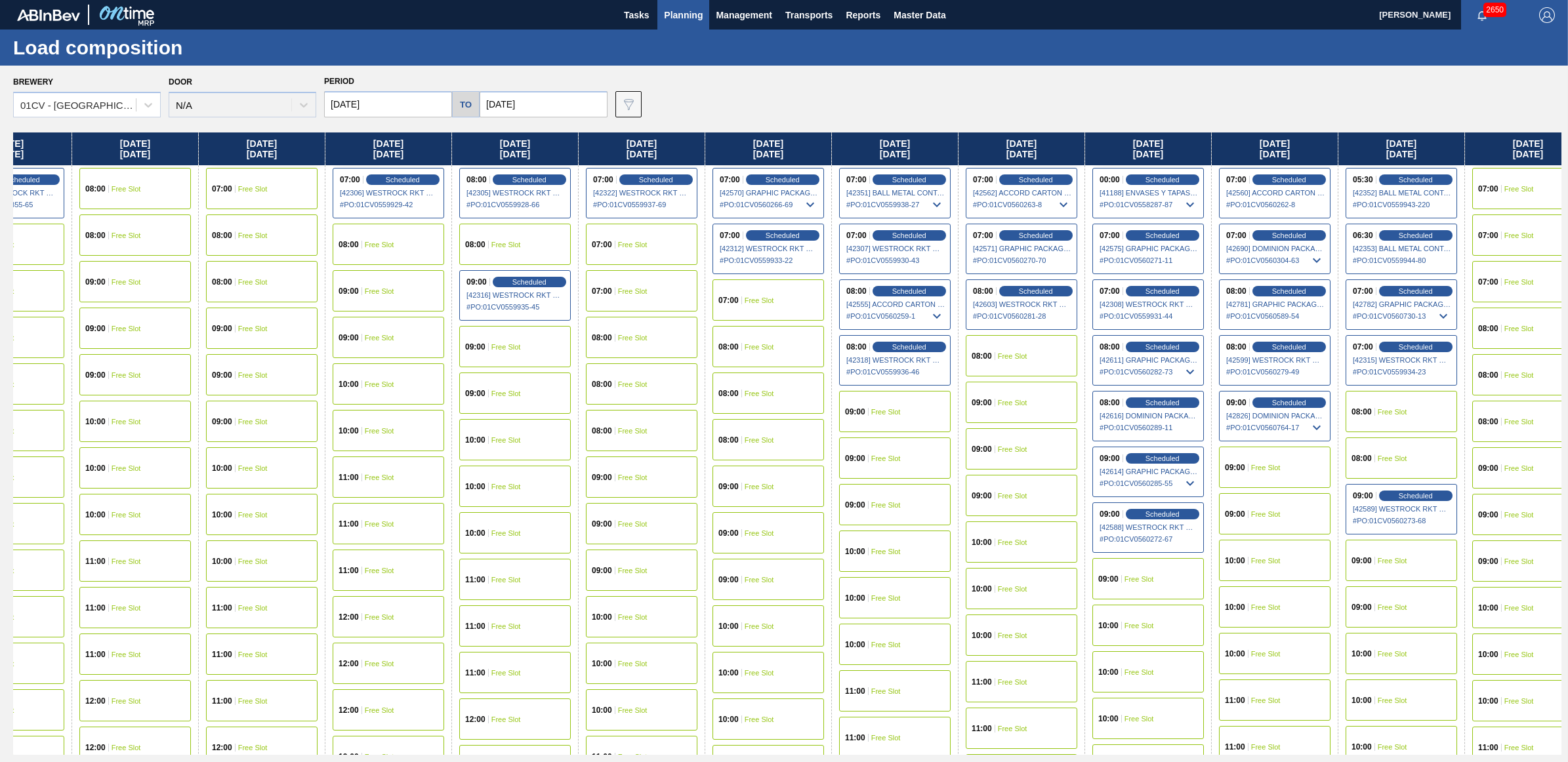
scroll to position [0, 72]
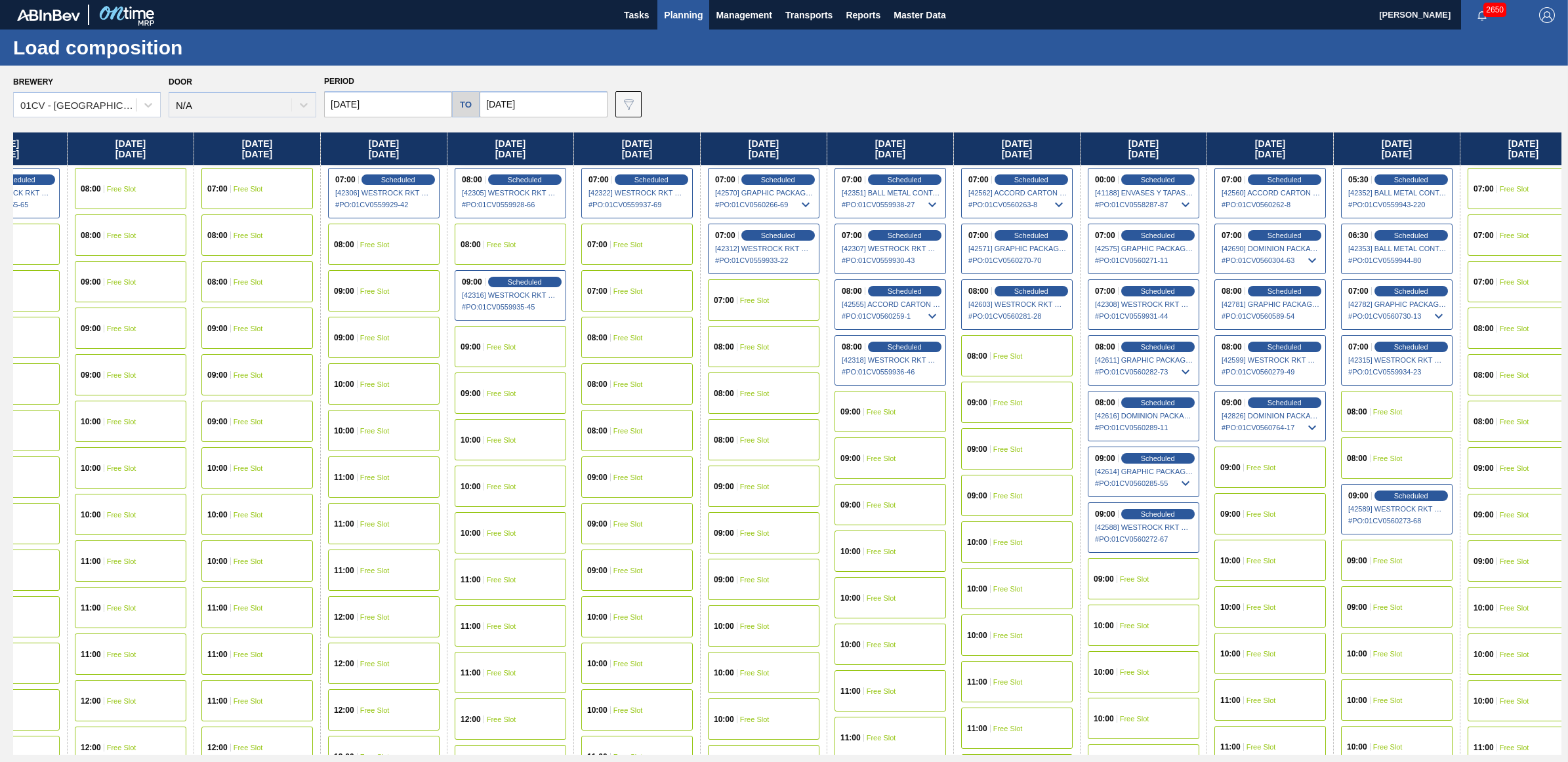
drag, startPoint x: 1460, startPoint y: 146, endPoint x: 1353, endPoint y: 150, distance: 107.1
click at [1353, 150] on div "Monday 09/08/2025 08:00 Scheduled [42141] WESTROCK RKT COMPANY CORRUGATE - 0008…" at bounding box center [788, 444] width 1549 height 622
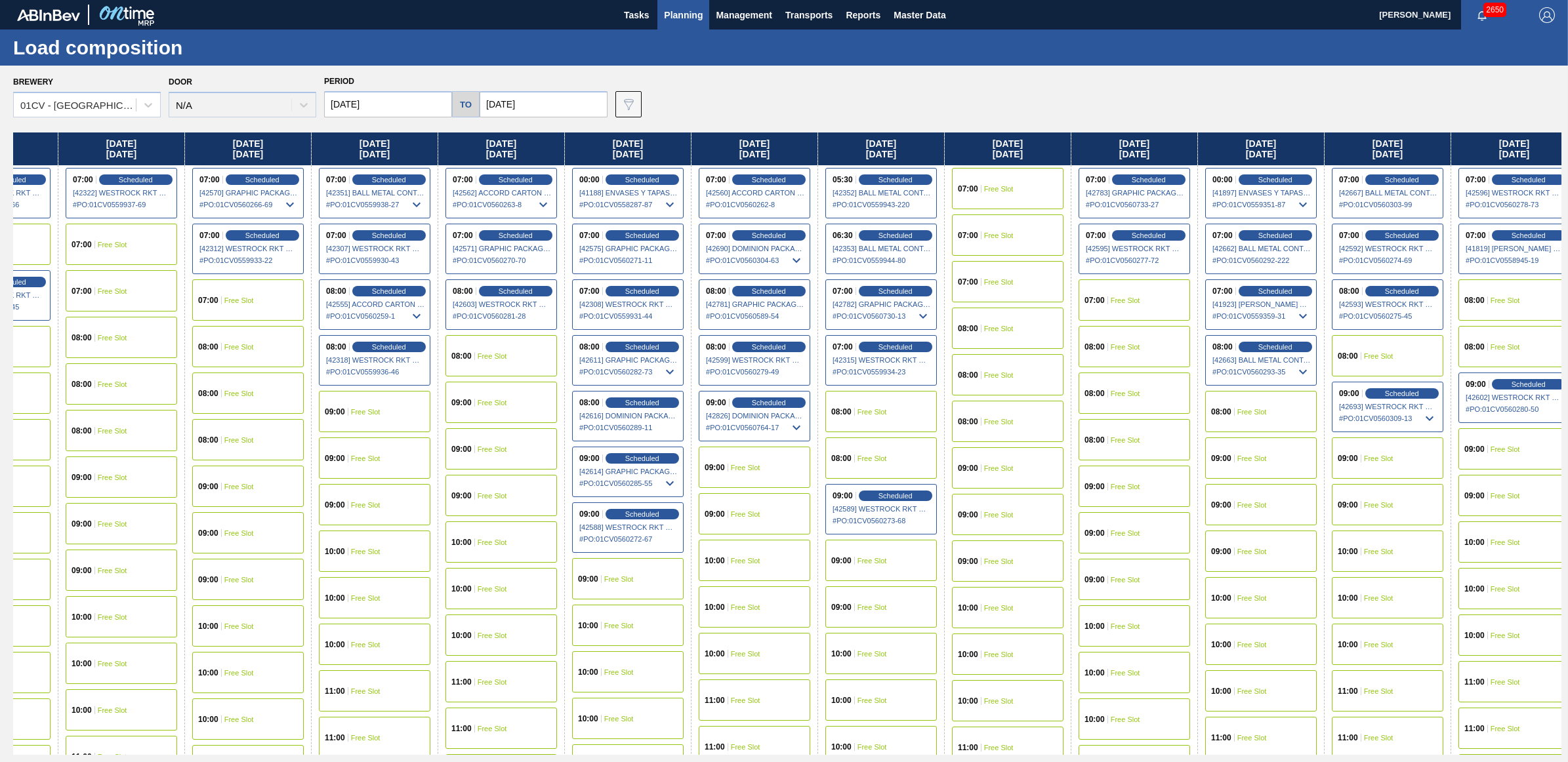
scroll to position [0, 589]
drag, startPoint x: 1277, startPoint y: 151, endPoint x: 806, endPoint y: 146, distance: 471.0
click at [806, 146] on div "Monday 09/08/2025 08:00 Scheduled [42141] WESTROCK RKT COMPANY CORRUGATE - 0008…" at bounding box center [788, 444] width 1549 height 622
